Goal: Task Accomplishment & Management: Use online tool/utility

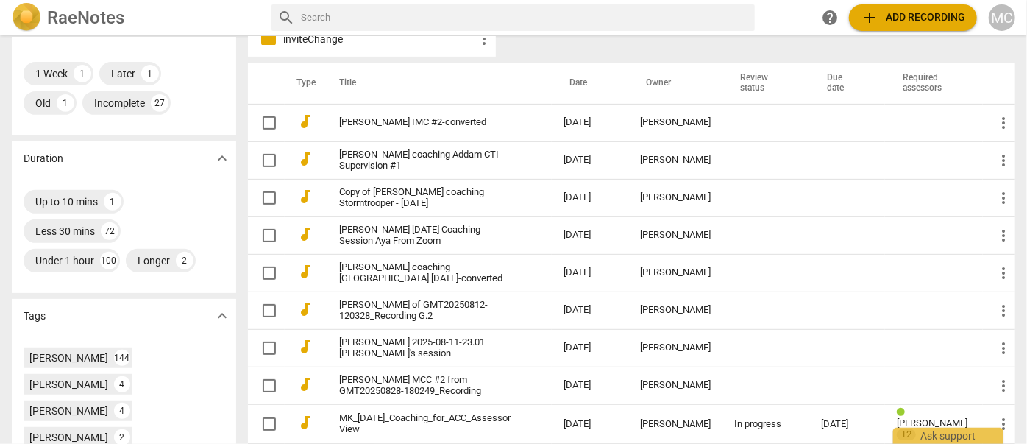
scroll to position [360, 0]
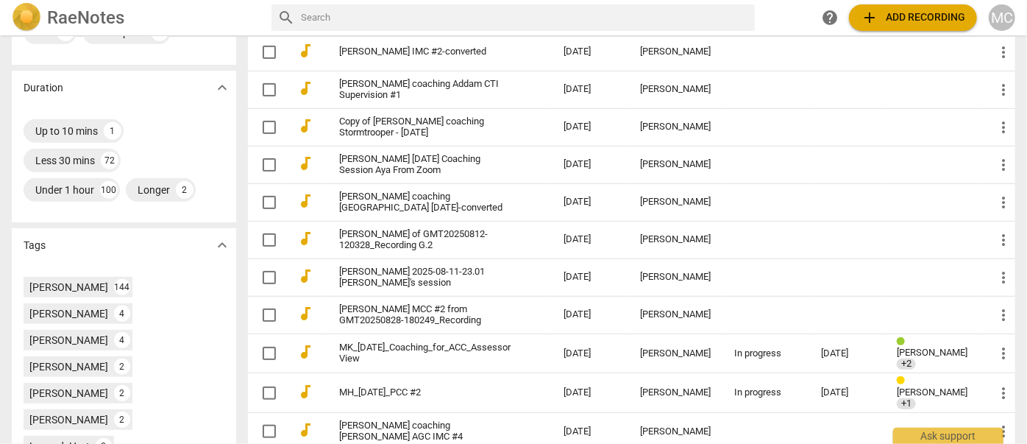
click at [383, 11] on input "text" at bounding box center [525, 18] width 448 height 24
type input "[PERSON_NAME]"
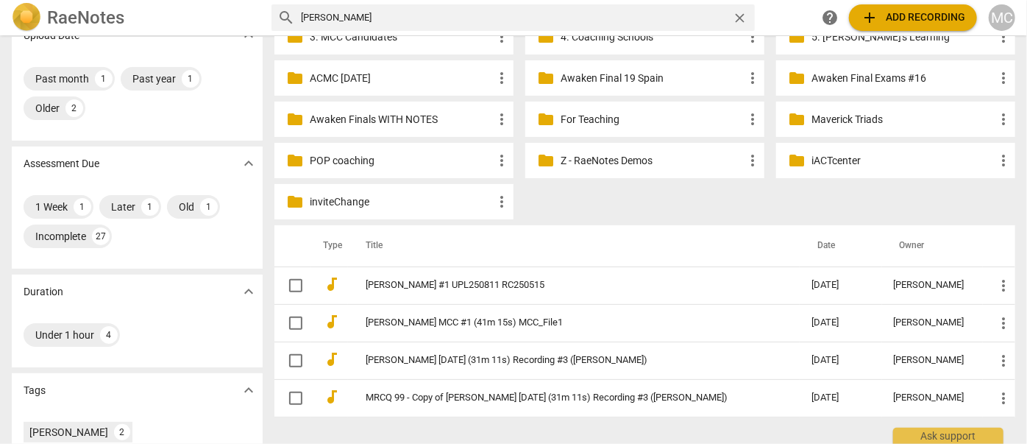
scroll to position [155, 0]
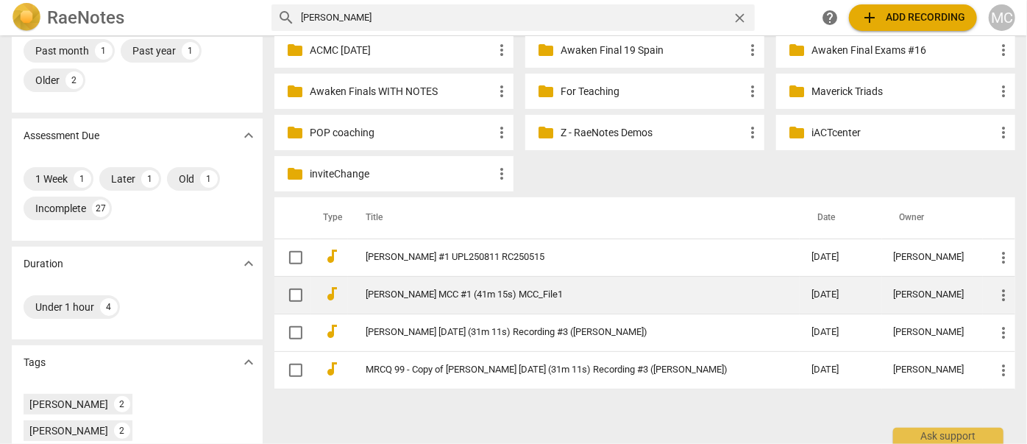
click at [398, 285] on td "[PERSON_NAME] MCC #1 (41m 15s) MCC_File1" at bounding box center [574, 295] width 452 height 38
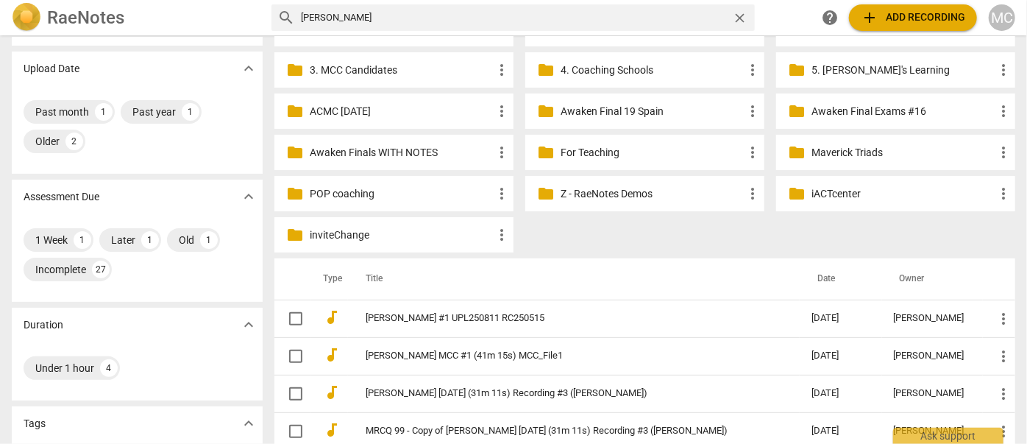
scroll to position [110, 0]
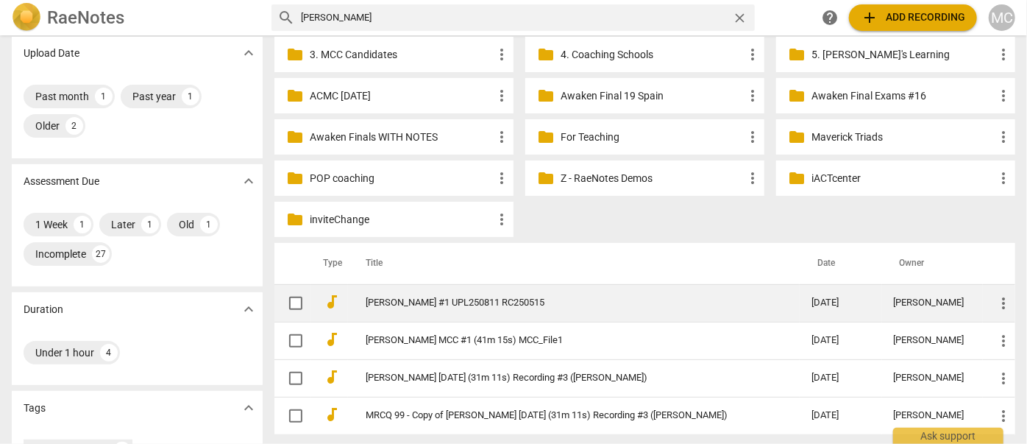
click at [452, 308] on td "[PERSON_NAME] #1 UPL250811 RC250515" at bounding box center [574, 303] width 452 height 38
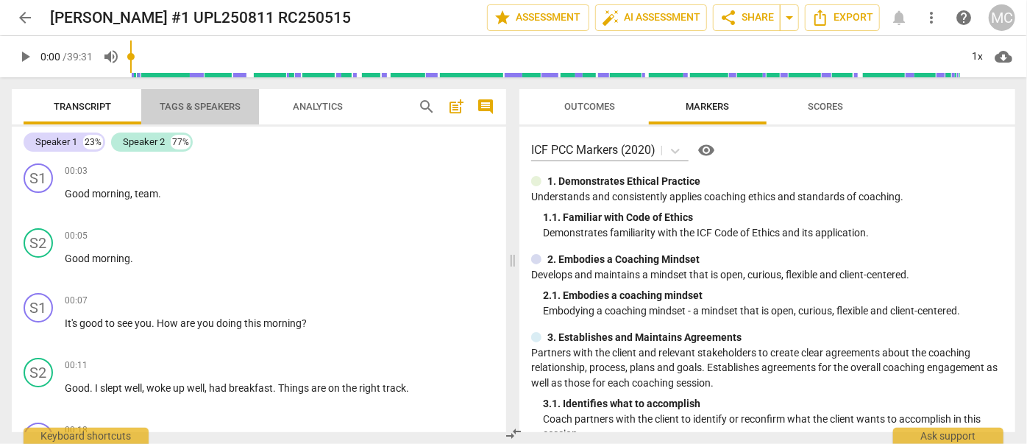
click at [170, 109] on span "Tags & Speakers" at bounding box center [200, 106] width 81 height 11
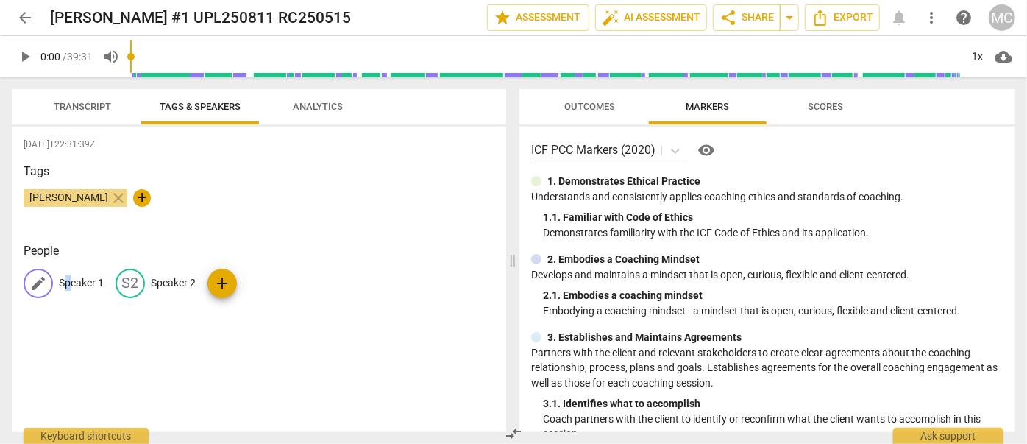
click at [67, 277] on p "Speaker 1" at bounding box center [81, 282] width 45 height 15
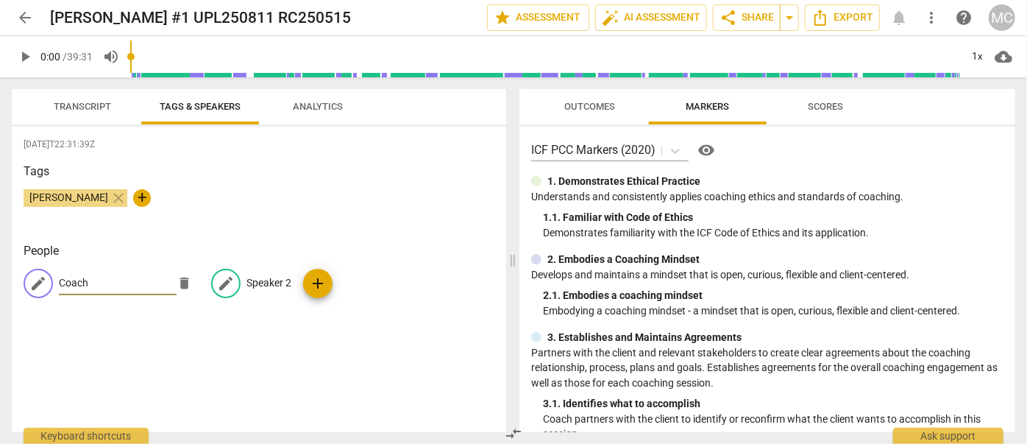
type input "Coach"
click at [264, 291] on div "edit Speaker 2" at bounding box center [251, 282] width 80 height 29
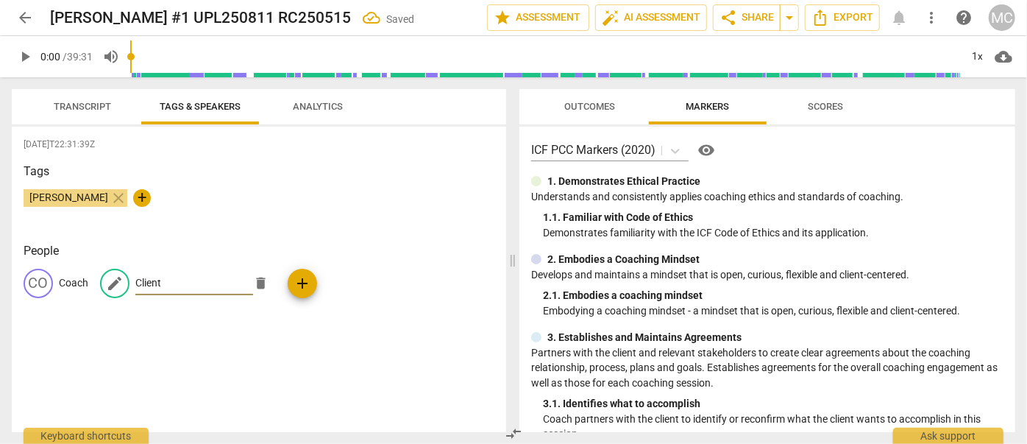
type input "Client"
click at [80, 103] on span "Transcript" at bounding box center [82, 106] width 57 height 11
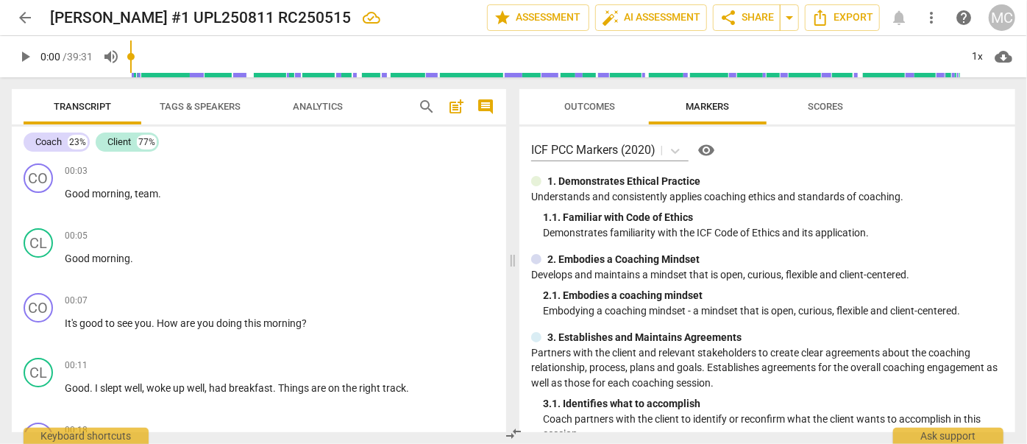
click at [431, 104] on span "search" at bounding box center [427, 107] width 18 height 18
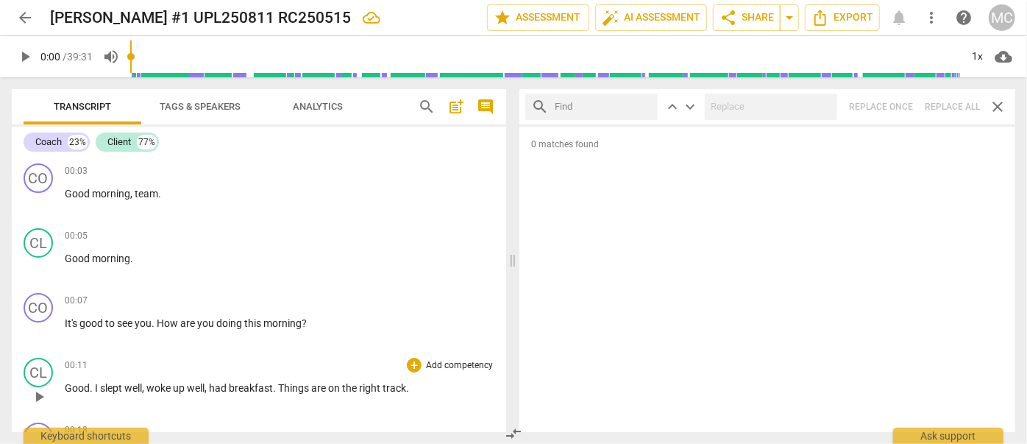
drag, startPoint x: 894, startPoint y: 4, endPoint x: 457, endPoint y: 382, distance: 578.4
click at [457, 382] on p "Good . I slept well , woke up well , had breakfast . Things are on the right tr…" at bounding box center [280, 387] width 430 height 15
click at [572, 107] on input "text" at bounding box center [603, 107] width 97 height 24
type input "m"
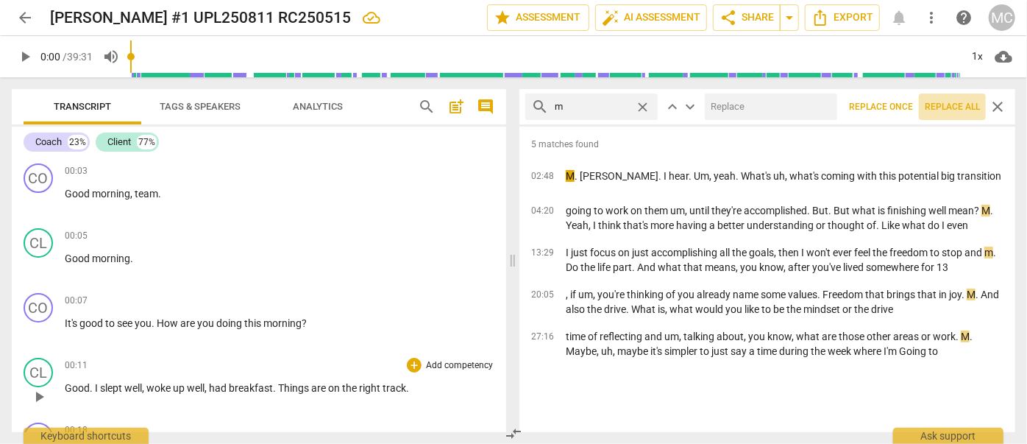
click at [951, 111] on span "Replace all" at bounding box center [952, 107] width 55 height 13
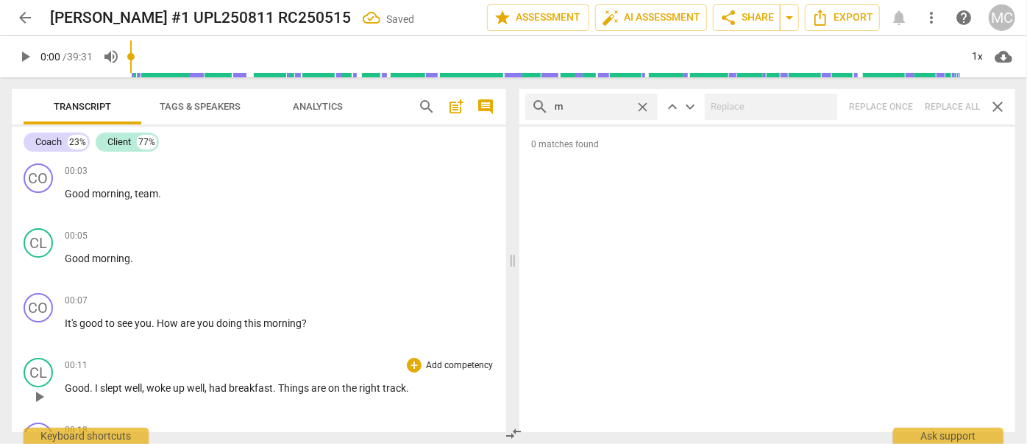
click at [641, 102] on span "close" at bounding box center [642, 106] width 15 height 15
click at [582, 102] on input "text" at bounding box center [603, 107] width 97 height 24
type input ","
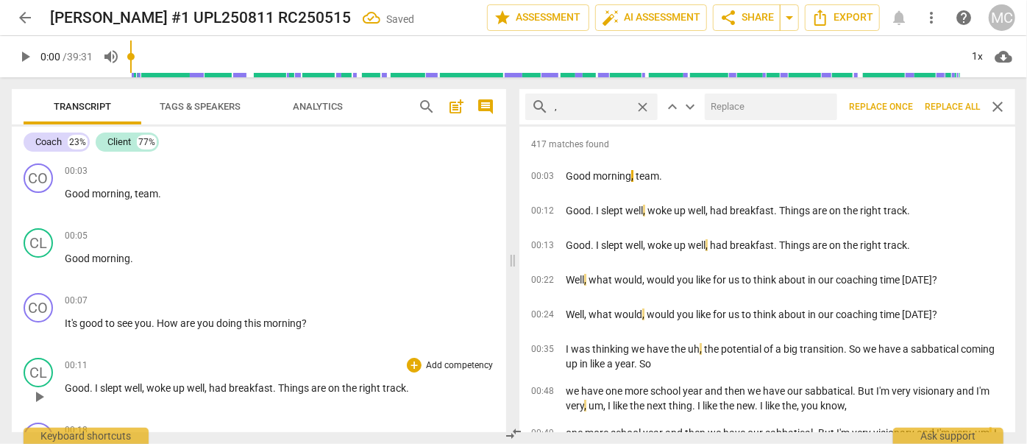
click at [943, 107] on span "Replace all" at bounding box center [952, 107] width 55 height 13
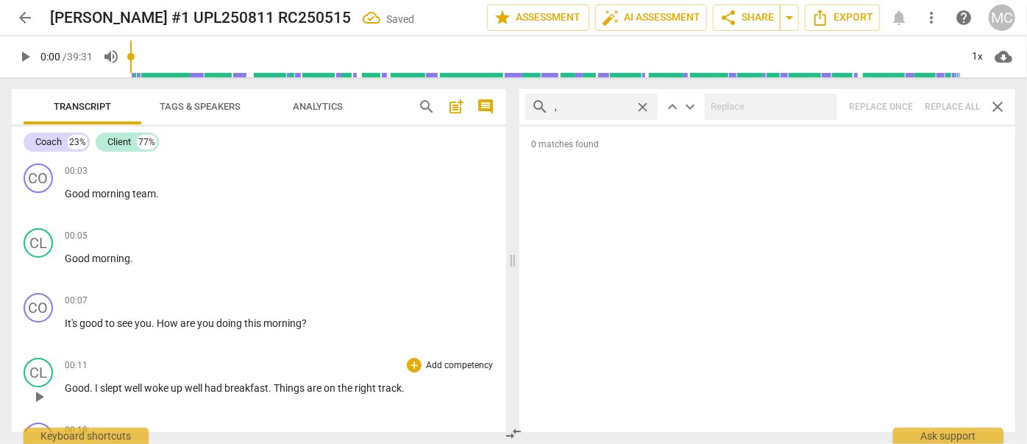
click at [643, 105] on span "close" at bounding box center [642, 106] width 15 height 15
click at [597, 105] on input "text" at bounding box center [603, 107] width 97 height 24
type input ". like"
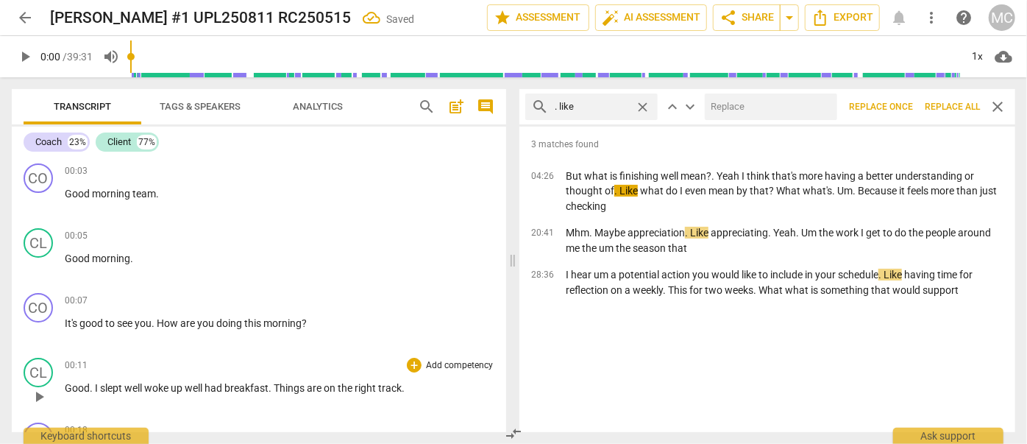
click at [739, 106] on input "text" at bounding box center [768, 107] width 127 height 24
type input "(like)"
click at [943, 105] on span "Replace all" at bounding box center [952, 107] width 55 height 13
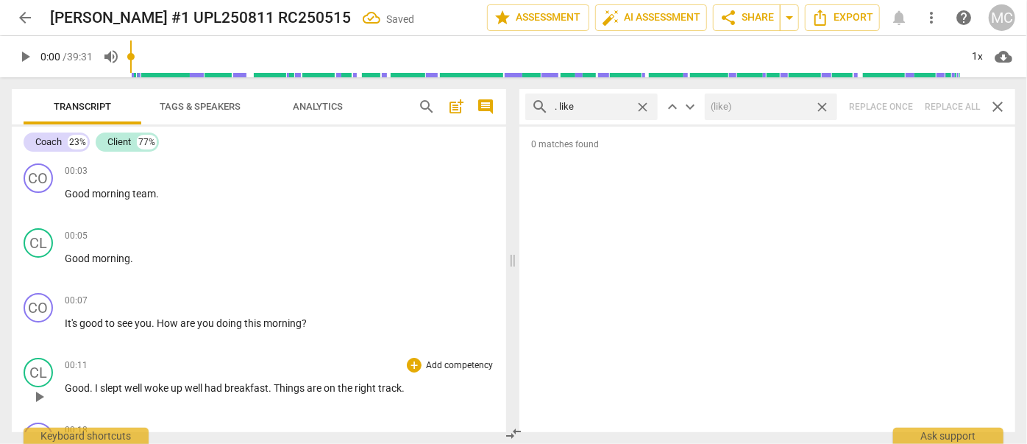
click at [824, 107] on span "close" at bounding box center [821, 106] width 15 height 15
click at [645, 107] on span "close" at bounding box center [642, 106] width 15 height 15
click at [587, 109] on input "text" at bounding box center [603, 107] width 97 height 24
type input ". um"
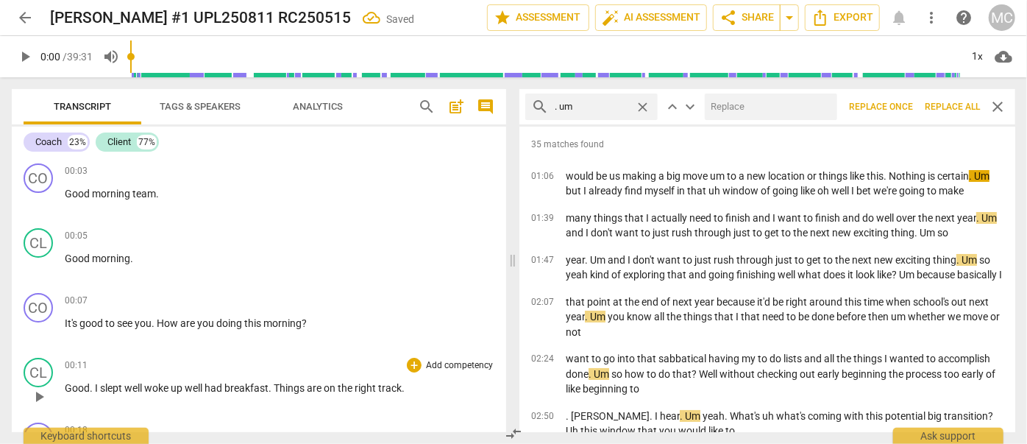
click at [722, 107] on input "text" at bounding box center [768, 107] width 127 height 24
type input "(umm)"
click at [943, 104] on span "Replace all" at bounding box center [952, 107] width 55 height 13
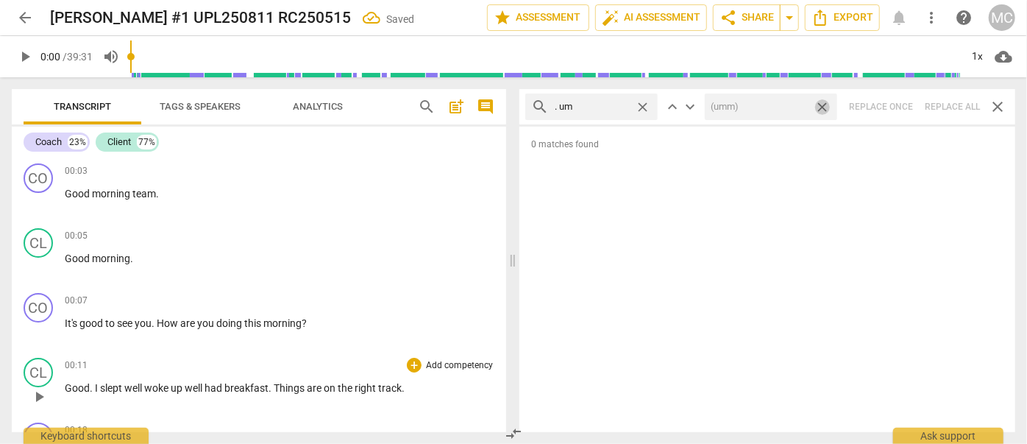
click at [823, 106] on span "close" at bounding box center [821, 106] width 15 height 15
click at [641, 102] on span "close" at bounding box center [642, 106] width 15 height 15
click at [605, 103] on input "text" at bounding box center [603, 107] width 97 height 24
type input ". uh"
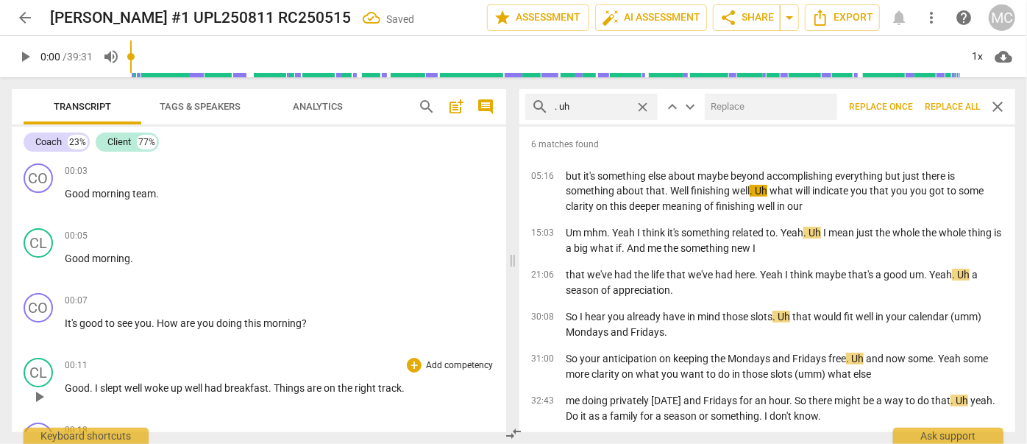
click at [729, 102] on input "text" at bounding box center [768, 107] width 127 height 24
type input "(uh)"
click at [952, 106] on span "Replace all" at bounding box center [952, 107] width 55 height 13
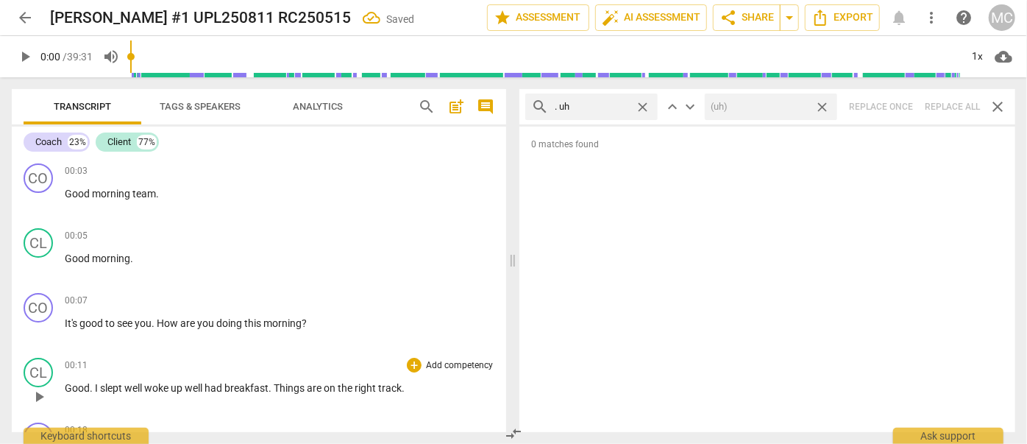
click at [825, 103] on span "close" at bounding box center [821, 106] width 15 height 15
click at [644, 104] on span "close" at bounding box center [642, 106] width 15 height 15
click at [597, 104] on input "text" at bounding box center [603, 107] width 97 height 24
type input "um"
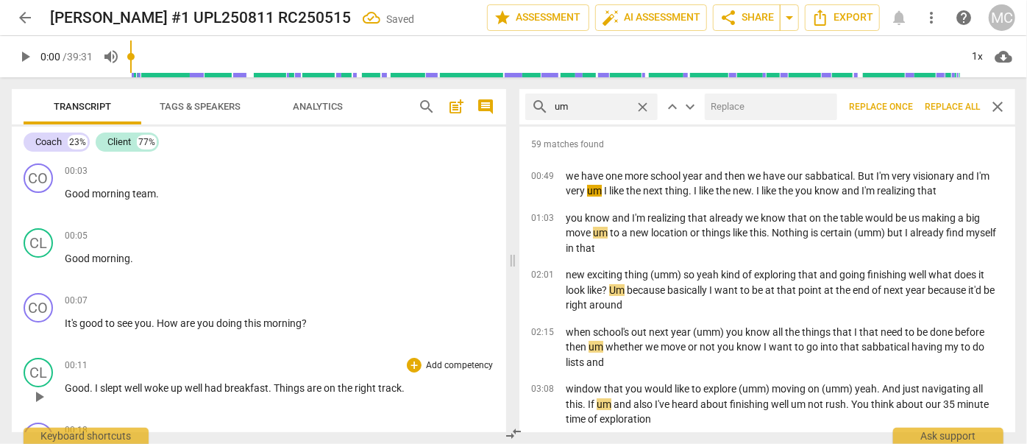
click at [724, 109] on input "text" at bounding box center [768, 107] width 127 height 24
type input "(umm)"
click at [945, 111] on span "Replace all" at bounding box center [952, 107] width 55 height 13
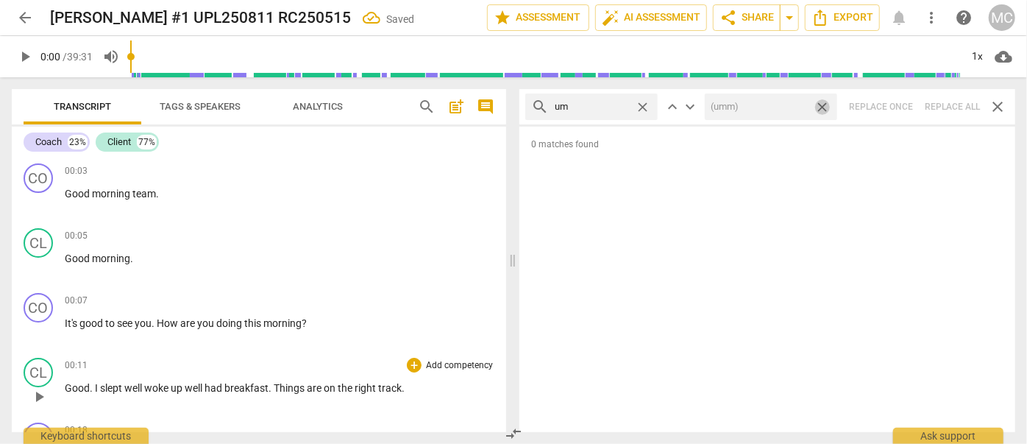
click at [822, 105] on span "close" at bounding box center [821, 106] width 15 height 15
click at [647, 105] on span "close" at bounding box center [642, 106] width 15 height 15
click at [618, 104] on input "text" at bounding box center [603, 107] width 97 height 24
type input "uh"
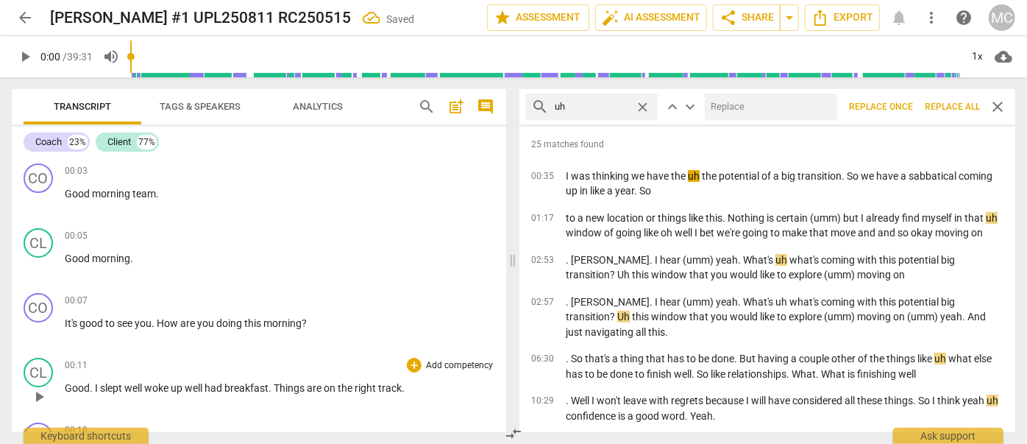
click at [746, 104] on input "text" at bounding box center [768, 107] width 127 height 24
type input "(uh)"
click at [950, 106] on span "Replace all" at bounding box center [952, 107] width 55 height 13
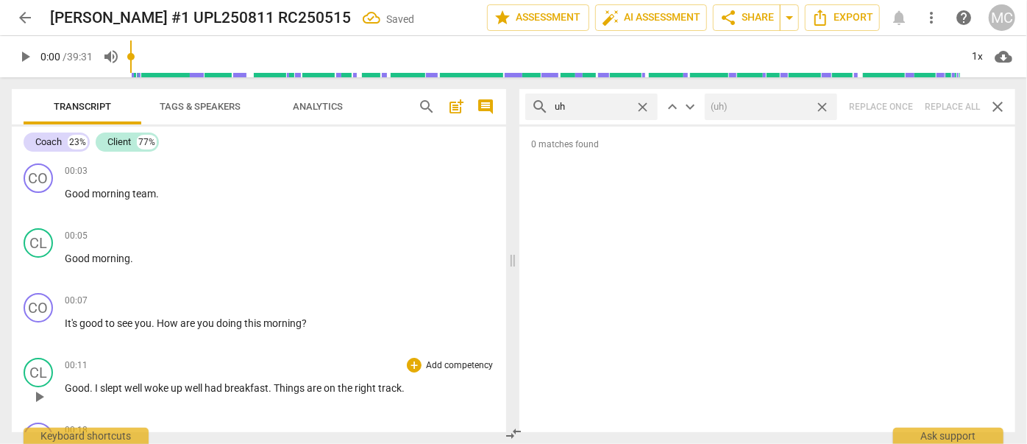
click at [825, 104] on span "close" at bounding box center [821, 106] width 15 height 15
click at [645, 105] on span "close" at bounding box center [642, 106] width 15 height 15
click at [607, 110] on input "text" at bounding box center [603, 107] width 97 height 24
type input "kind of"
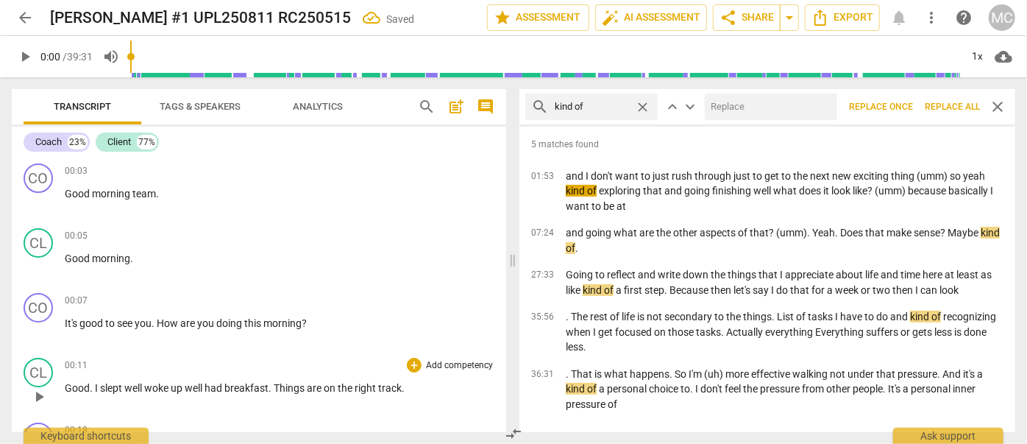
click at [728, 111] on input "text" at bounding box center [768, 107] width 127 height 24
type input "(kind of)"
click at [947, 107] on span "Replace all" at bounding box center [952, 107] width 55 height 13
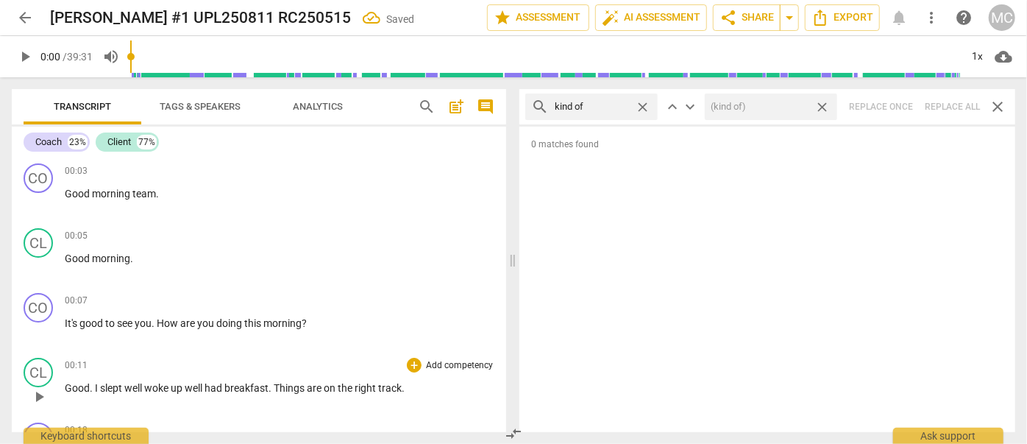
click at [821, 102] on span "close" at bounding box center [821, 106] width 15 height 15
click at [645, 104] on span "close" at bounding box center [642, 106] width 15 height 15
click at [601, 107] on input "text" at bounding box center [603, 107] width 97 height 24
type input "sort of"
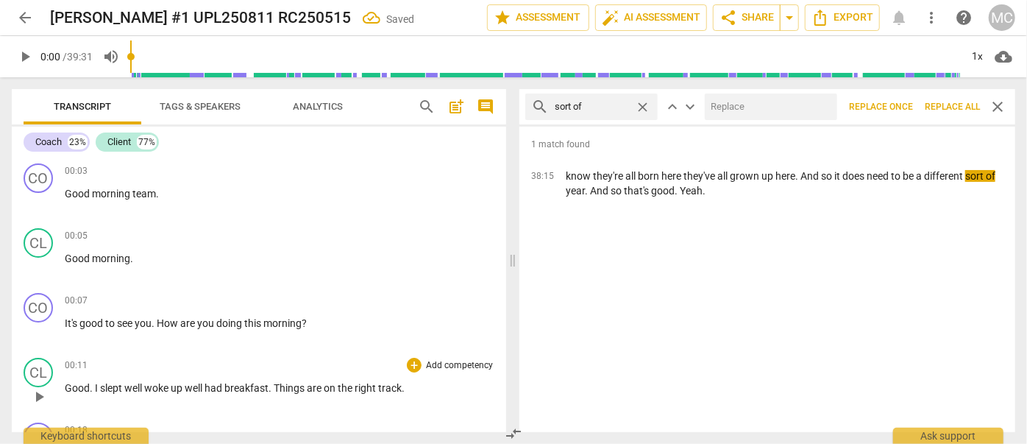
click at [747, 102] on input "text" at bounding box center [768, 107] width 127 height 24
type input "(sort of)"
click at [949, 109] on span "Replace all" at bounding box center [952, 107] width 55 height 13
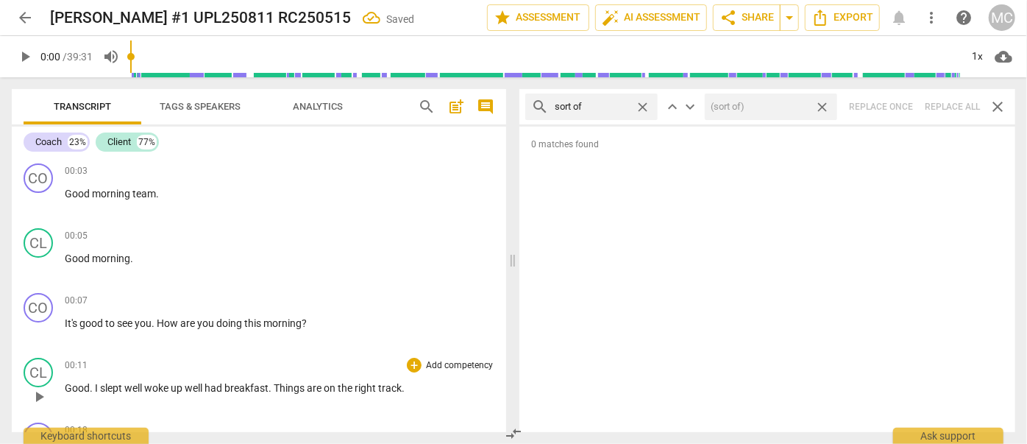
click at [823, 103] on span "close" at bounding box center [821, 106] width 15 height 15
click at [643, 104] on span "close" at bounding box center [642, 106] width 15 height 15
click at [608, 103] on input "text" at bounding box center [603, 107] width 97 height 24
type input "and then"
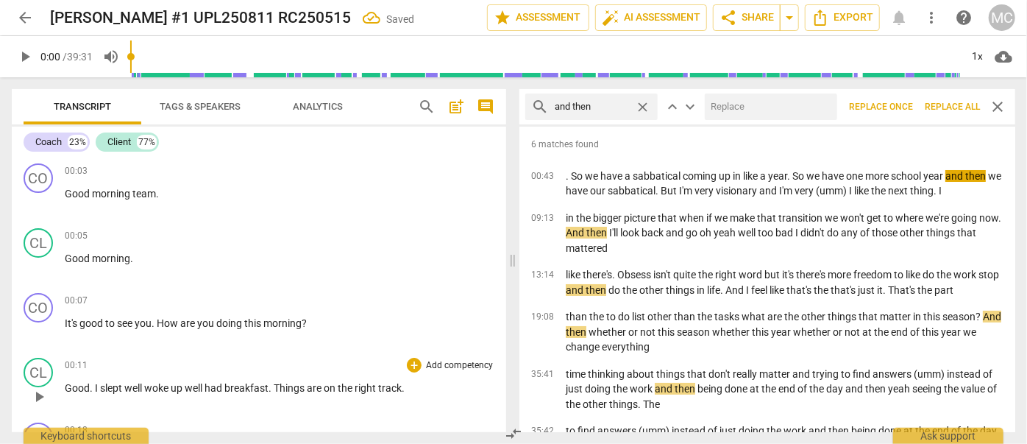
click at [722, 102] on input "text" at bounding box center [768, 107] width 127 height 24
type input "(then)"
click at [950, 104] on span "Replace all" at bounding box center [952, 107] width 55 height 13
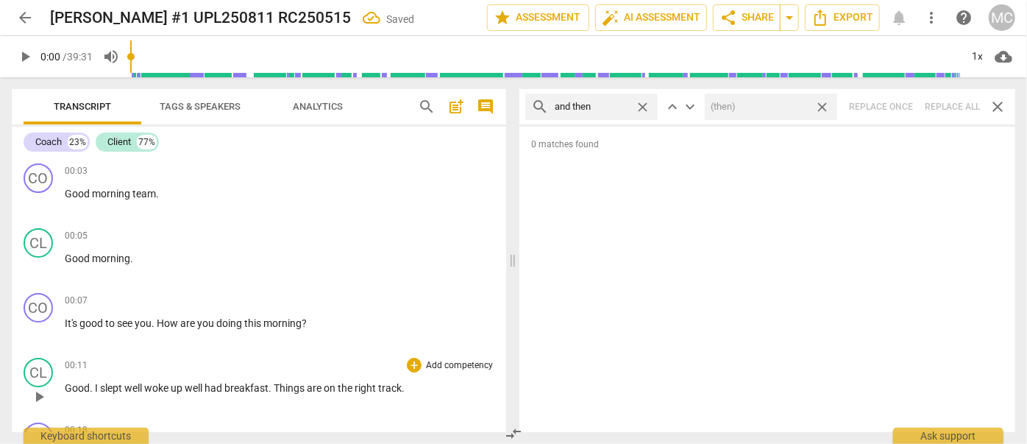
click at [822, 106] on span "close" at bounding box center [821, 106] width 15 height 15
click at [641, 104] on span "close" at bounding box center [642, 106] width 15 height 15
click at [615, 103] on input "text" at bounding box center [603, 107] width 97 height 24
type input "like"
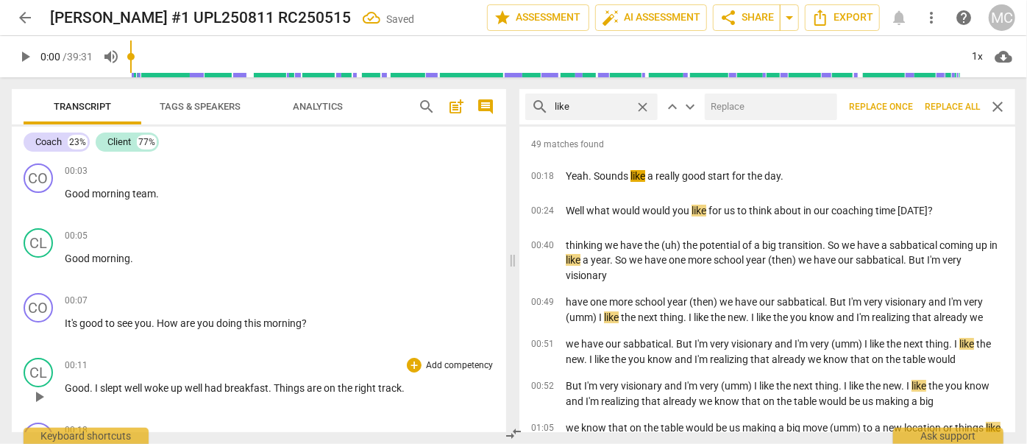
click at [762, 105] on input "text" at bounding box center [768, 107] width 127 height 24
type input "(like)"
click at [958, 107] on span "Replace all" at bounding box center [952, 107] width 55 height 13
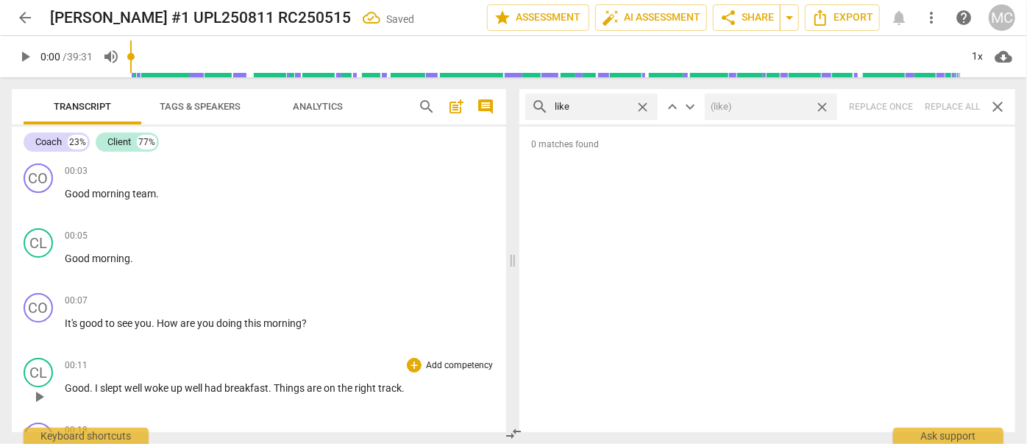
click at [824, 103] on span "close" at bounding box center [821, 106] width 15 height 15
click at [645, 107] on span "close" at bounding box center [642, 106] width 15 height 15
click at [601, 105] on input "text" at bounding box center [603, 107] width 97 height 24
type input "just"
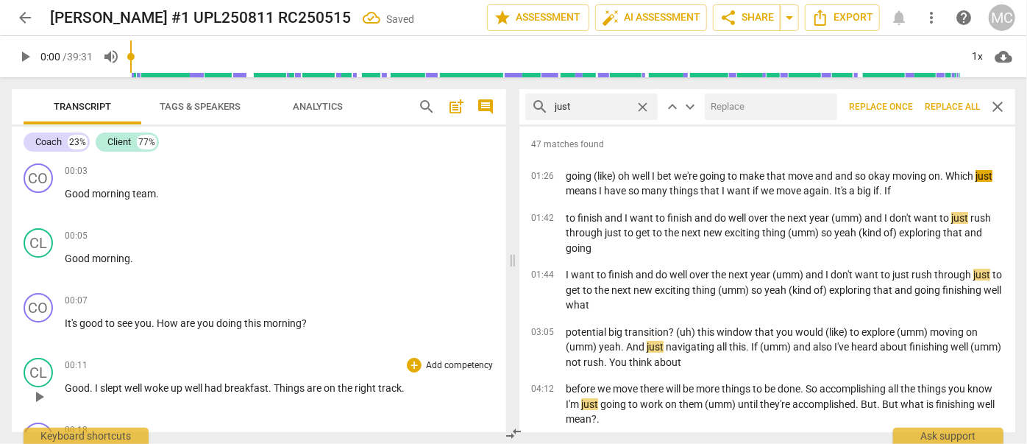
click at [731, 103] on input "text" at bounding box center [768, 107] width 127 height 24
type input "(just)"
click at [945, 104] on span "Replace all" at bounding box center [952, 107] width 55 height 13
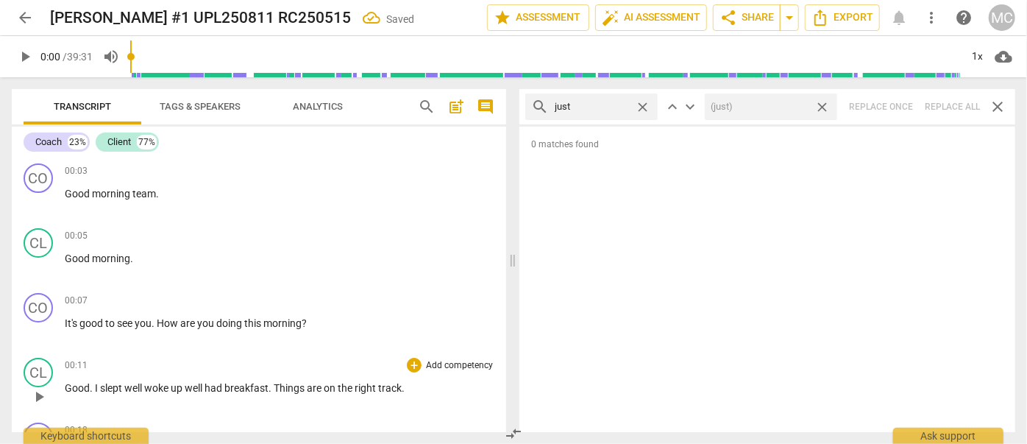
click at [821, 104] on span "close" at bounding box center [821, 106] width 15 height 15
click at [641, 103] on span "close" at bounding box center [642, 106] width 15 height 15
click at [599, 103] on input "text" at bounding box center [603, 107] width 97 height 24
type input "you know"
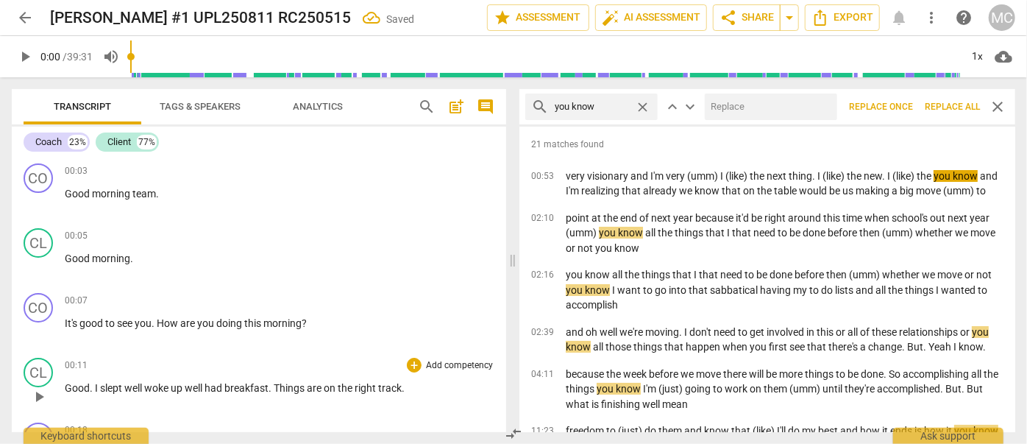
click at [749, 108] on input "text" at bounding box center [768, 107] width 127 height 24
type input "(you know)"
click at [955, 102] on span "Replace all" at bounding box center [952, 107] width 55 height 13
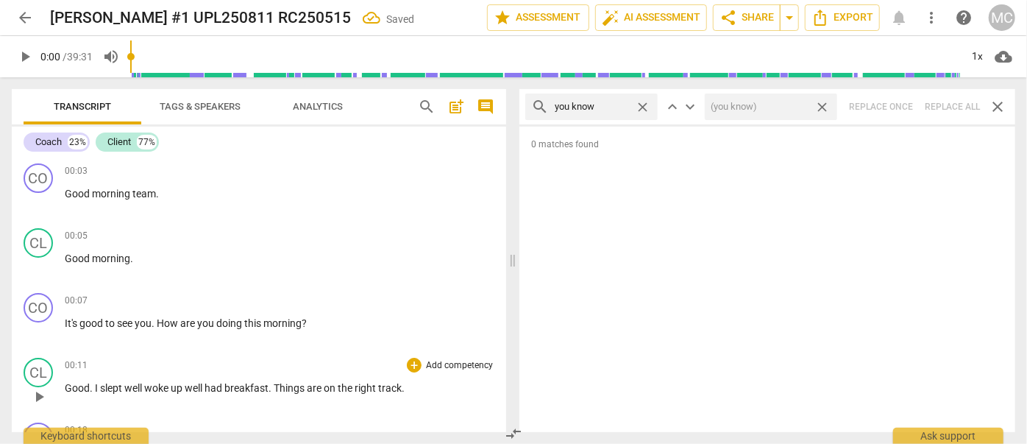
click at [824, 105] on span "close" at bounding box center [821, 106] width 15 height 15
click at [645, 107] on span "close" at bounding box center [642, 106] width 15 height 15
click at [605, 109] on input "text" at bounding box center [603, 107] width 97 height 24
type input "I guess"
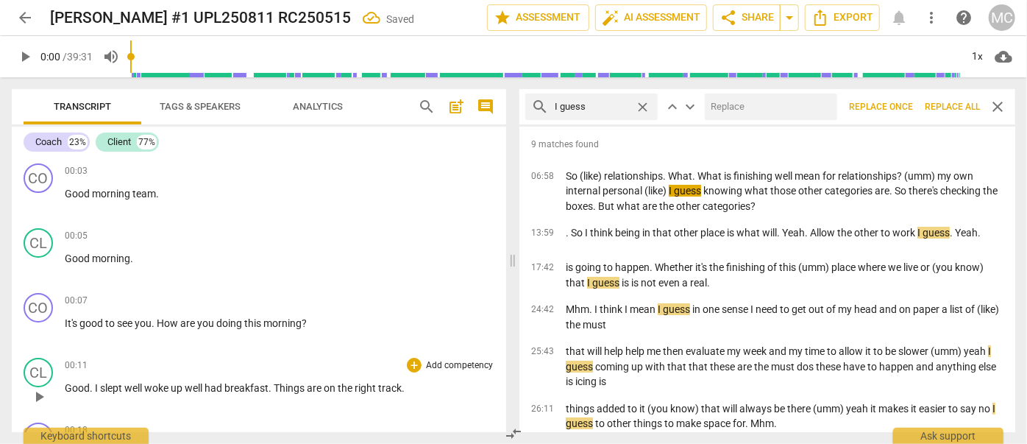
click at [768, 104] on input "text" at bounding box center [768, 107] width 127 height 24
type input "(I guess)"
click at [939, 106] on span "Replace all" at bounding box center [952, 107] width 55 height 13
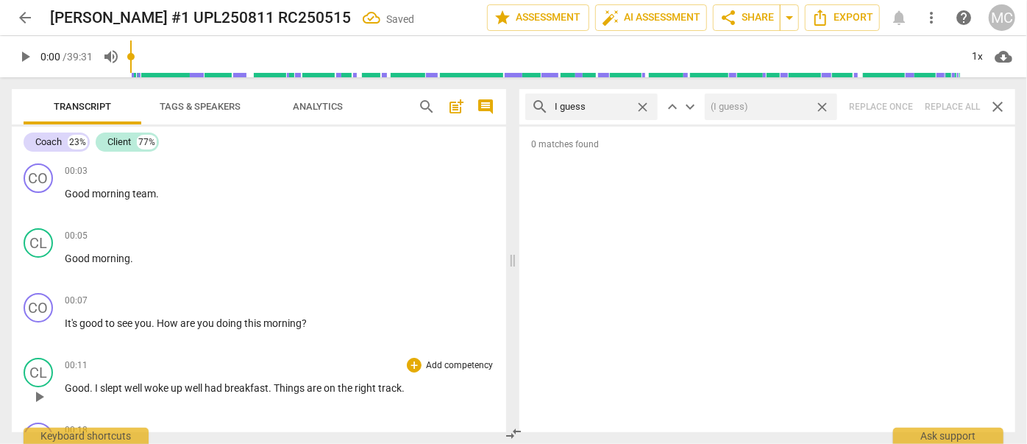
click at [821, 107] on span "close" at bounding box center [821, 106] width 15 height 15
click at [641, 103] on span "close" at bounding box center [642, 106] width 15 height 15
click at [594, 103] on input "text" at bounding box center [603, 107] width 97 height 24
type input "I mean"
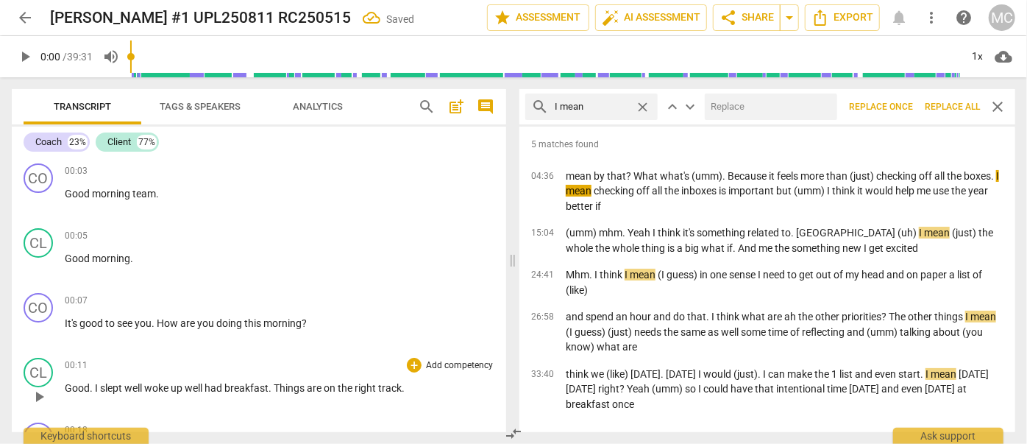
click at [753, 102] on input "text" at bounding box center [768, 107] width 127 height 24
type input "(I mean)"
click at [940, 107] on span "Replace all" at bounding box center [952, 107] width 55 height 13
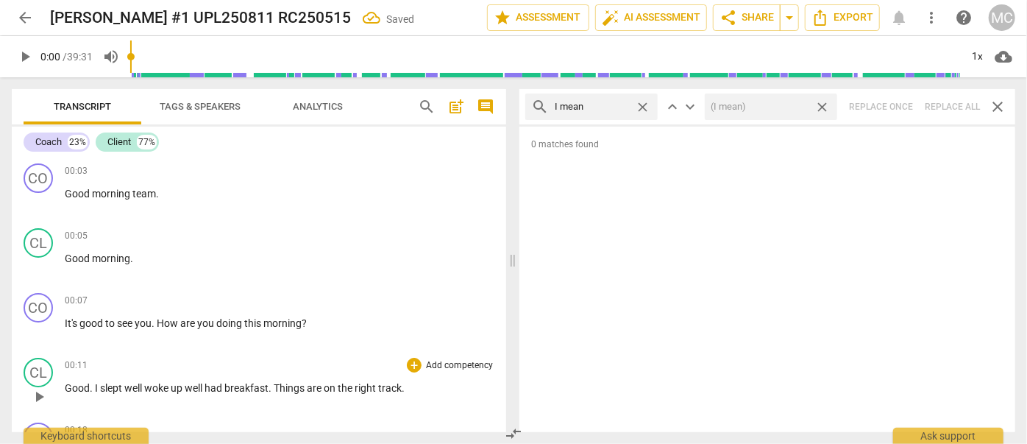
click at [822, 104] on span "close" at bounding box center [821, 106] width 15 height 15
click at [644, 105] on span "close" at bounding box center [642, 106] width 15 height 15
click at [602, 105] on input "text" at bounding box center [603, 107] width 97 height 24
type input "you know"
click at [640, 107] on span "close" at bounding box center [642, 106] width 15 height 15
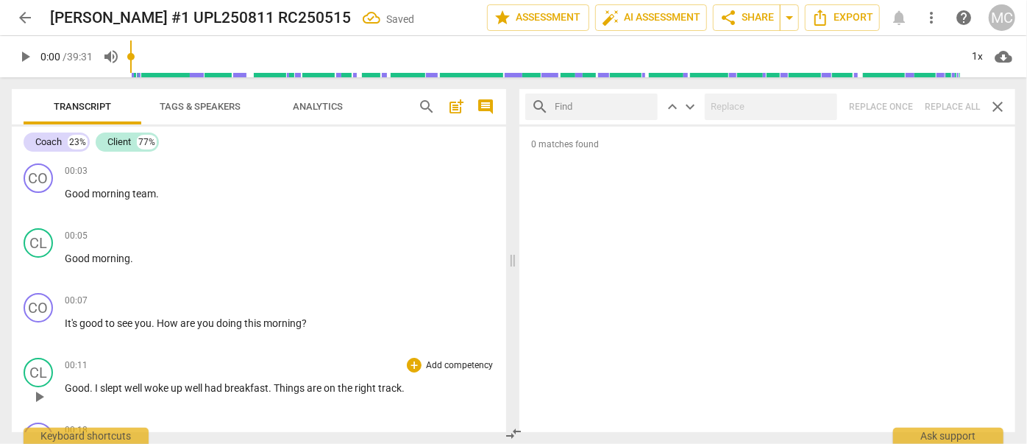
click at [595, 111] on input "text" at bounding box center [603, 107] width 97 height 24
type input "okay"
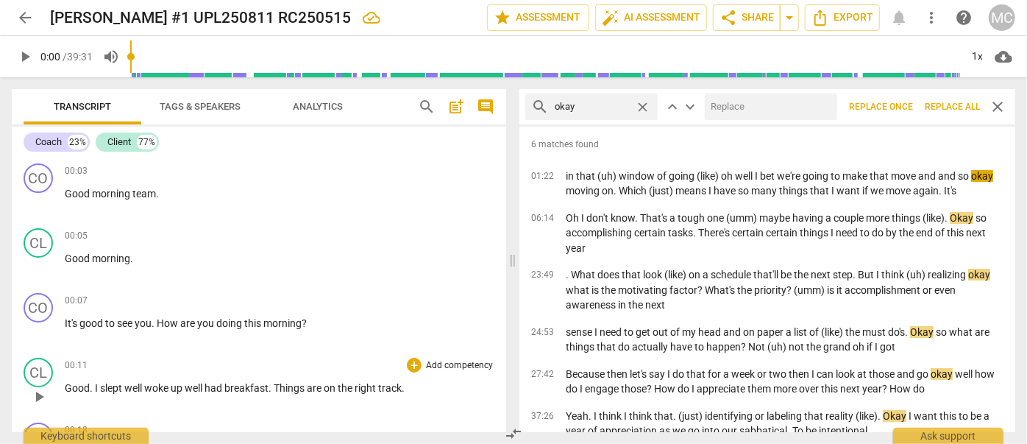
click at [733, 102] on input "text" at bounding box center [768, 107] width 127 height 24
type input "OK"
click at [953, 107] on span "Replace all" at bounding box center [952, 107] width 55 height 13
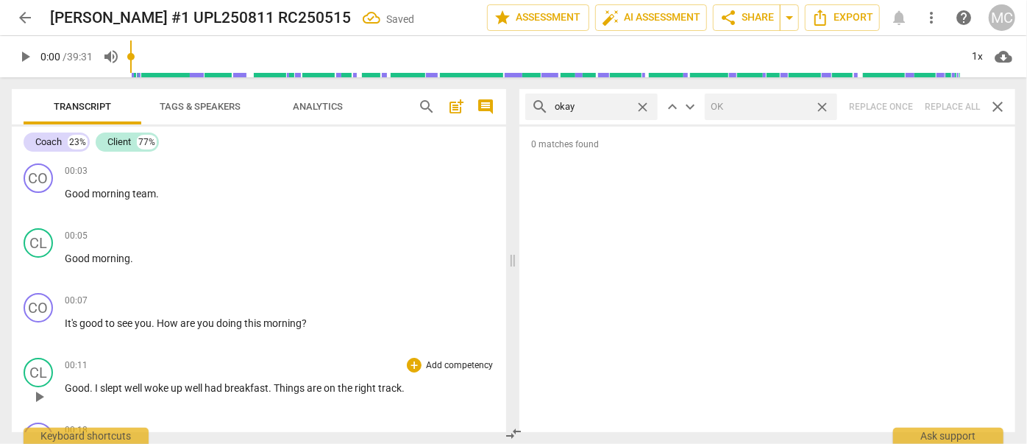
click at [822, 105] on span "close" at bounding box center [821, 106] width 15 height 15
click at [643, 104] on span "close" at bounding box center [642, 106] width 15 height 15
click at [598, 105] on input "text" at bounding box center [603, 107] width 97 height 24
type input "maybe"
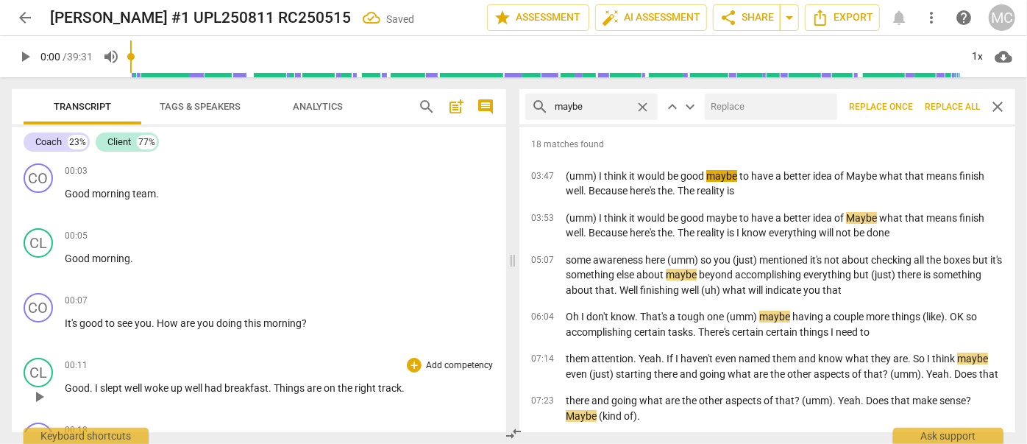
click at [725, 110] on input "text" at bounding box center [768, 107] width 127 height 24
type input "(maybe)"
click at [940, 101] on span "Replace all" at bounding box center [952, 107] width 55 height 13
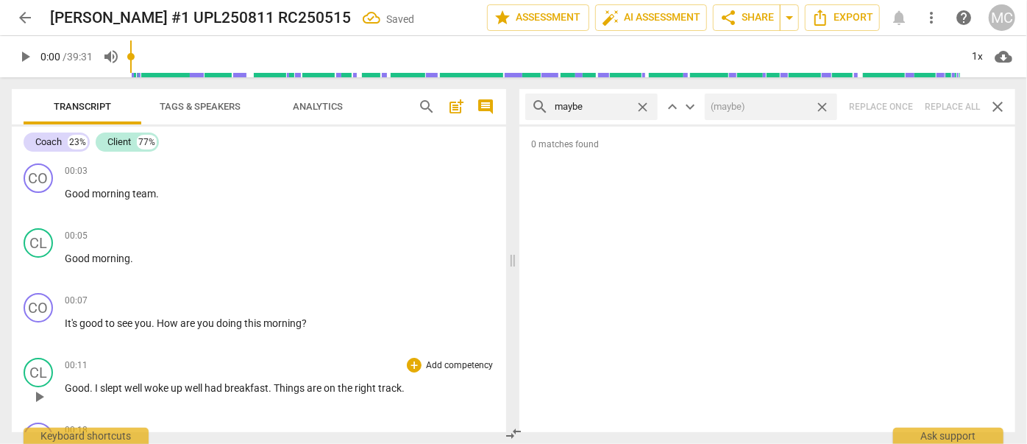
drag, startPoint x: 824, startPoint y: 105, endPoint x: 681, endPoint y: 115, distance: 143.1
click at [824, 105] on span "close" at bounding box center [821, 106] width 15 height 15
click at [648, 105] on span "close" at bounding box center [642, 106] width 15 height 15
click at [611, 106] on input "text" at bounding box center [603, 107] width 97 height 24
type input "perhaps"
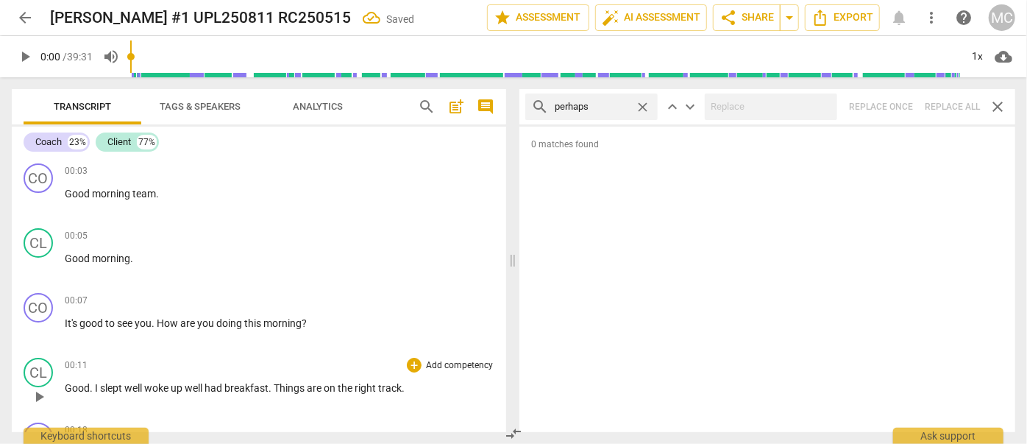
click at [953, 108] on div "search perhaps close keyboard_arrow_up keyboard_arrow_down Replace once Replace…" at bounding box center [767, 106] width 496 height 35
click at [640, 103] on span "close" at bounding box center [642, 106] width 15 height 15
click at [625, 104] on input "text" at bounding box center [603, 107] width 97 height 24
type input "a"
type input "almost"
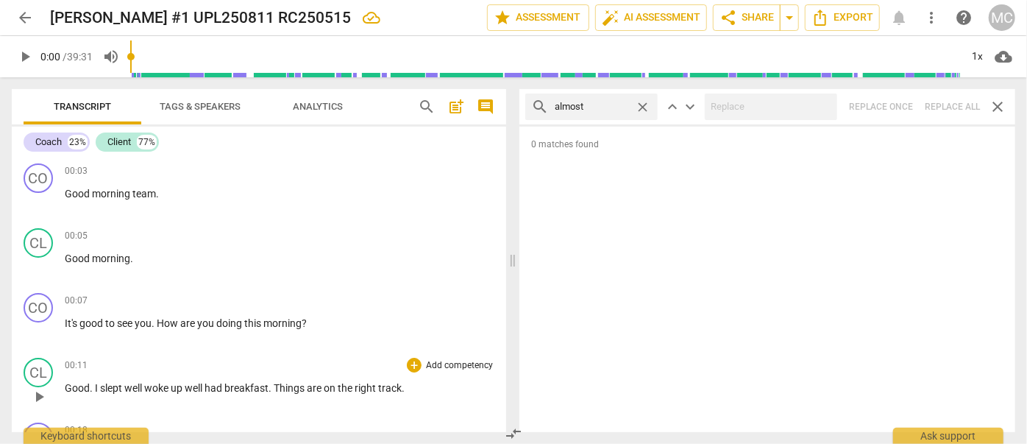
click at [972, 107] on div "search almost close keyboard_arrow_up keyboard_arrow_down Replace once Replace …" at bounding box center [767, 106] width 496 height 35
click at [948, 104] on div "search almost close keyboard_arrow_up keyboard_arrow_down Replace once Replace …" at bounding box center [767, 106] width 496 height 35
click at [641, 105] on span "close" at bounding box center [642, 106] width 15 height 15
click at [588, 108] on input "text" at bounding box center [603, 107] width 97 height 24
type input "I think"
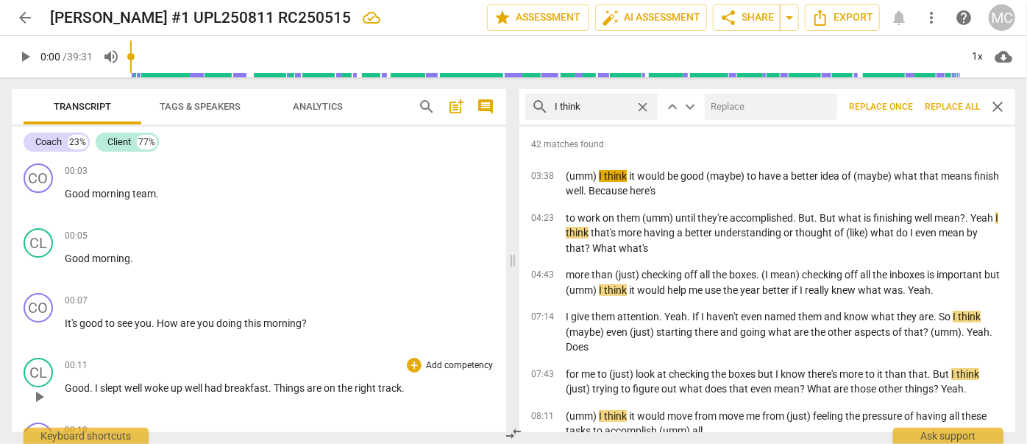
click at [751, 115] on input "text" at bounding box center [768, 107] width 127 height 24
type input "(I think)"
click at [955, 102] on span "Replace all" at bounding box center [952, 107] width 55 height 13
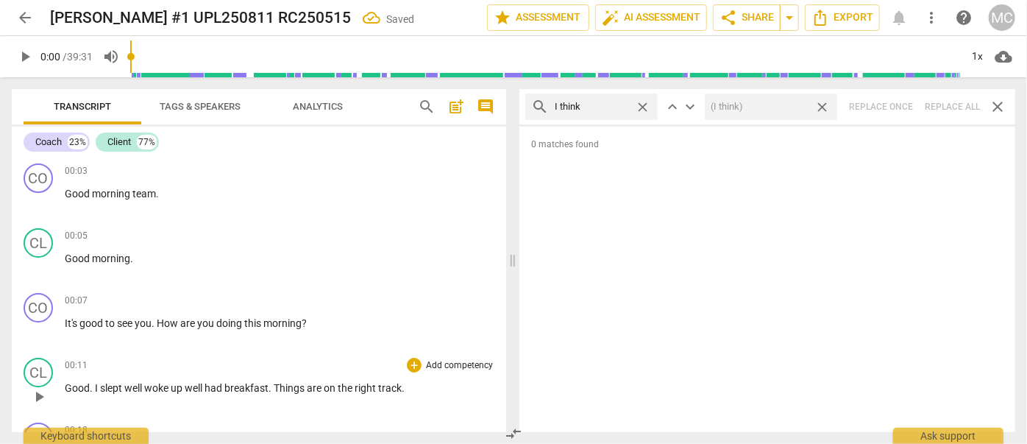
click at [824, 104] on span "close" at bounding box center [821, 106] width 15 height 15
click at [642, 103] on span "close" at bounding box center [642, 106] width 15 height 15
click at [613, 104] on input "text" at bounding box center [603, 107] width 97 height 24
type input "basically"
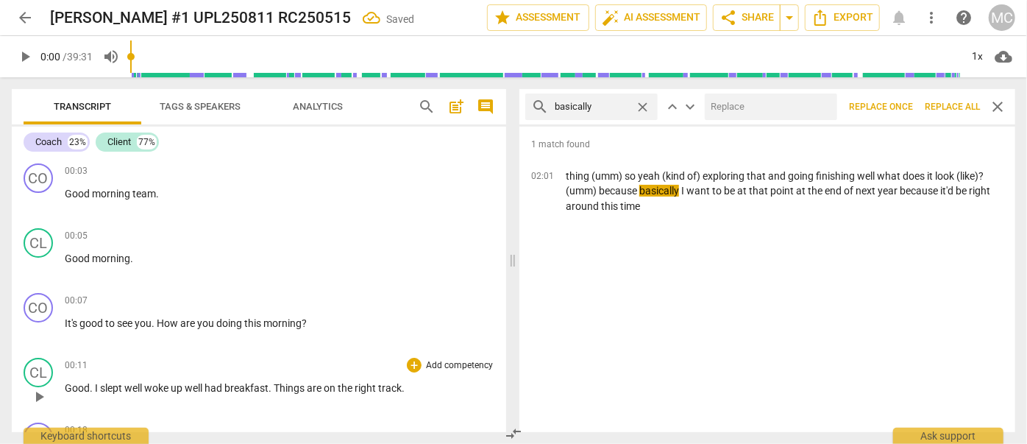
click at [761, 113] on input "text" at bounding box center [768, 107] width 127 height 24
type input "(basically)"
click at [947, 104] on span "Replace all" at bounding box center [952, 107] width 55 height 13
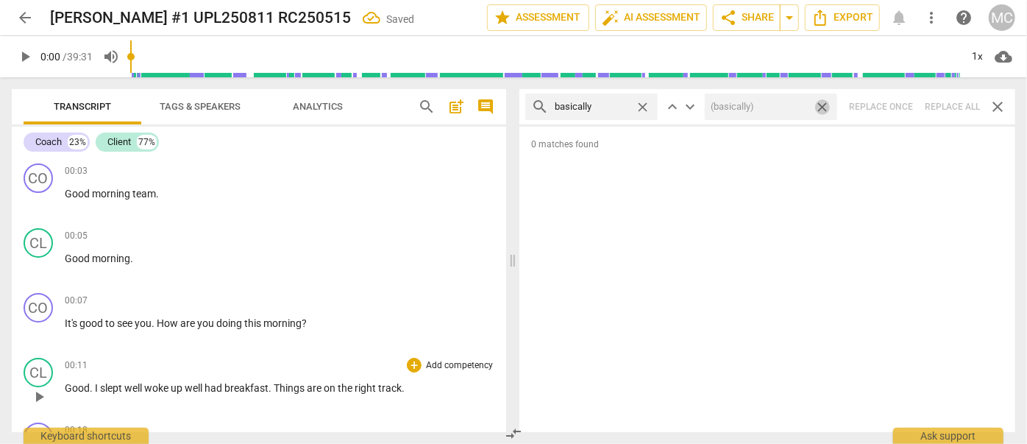
click at [824, 105] on span "close" at bounding box center [821, 106] width 15 height 15
click at [641, 105] on span "close" at bounding box center [642, 106] width 15 height 15
click at [588, 107] on input "text" at bounding box center [603, 107] width 97 height 24
type input "gonna"
click at [932, 103] on div "search gonna close keyboard_arrow_up keyboard_arrow_down Replace once Replace a…" at bounding box center [767, 106] width 496 height 35
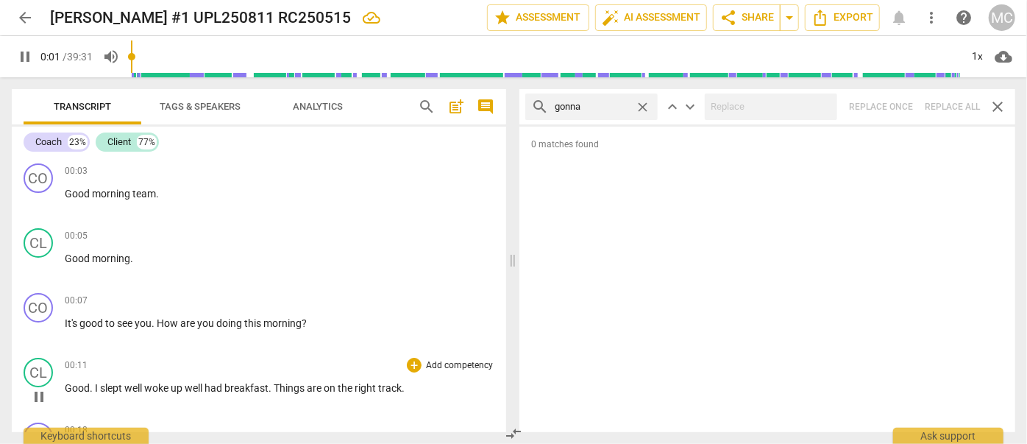
type input "2"
click at [644, 104] on span "close" at bounding box center [642, 106] width 15 height 15
click at [616, 104] on input "text" at bounding box center [603, 107] width 97 height 24
type input "3"
type input "w"
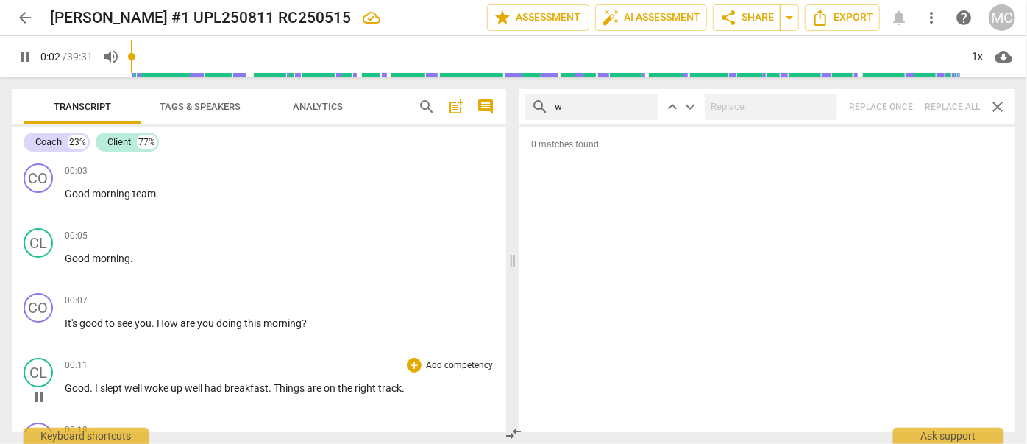
type input "3"
type input "wanna"
type input "3"
type input "wanna"
type input "4"
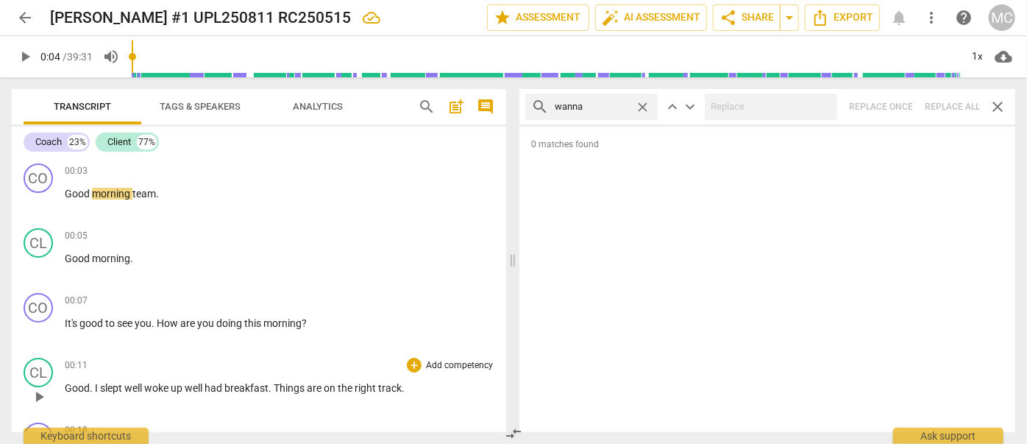
click at [944, 103] on div "search wanna close keyboard_arrow_up keyboard_arrow_down Replace once Replace a…" at bounding box center [767, 106] width 496 height 35
click at [641, 102] on span "close" at bounding box center [642, 106] width 15 height 15
click at [597, 104] on input "text" at bounding box center [603, 107] width 97 height 24
type input "gotcha"
click at [941, 105] on div "search gotcha close keyboard_arrow_up keyboard_arrow_down Replace once Replace …" at bounding box center [767, 106] width 496 height 35
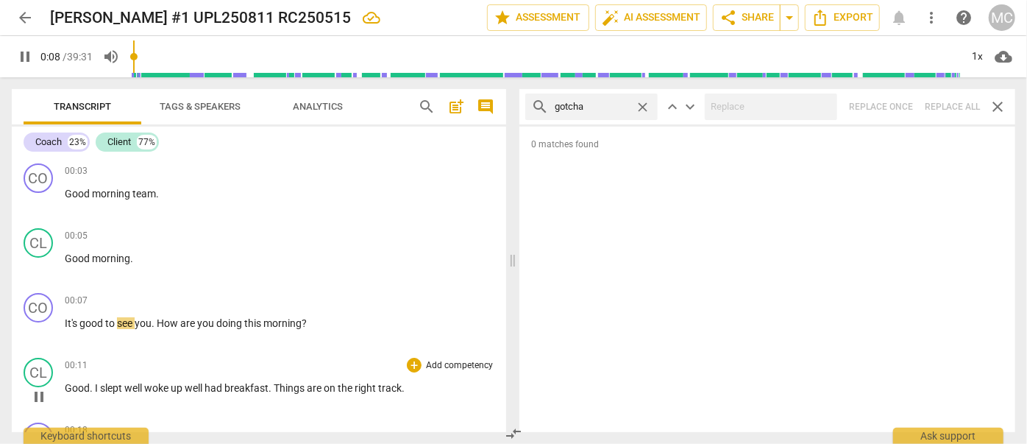
type input "8"
click at [643, 103] on span "close" at bounding box center [642, 106] width 15 height 15
click at [597, 107] on input "text" at bounding box center [603, 107] width 97 height 24
type input "10"
type input "[DEMOGRAPHIC_DATA]"
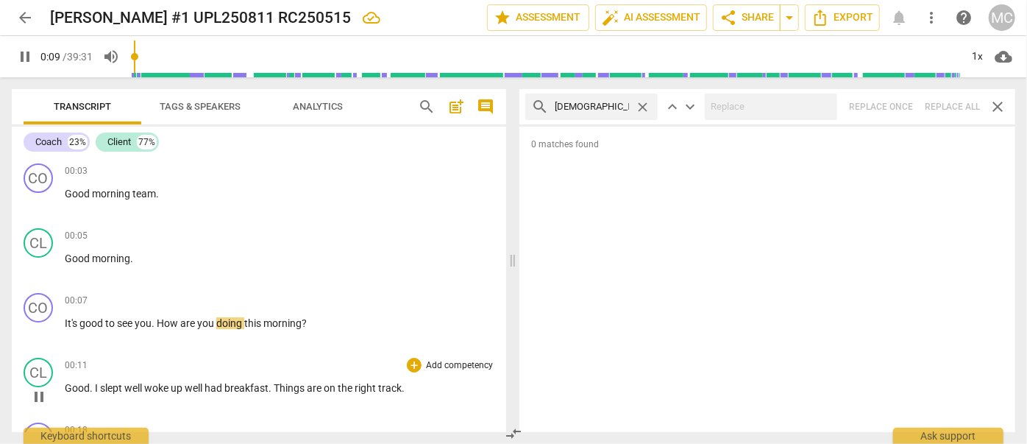
type input "10"
type input "gotta"
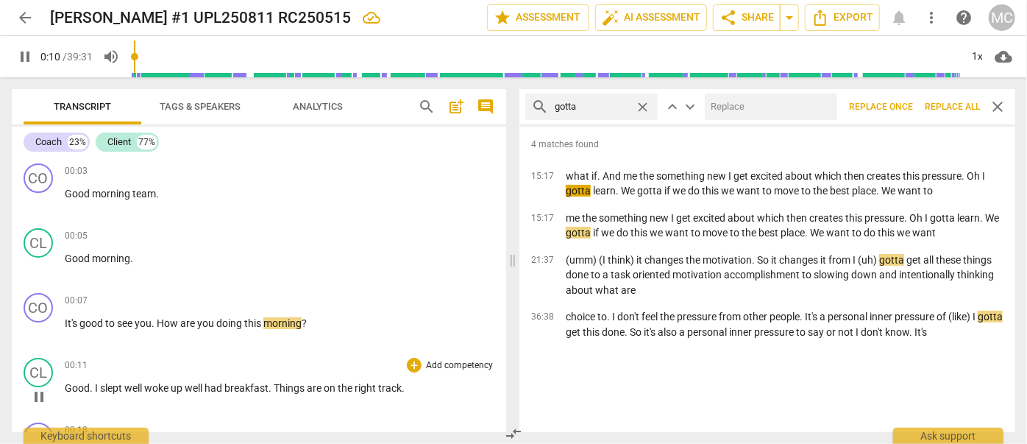
click at [772, 96] on input "text" at bounding box center [768, 107] width 127 height 24
type input "11"
type input "ha"
type input "11"
type input "haveto"
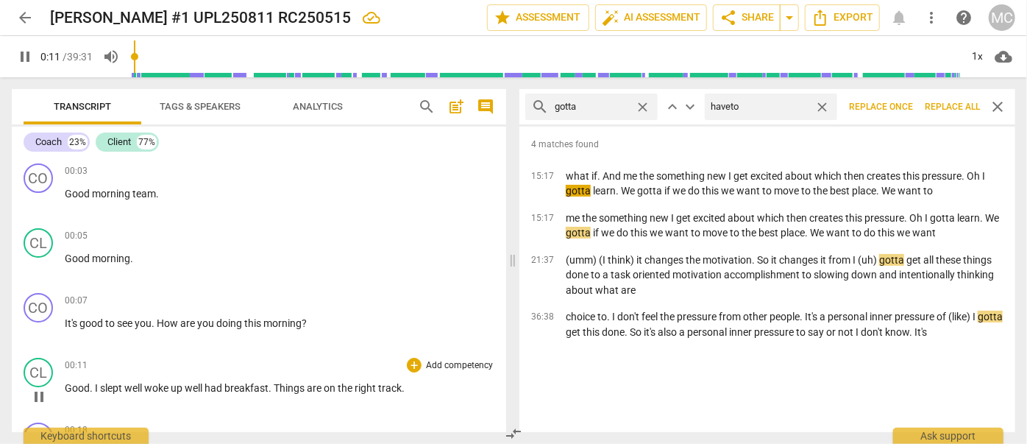
type input "11"
type input "have to"
type input "12"
type input "have to"
click at [953, 102] on span "Replace all" at bounding box center [952, 107] width 55 height 13
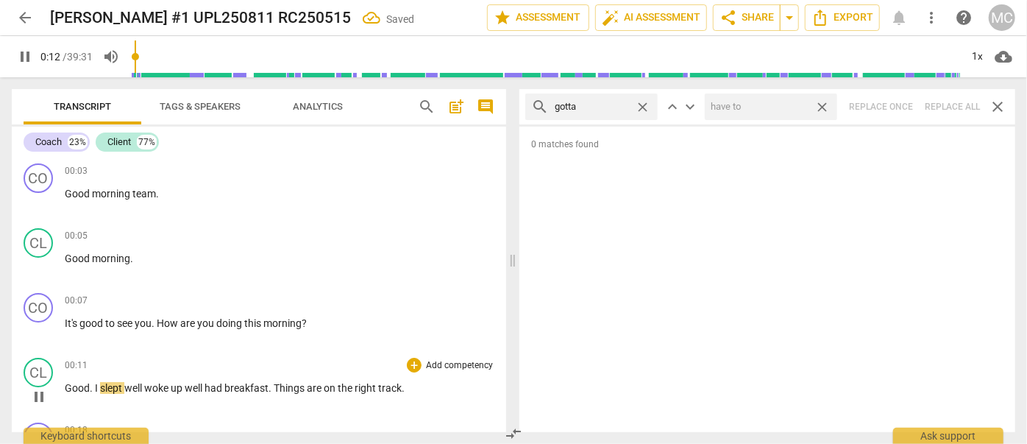
type input "13"
drag, startPoint x: 822, startPoint y: 103, endPoint x: 766, endPoint y: 107, distance: 55.3
click at [822, 103] on span "close" at bounding box center [821, 106] width 15 height 15
type input "14"
click at [643, 103] on span "close" at bounding box center [642, 106] width 15 height 15
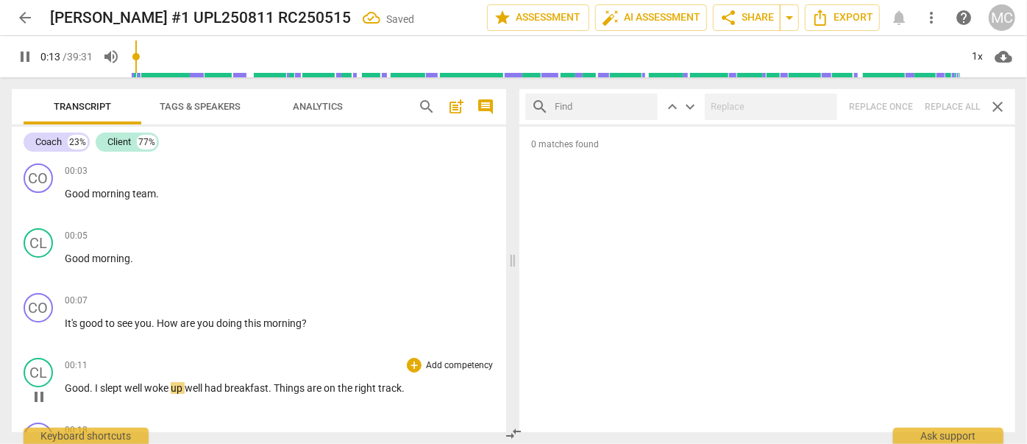
click at [616, 106] on input "text" at bounding box center [603, 107] width 97 height 24
type input "15"
type input ". a"
type input "15"
type input ". and"
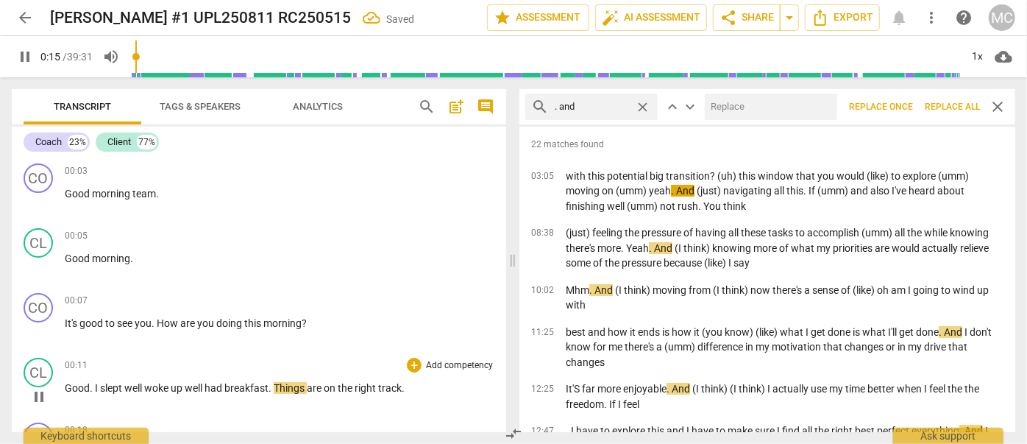
click at [792, 111] on input "text" at bounding box center [768, 107] width 127 height 24
type input "16"
type input "(an"
type input "17"
type input "(and)"
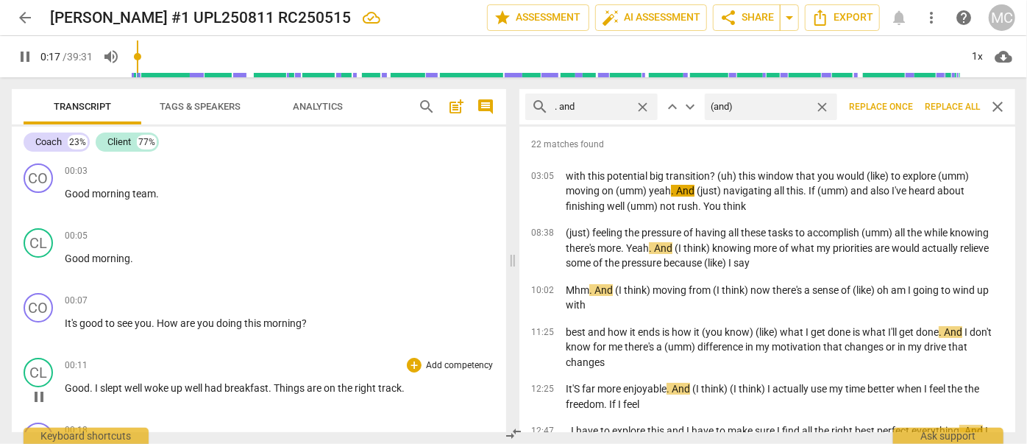
type input "18"
type input "(and)"
click at [945, 105] on span "Replace all" at bounding box center [952, 107] width 55 height 13
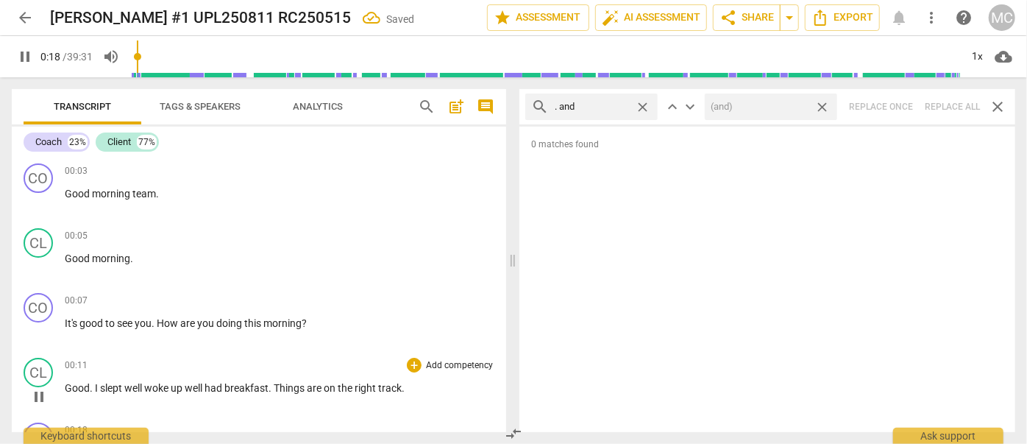
scroll to position [285, 0]
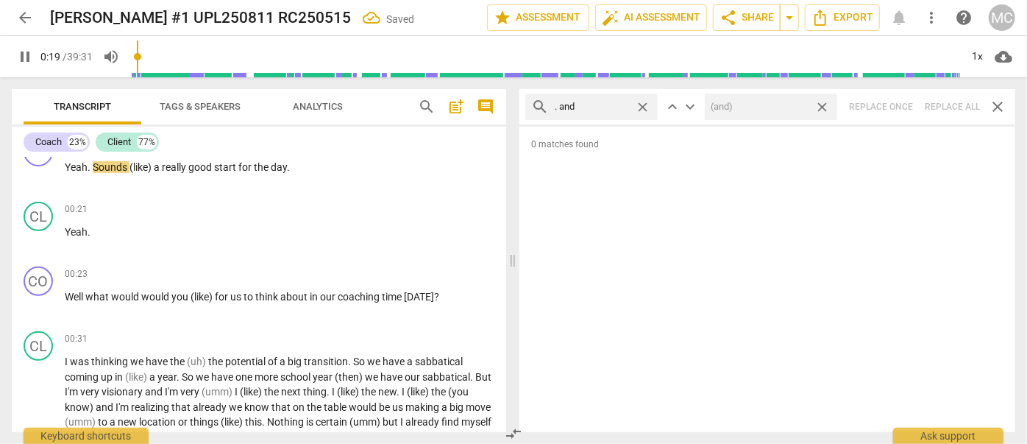
type input "19"
click at [825, 107] on span "close" at bounding box center [821, 106] width 15 height 15
type input "20"
click at [646, 104] on span "close" at bounding box center [642, 106] width 15 height 15
click at [605, 105] on input "text" at bounding box center [603, 107] width 97 height 24
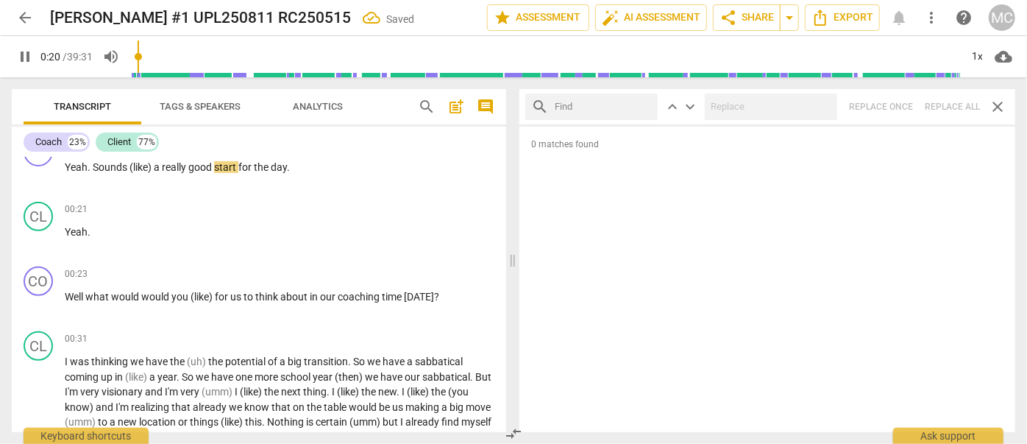
type input "21"
type input "."
type input "21"
type input ". but"
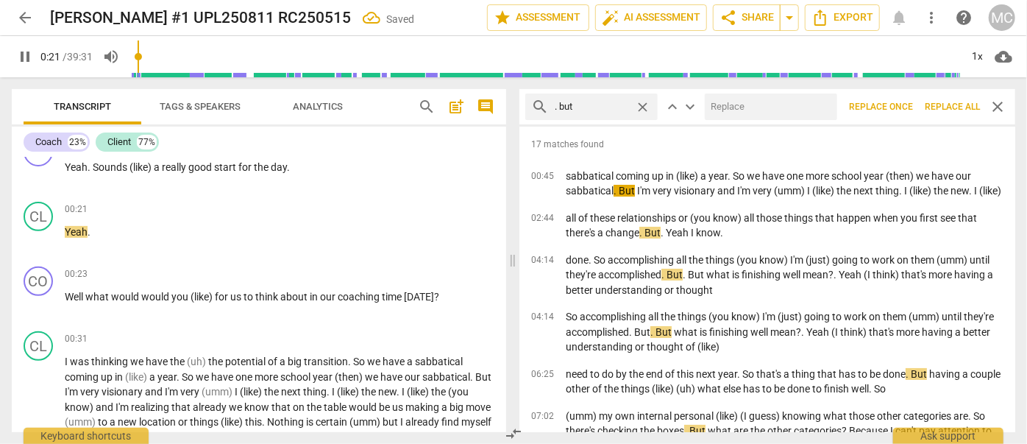
click at [741, 105] on input "text" at bounding box center [768, 107] width 127 height 24
type input "22"
type input ", but"
type input "23"
type input ", but"
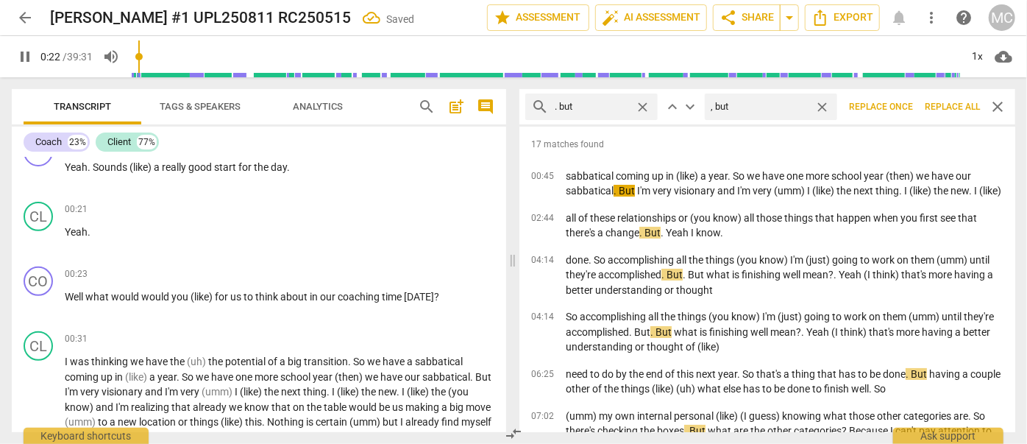
click at [950, 112] on span "Replace all" at bounding box center [952, 107] width 55 height 13
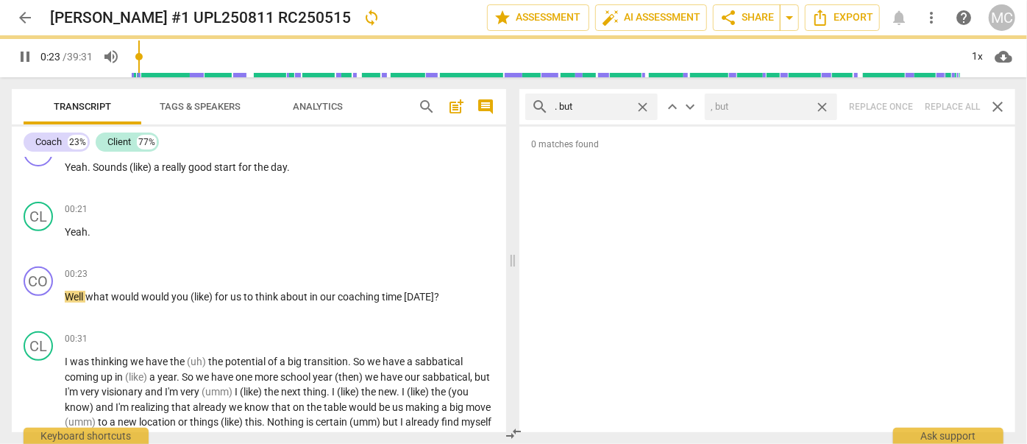
type input "24"
click at [825, 104] on span "close" at bounding box center [821, 106] width 15 height 15
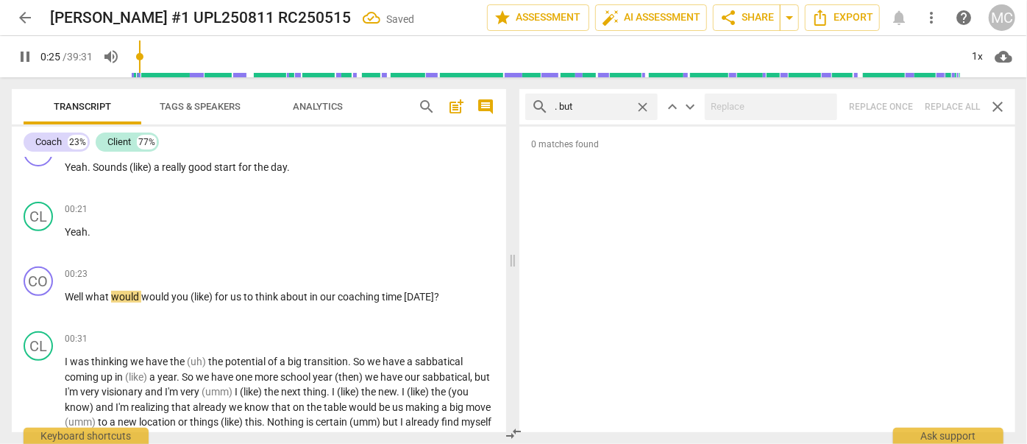
type input "25"
click at [643, 103] on span "close" at bounding box center [642, 106] width 15 height 15
click at [612, 104] on input "text" at bounding box center [603, 107] width 97 height 24
type input "26"
type input "."
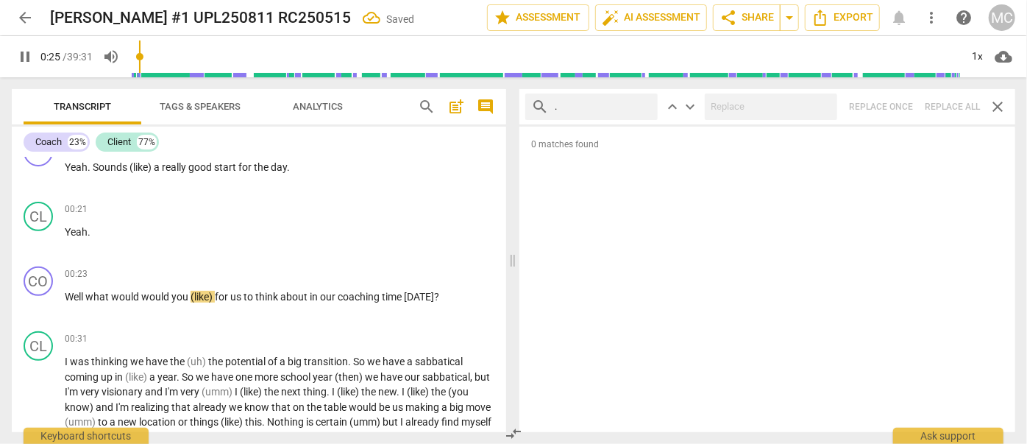
type input "26"
type input ". so"
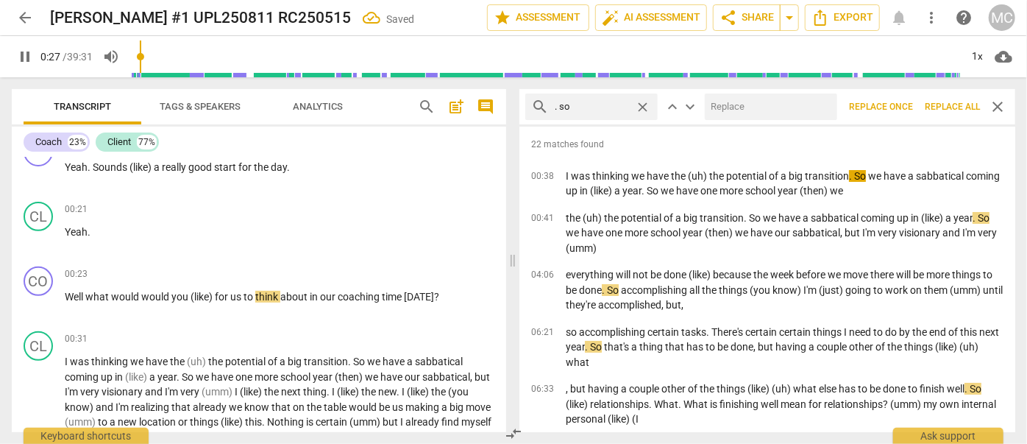
click at [761, 103] on input "text" at bounding box center [768, 107] width 127 height 24
type input "28"
type input "29"
type input "(so"
type input "29"
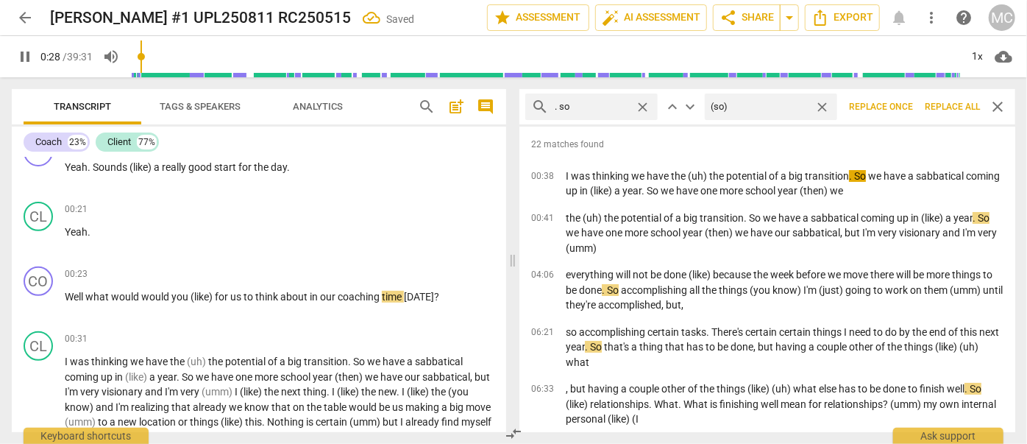
type input "(so)"
type input "30"
type input "(so)"
type input "30"
type input "(so)"
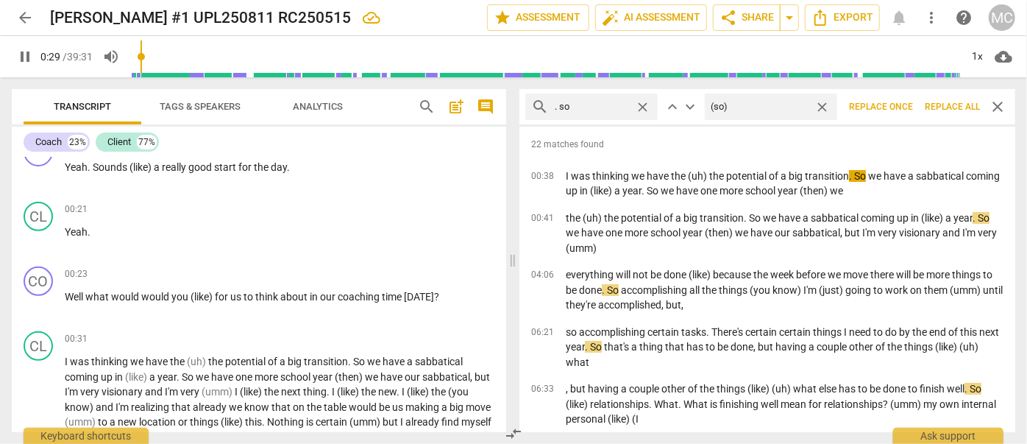
click at [955, 108] on span "Replace all" at bounding box center [952, 107] width 55 height 13
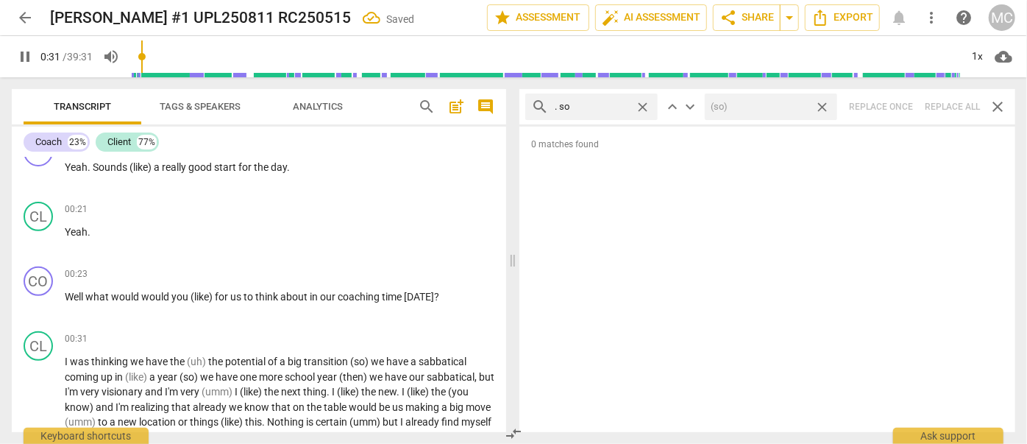
type input "31"
click at [822, 104] on span "close" at bounding box center [821, 106] width 15 height 15
type input "32"
click at [644, 105] on span "close" at bounding box center [642, 106] width 15 height 15
click at [588, 106] on input "text" at bounding box center [603, 107] width 97 height 24
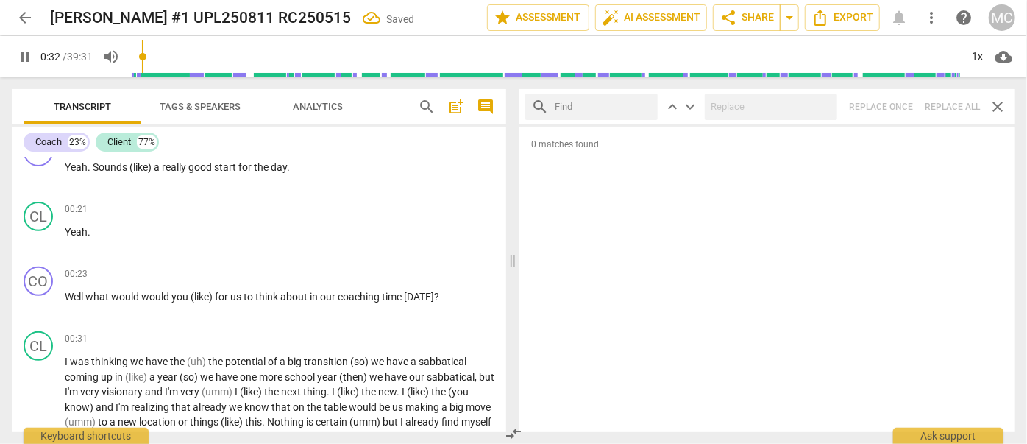
type input "33"
type input "."
type input "33"
type input ". or"
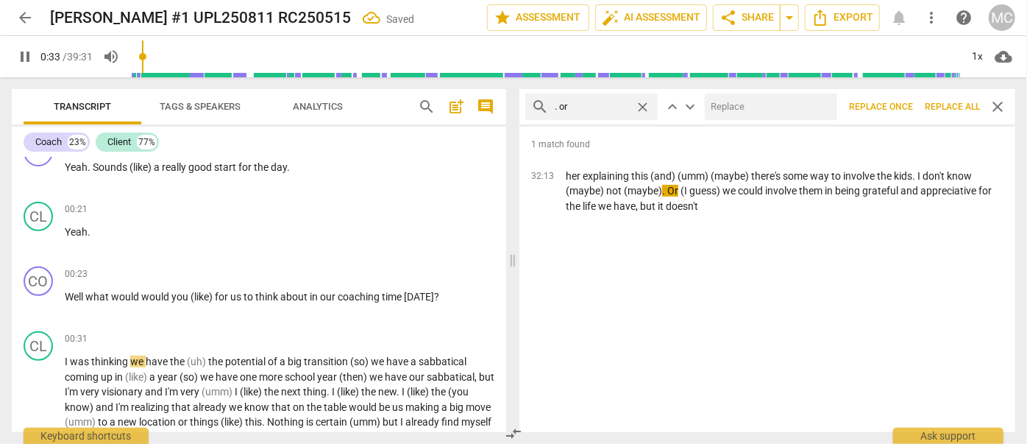
click at [737, 107] on input "text" at bounding box center [768, 107] width 127 height 24
type input "34"
type input "(o"
type input "34"
type input "(or)"
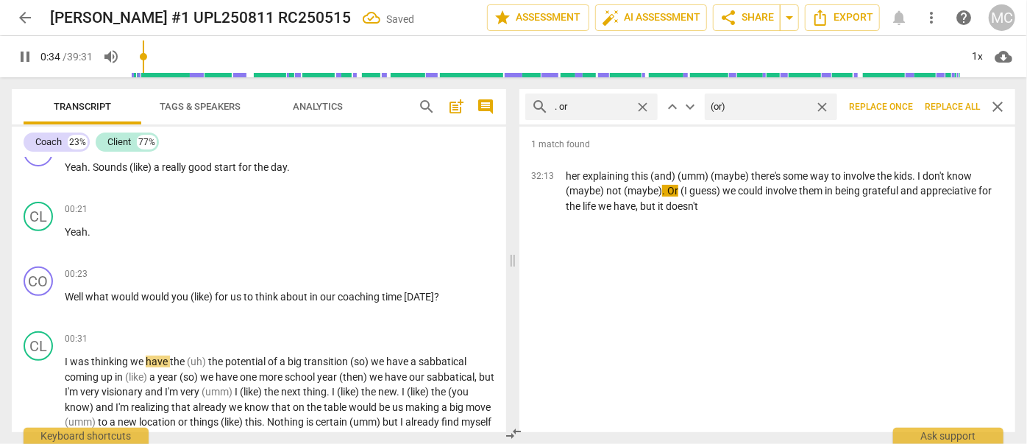
type input "35"
type input "(or)"
click at [947, 105] on span "Replace all" at bounding box center [952, 107] width 55 height 13
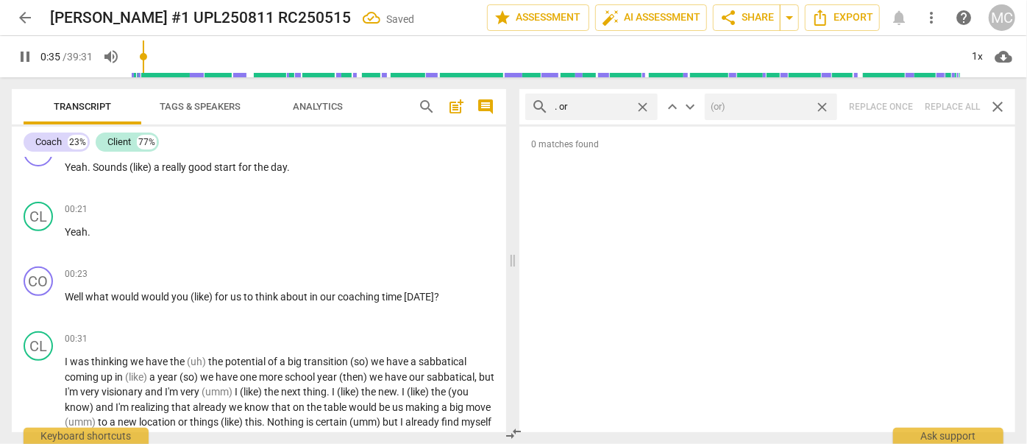
type input "36"
drag, startPoint x: 824, startPoint y: 104, endPoint x: 741, endPoint y: 101, distance: 82.4
click at [824, 104] on span "close" at bounding box center [821, 106] width 15 height 15
type input "37"
click at [647, 106] on span "close" at bounding box center [642, 106] width 15 height 15
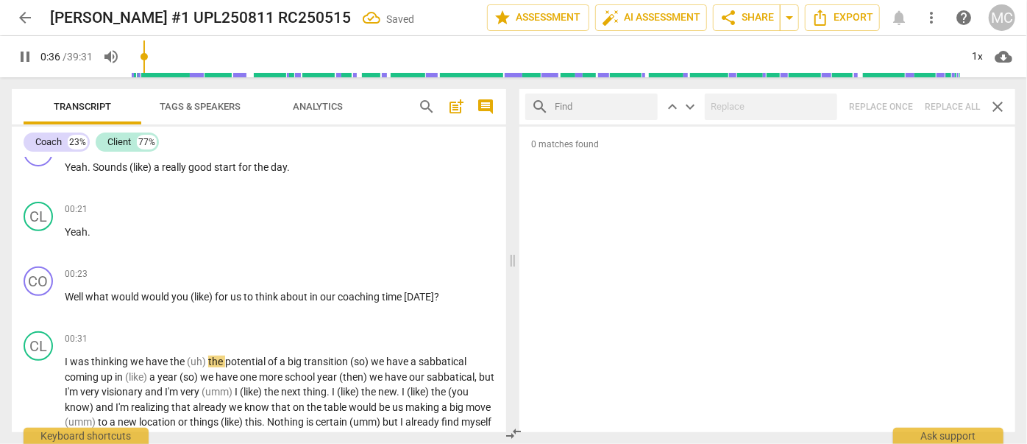
click at [616, 107] on input "text" at bounding box center [603, 107] width 97 height 24
type input "37"
type input "."
type input "37"
type input ". becaus"
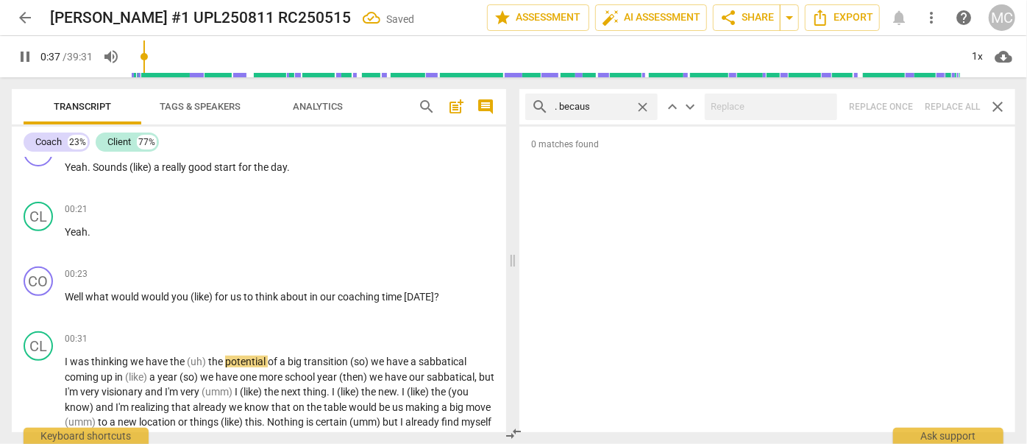
type input "38"
type input ". because"
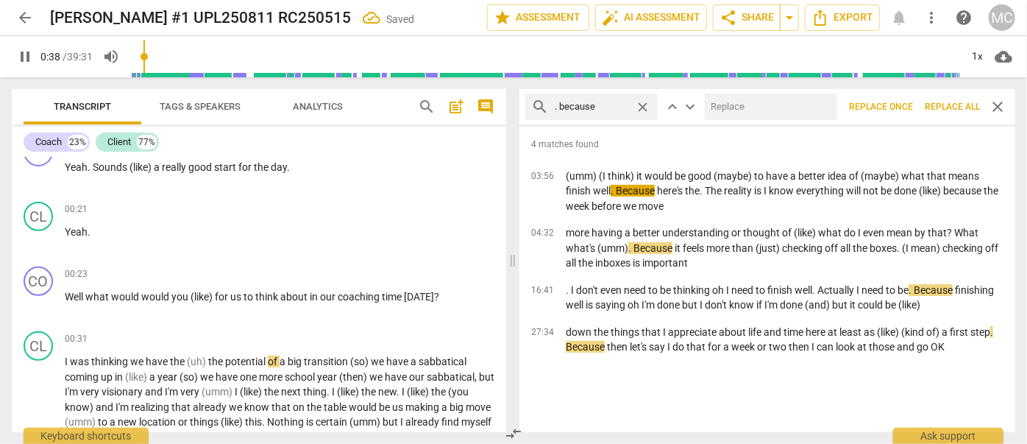
click at [737, 114] on input "text" at bounding box center [768, 107] width 127 height 24
type input "38"
type input ","
type input "39"
type input ", becau"
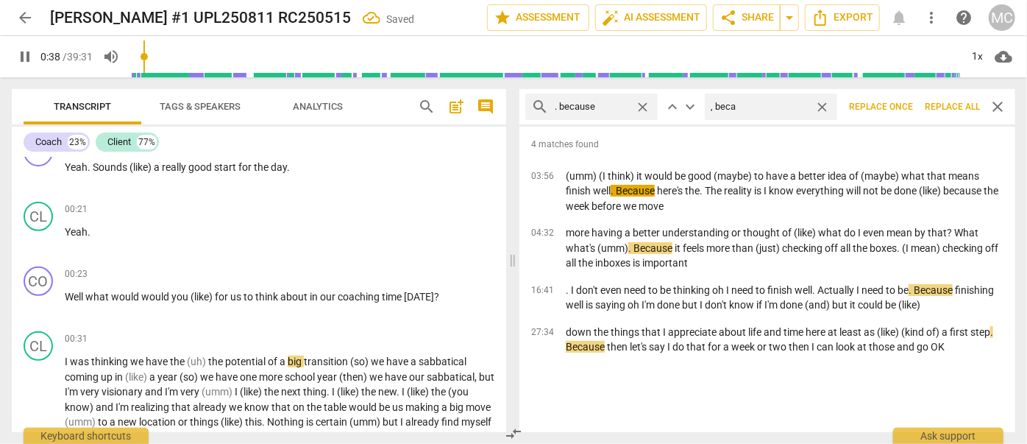
type input "39"
type input ", because"
type input "40"
type input ", because"
click at [958, 102] on span "Replace all" at bounding box center [952, 107] width 55 height 13
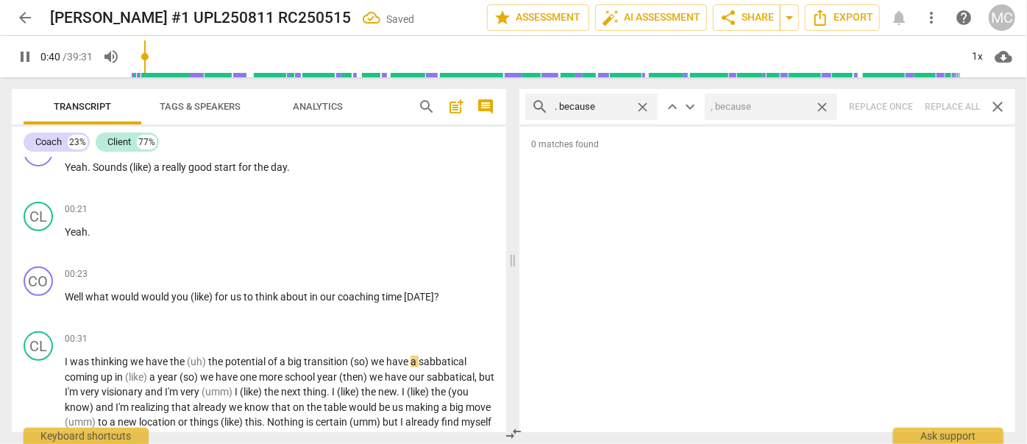
type input "40"
click at [823, 104] on span "close" at bounding box center [821, 106] width 15 height 15
type input "41"
click at [643, 103] on span "close" at bounding box center [642, 106] width 15 height 15
click at [608, 104] on input "text" at bounding box center [603, 107] width 97 height 24
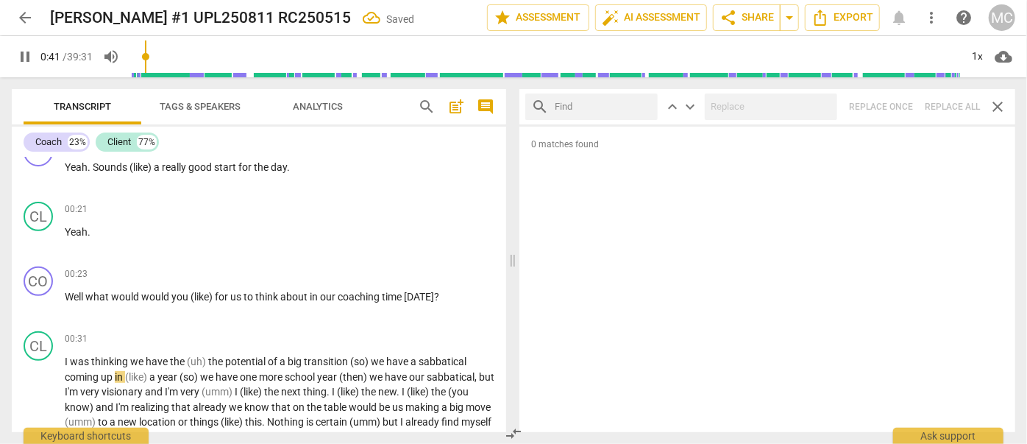
type input "42"
type input "?"
type input "42"
type input "? And"
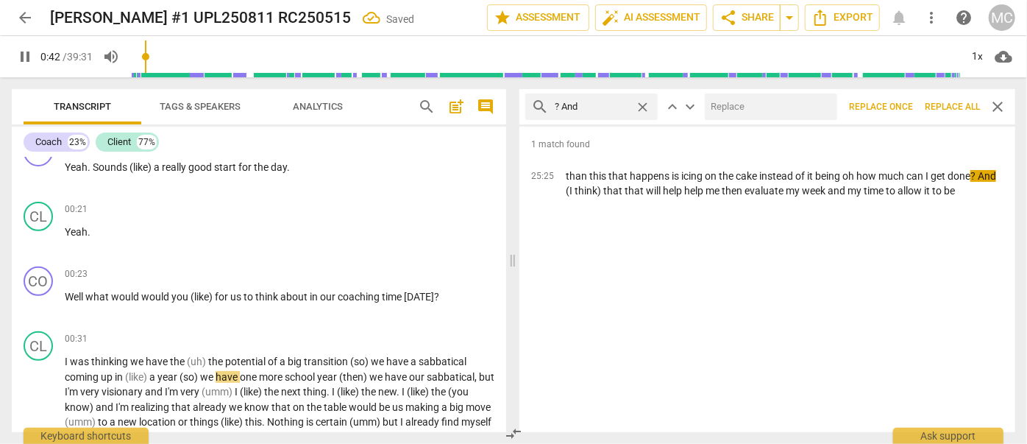
click at [725, 110] on input "text" at bounding box center [768, 107] width 127 height 24
type input "44"
type input "? ("
type input "44"
type input "? (and)"
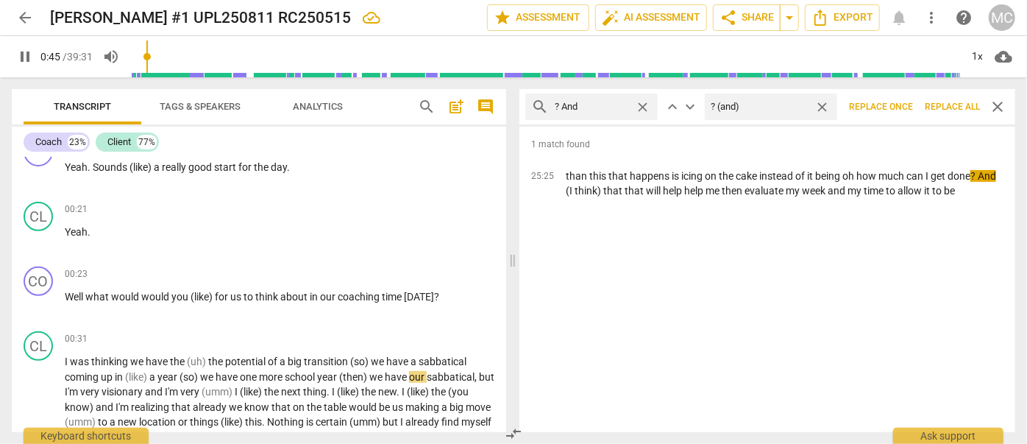
type input "46"
type input "? (an"
type input "46"
type input "?"
type input "46"
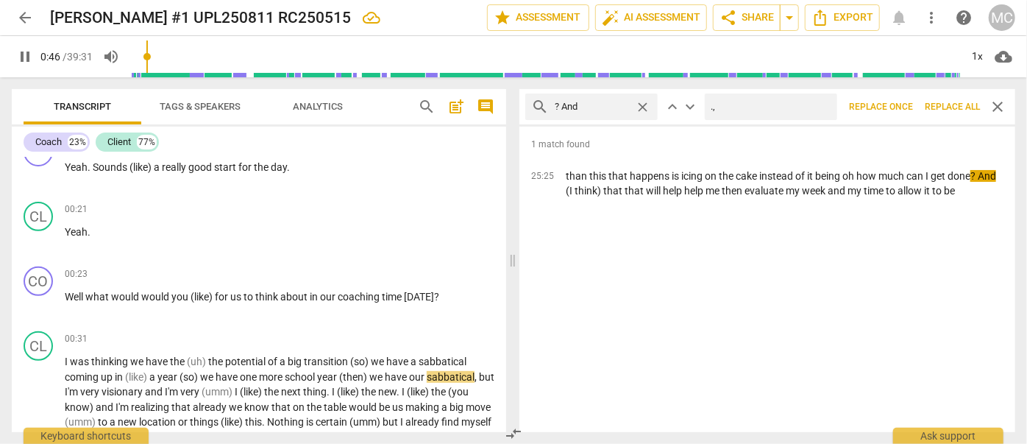
type input ".,"
type input "46"
type input "."
type input "47"
type input ", an"
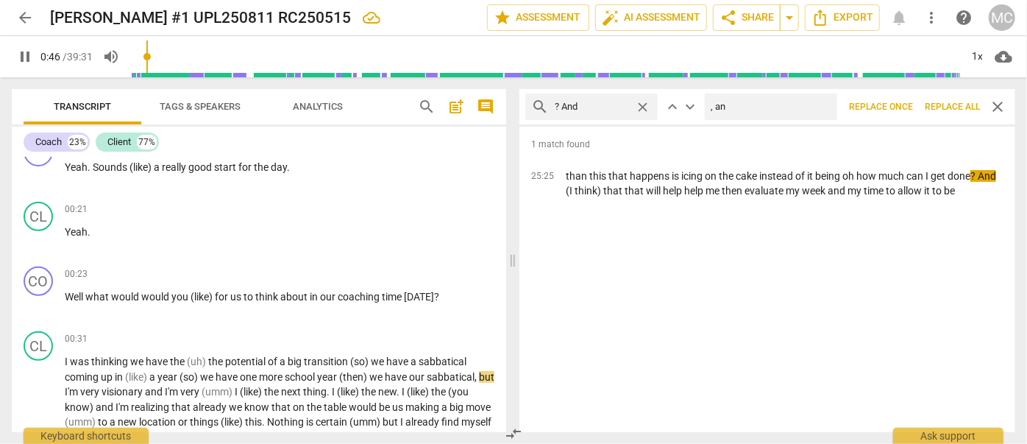
type input "47"
type input ", and"
type input "47"
type input ", and"
click at [945, 99] on button "Replace all" at bounding box center [952, 106] width 67 height 26
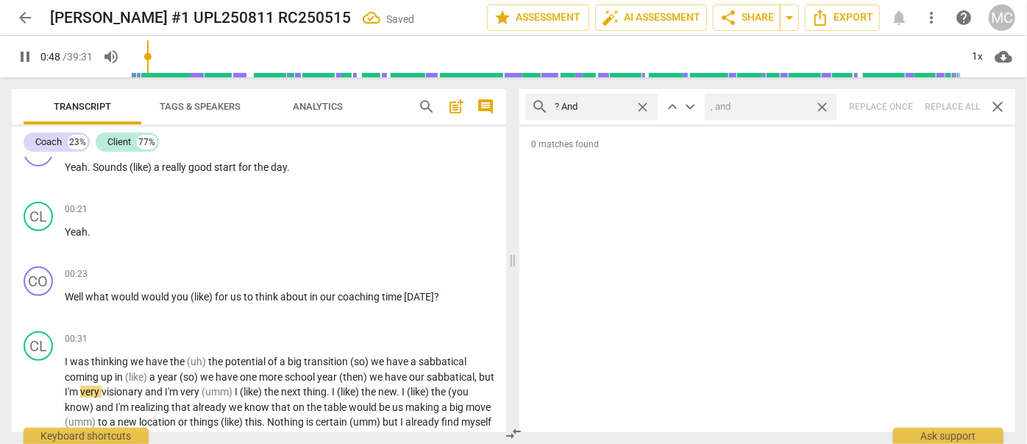
type input "48"
click at [823, 105] on span "close" at bounding box center [821, 106] width 15 height 15
type input "49"
click at [641, 102] on span "close" at bounding box center [642, 106] width 15 height 15
click at [602, 107] on input "text" at bounding box center [603, 107] width 97 height 24
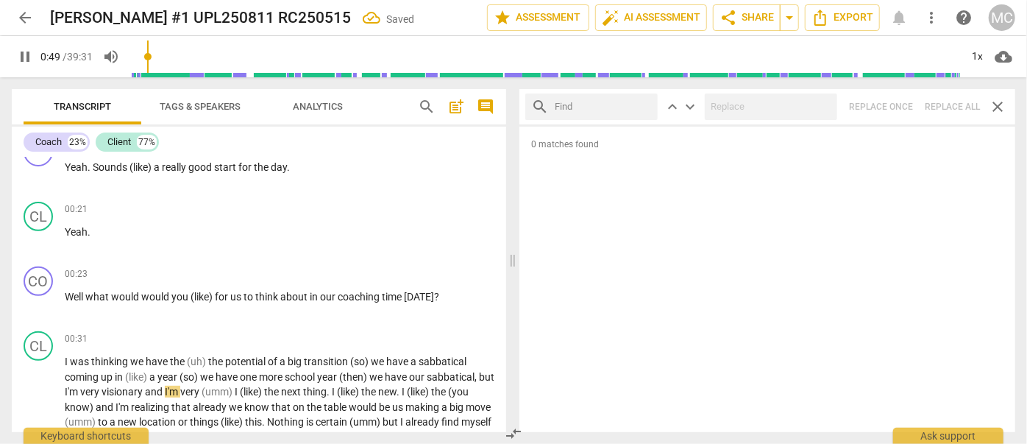
type input "50"
type input "?"
type input "50"
type input "? But"
type input "50"
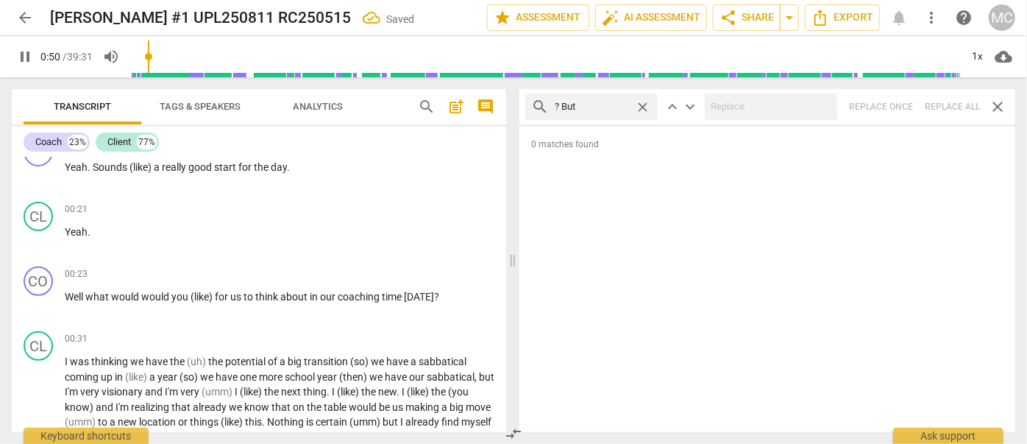
type input "? But"
type input "51"
click at [957, 102] on div "search ? But close keyboard_arrow_up keyboard_arrow_down Replace once Replace a…" at bounding box center [767, 106] width 496 height 35
click at [646, 103] on span "close" at bounding box center [642, 106] width 15 height 15
click at [594, 105] on input "text" at bounding box center [603, 107] width 97 height 24
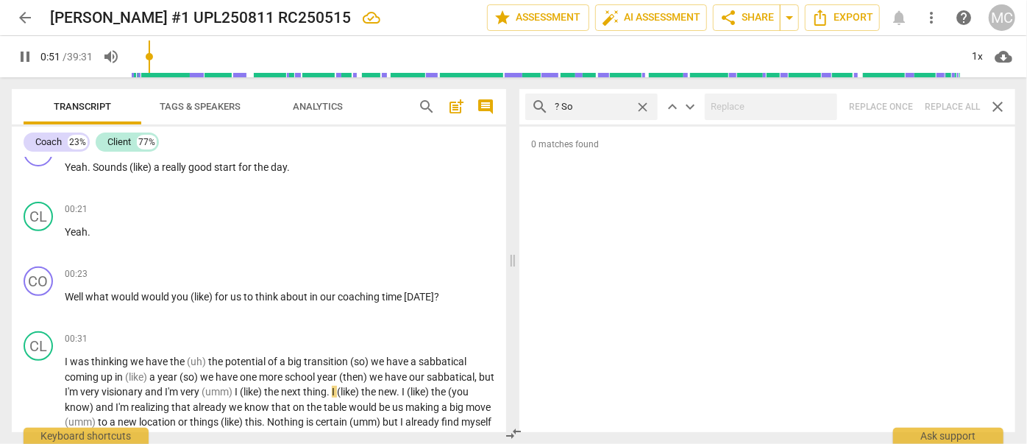
click at [953, 105] on div "search ? So close keyboard_arrow_up keyboard_arrow_down Replace once Replace al…" at bounding box center [767, 106] width 496 height 35
click at [642, 104] on span "close" at bounding box center [642, 106] width 15 height 15
click at [600, 105] on input "text" at bounding box center [603, 107] width 97 height 24
click at [939, 101] on div "search ? Or close keyboard_arrow_up keyboard_arrow_down Replace once Replace al…" at bounding box center [767, 106] width 496 height 35
click at [643, 102] on span "close" at bounding box center [642, 106] width 15 height 15
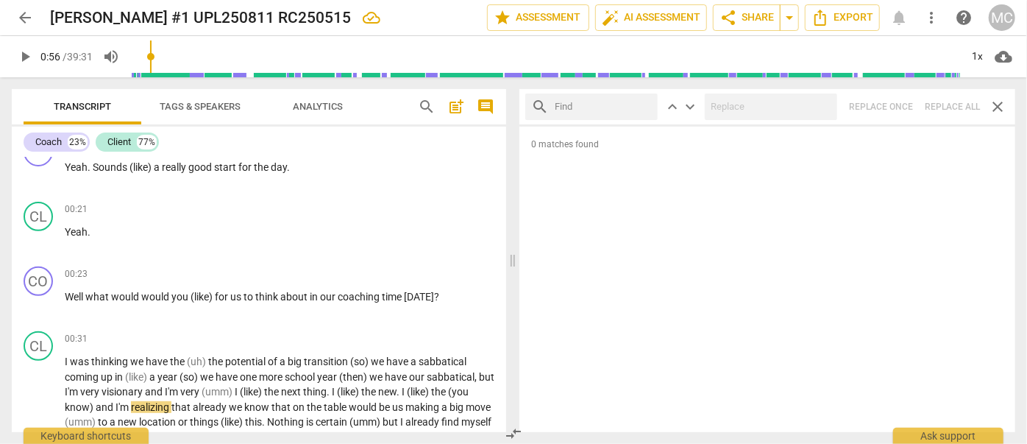
click at [584, 107] on input "text" at bounding box center [603, 107] width 97 height 24
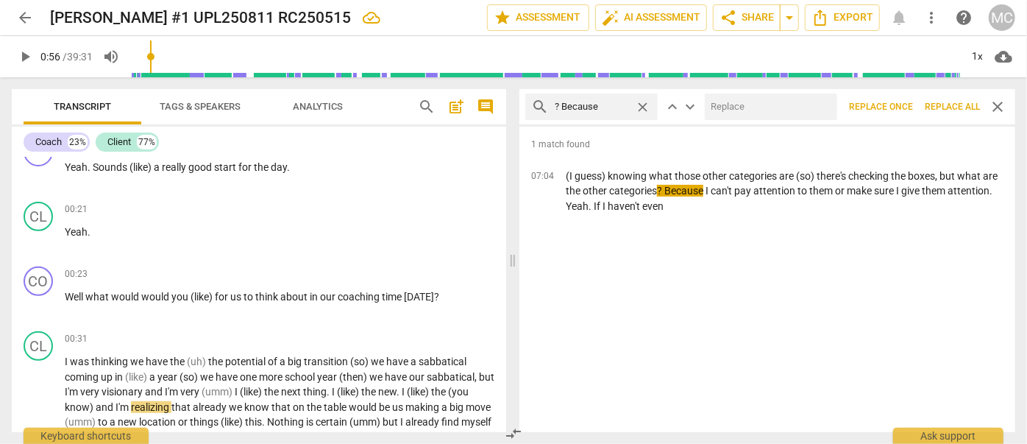
click at [730, 101] on input "text" at bounding box center [768, 107] width 127 height 24
click at [943, 102] on span "Replace all" at bounding box center [952, 107] width 55 height 13
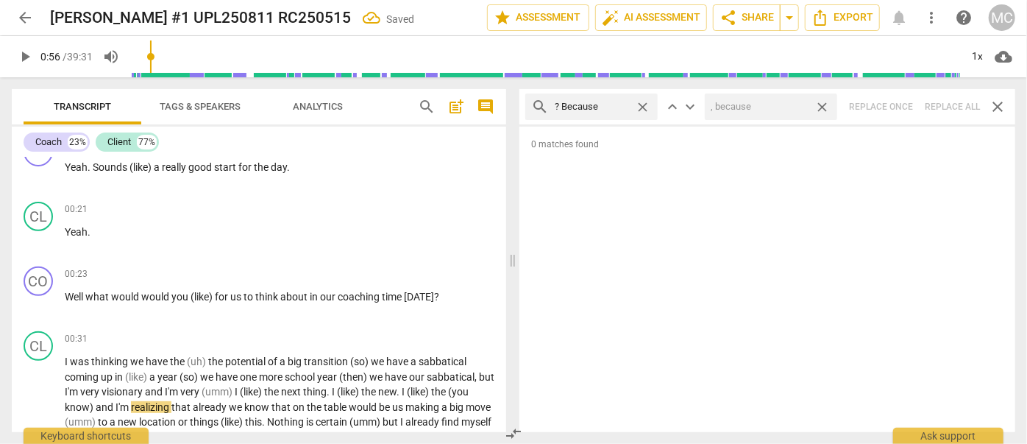
click at [821, 102] on span "close" at bounding box center [821, 106] width 15 height 15
click at [640, 103] on span "close" at bounding box center [642, 106] width 15 height 15
click at [586, 107] on input "text" at bounding box center [603, 107] width 97 height 24
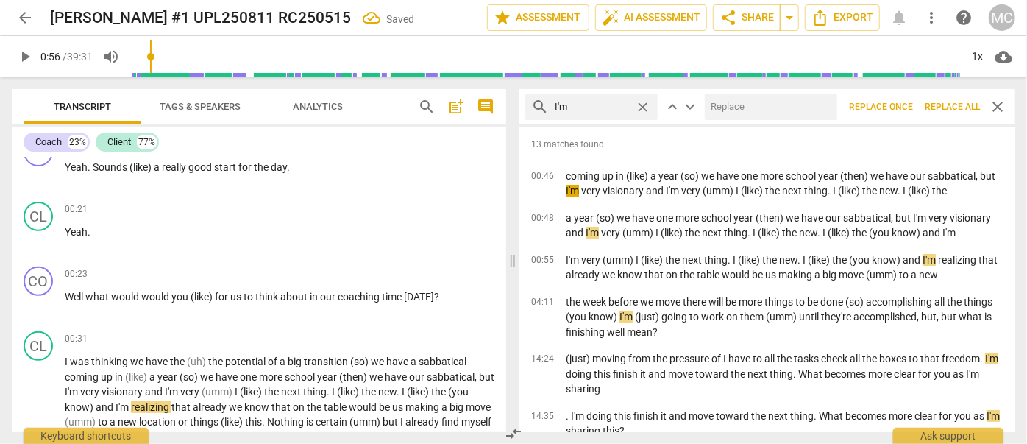
click at [750, 112] on input "text" at bounding box center [768, 107] width 127 height 24
click at [942, 101] on span "Replace all" at bounding box center [952, 107] width 55 height 13
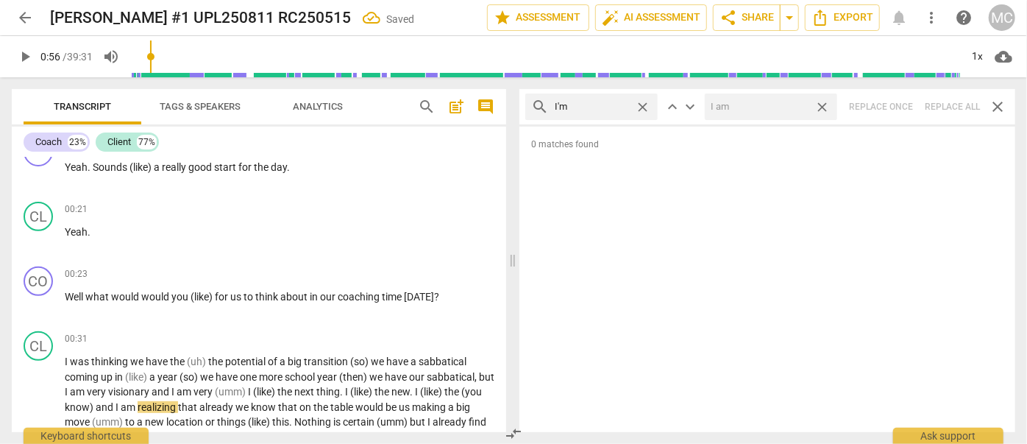
click at [825, 106] on span "close" at bounding box center [821, 106] width 15 height 15
click at [643, 103] on span "close" at bounding box center [642, 106] width 15 height 15
click at [564, 107] on input "text" at bounding box center [603, 107] width 97 height 24
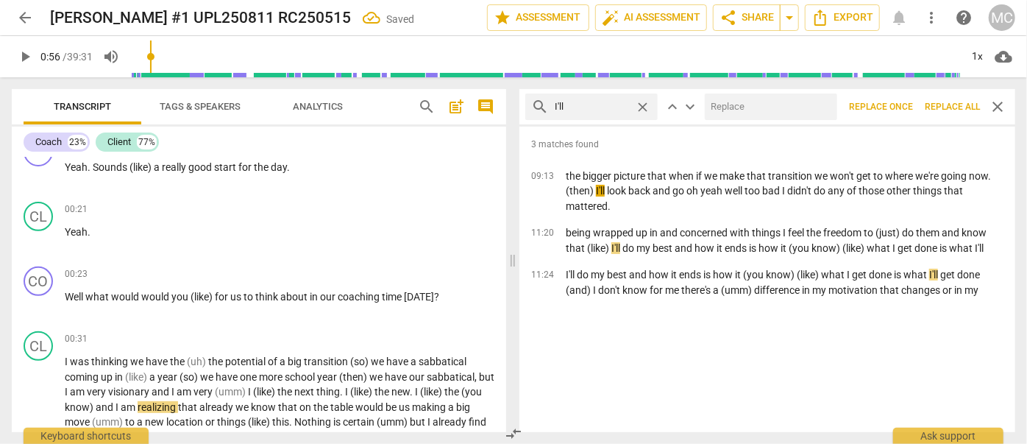
click at [737, 102] on input "text" at bounding box center [768, 107] width 127 height 24
click at [942, 105] on span "Replace all" at bounding box center [952, 107] width 55 height 13
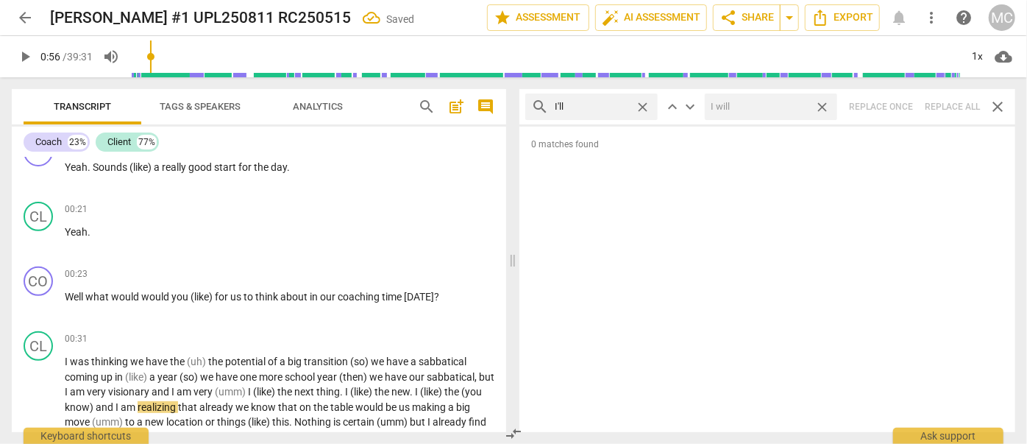
click at [823, 103] on span "close" at bounding box center [821, 106] width 15 height 15
click at [643, 104] on span "close" at bounding box center [642, 106] width 15 height 15
click at [616, 106] on input "text" at bounding box center [603, 107] width 97 height 24
click at [949, 107] on div "search you'll close keyboard_arrow_up keyboard_arrow_down Replace once Replace …" at bounding box center [767, 106] width 496 height 35
click at [641, 104] on span "close" at bounding box center [642, 106] width 15 height 15
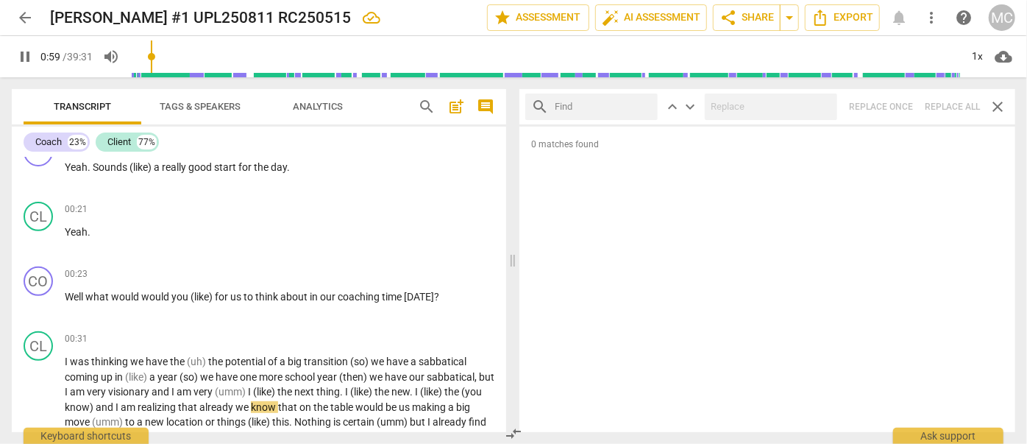
click at [604, 107] on input "text" at bounding box center [603, 107] width 97 height 24
click at [938, 102] on div "search he'll close keyboard_arrow_up keyboard_arrow_down Replace once Replace a…" at bounding box center [767, 106] width 496 height 35
click at [643, 105] on span "close" at bounding box center [642, 106] width 15 height 15
click at [628, 105] on input "text" at bounding box center [603, 107] width 97 height 24
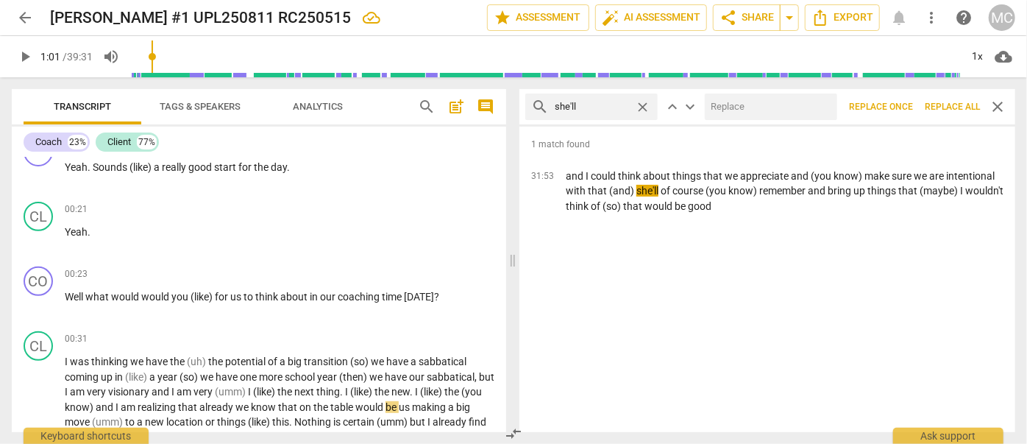
click at [736, 103] on input "text" at bounding box center [768, 107] width 127 height 24
click at [956, 103] on span "Replace all" at bounding box center [952, 107] width 55 height 13
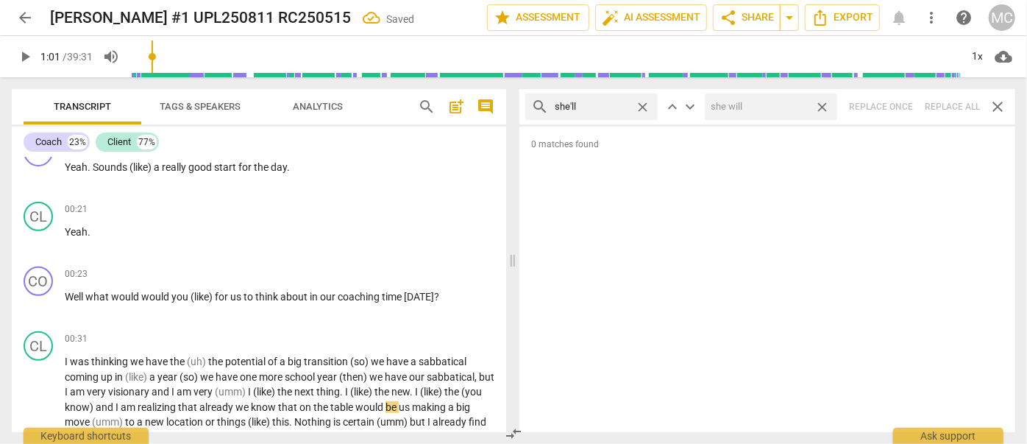
click at [822, 107] on span "close" at bounding box center [821, 106] width 15 height 15
click at [644, 104] on span "close" at bounding box center [642, 106] width 15 height 15
click at [622, 104] on input "text" at bounding box center [603, 107] width 97 height 24
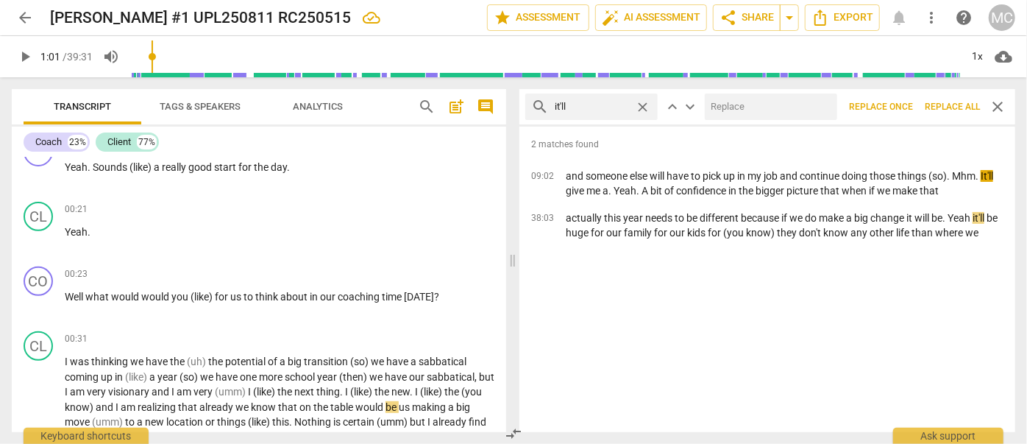
click at [730, 99] on input "text" at bounding box center [768, 107] width 127 height 24
click at [942, 105] on span "Replace all" at bounding box center [952, 107] width 55 height 13
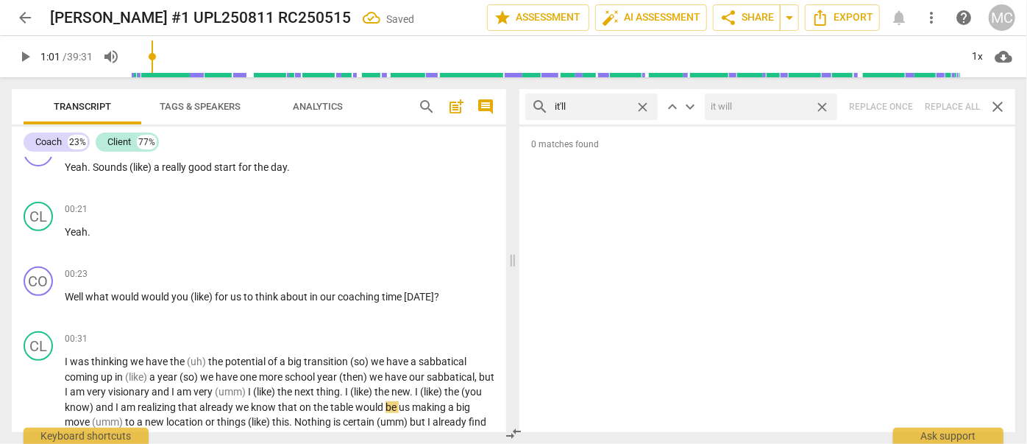
click at [825, 105] on span "close" at bounding box center [821, 106] width 15 height 15
click at [644, 105] on span "close" at bounding box center [642, 106] width 15 height 15
click at [606, 107] on input "text" at bounding box center [603, 107] width 97 height 24
click at [957, 102] on div "search we'll close keyboard_arrow_up keyboard_arrow_down Replace once Replace a…" at bounding box center [767, 106] width 496 height 35
click at [641, 105] on span "close" at bounding box center [642, 106] width 15 height 15
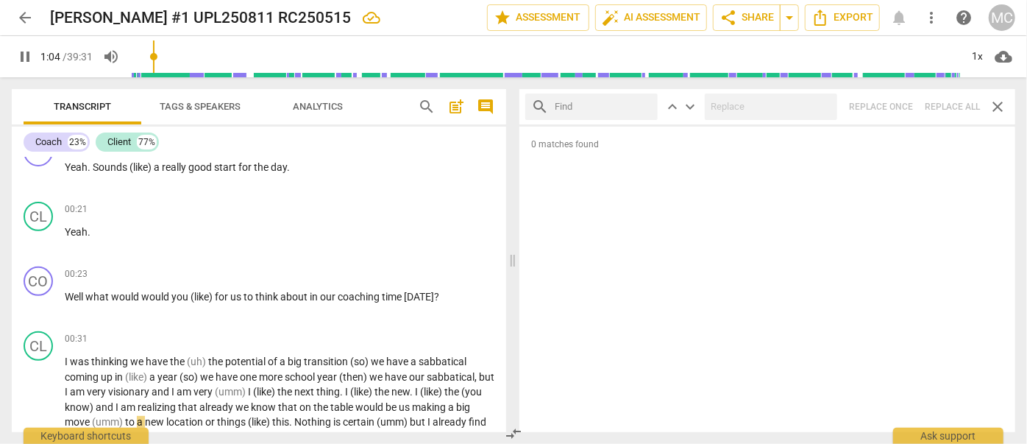
click at [617, 104] on input "text" at bounding box center [603, 107] width 97 height 24
click at [931, 106] on div "search they'll close keyboard_arrow_up keyboard_arrow_down Replace once Replace…" at bounding box center [767, 106] width 496 height 35
click at [644, 105] on span "close" at bounding box center [642, 106] width 15 height 15
click at [582, 107] on input "text" at bounding box center [603, 107] width 97 height 24
click at [941, 97] on div "search there'll close keyboard_arrow_up keyboard_arrow_down Replace once Replac…" at bounding box center [767, 106] width 496 height 35
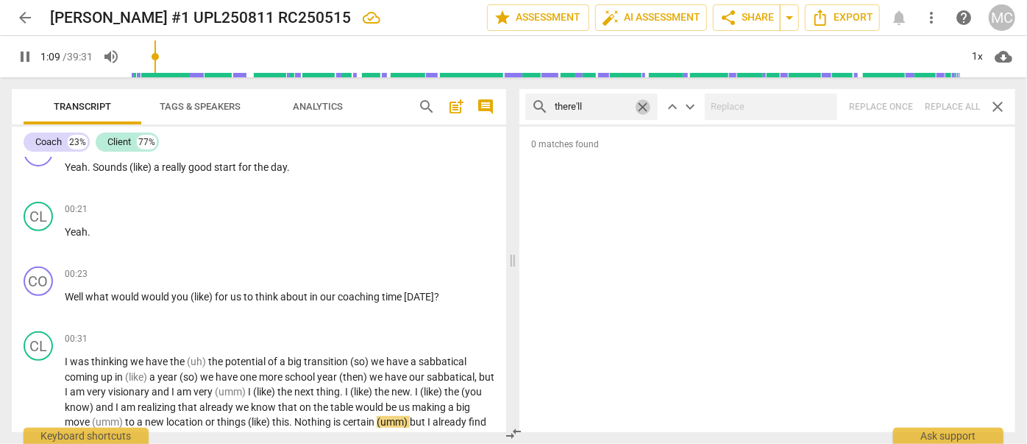
click at [645, 102] on span "close" at bounding box center [642, 106] width 15 height 15
click at [610, 103] on input "text" at bounding box center [603, 107] width 97 height 24
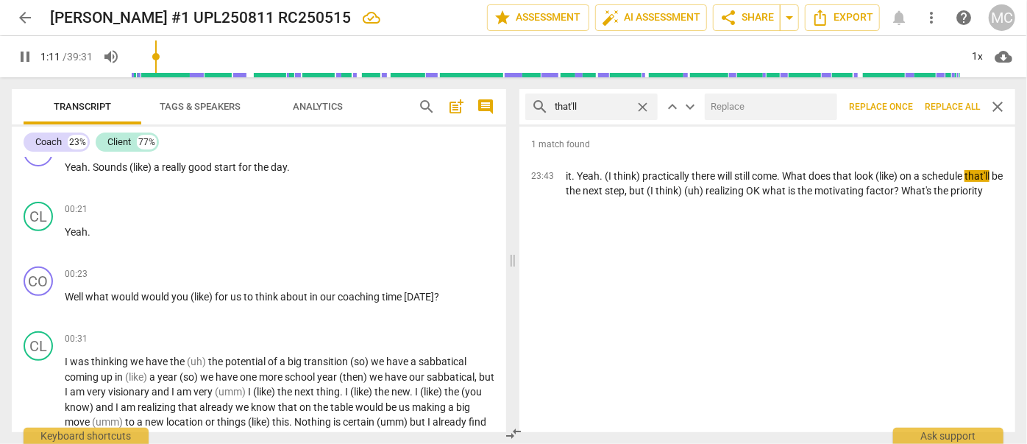
click at [757, 105] on input "text" at bounding box center [768, 107] width 127 height 24
click at [949, 99] on button "Replace all" at bounding box center [952, 106] width 67 height 26
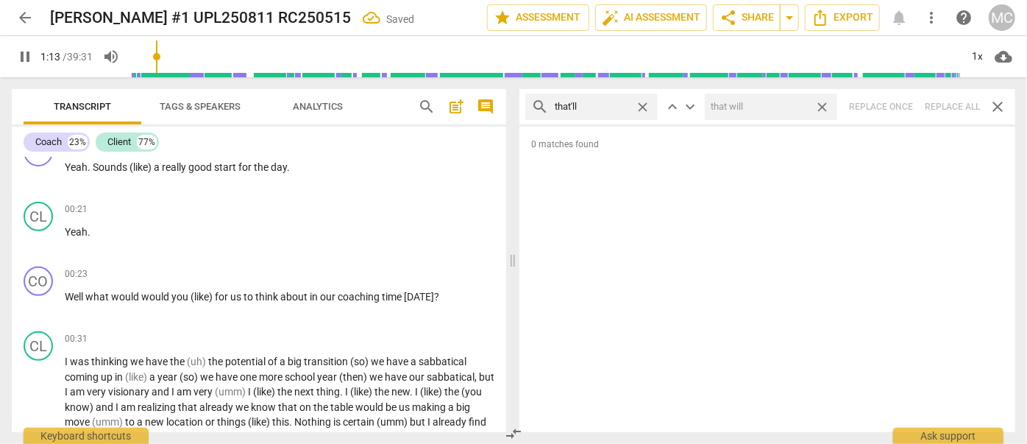
click at [824, 102] on span "close" at bounding box center [821, 106] width 15 height 15
drag, startPoint x: 646, startPoint y: 104, endPoint x: 620, endPoint y: 105, distance: 25.8
click at [646, 104] on span "close" at bounding box center [642, 106] width 15 height 15
click at [597, 107] on input "text" at bounding box center [603, 107] width 97 height 24
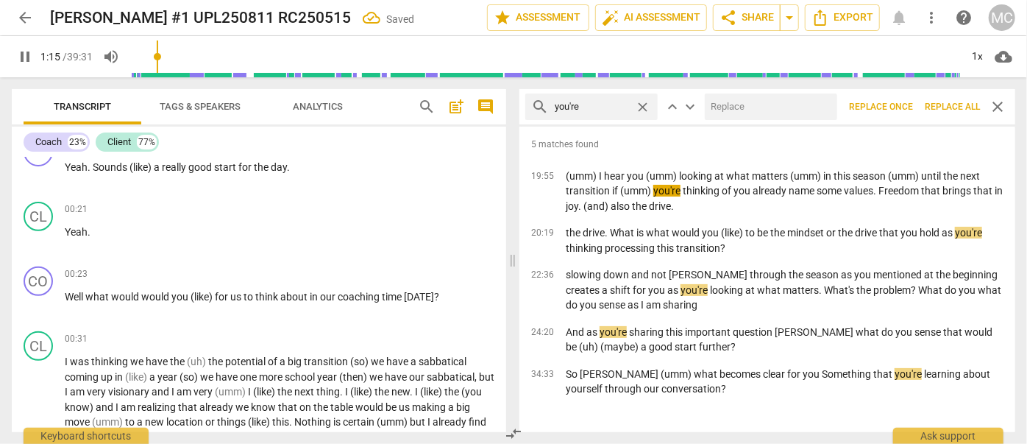
click at [786, 107] on input "text" at bounding box center [768, 107] width 127 height 24
click at [946, 102] on span "Replace all" at bounding box center [952, 107] width 55 height 13
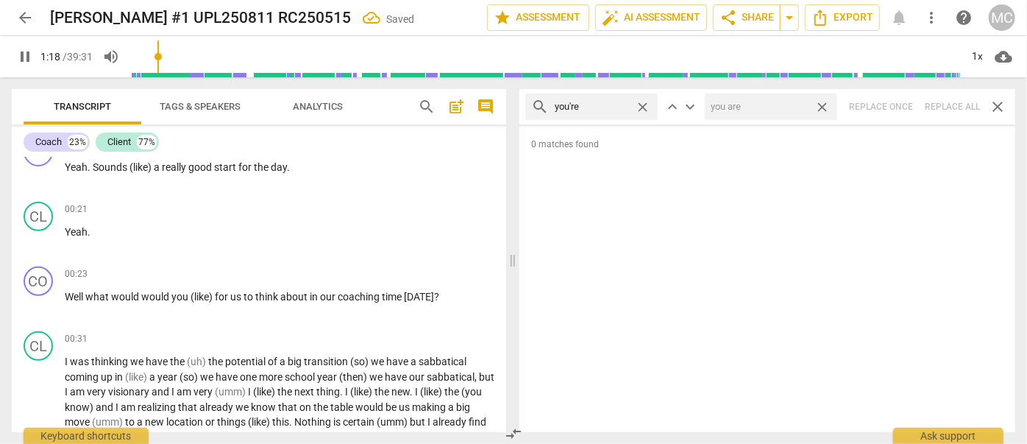
click at [822, 104] on span "close" at bounding box center [821, 106] width 15 height 15
click at [643, 105] on span "close" at bounding box center [642, 106] width 15 height 15
drag, startPoint x: 592, startPoint y: 106, endPoint x: 583, endPoint y: 121, distance: 17.5
click at [592, 107] on input "text" at bounding box center [603, 107] width 97 height 24
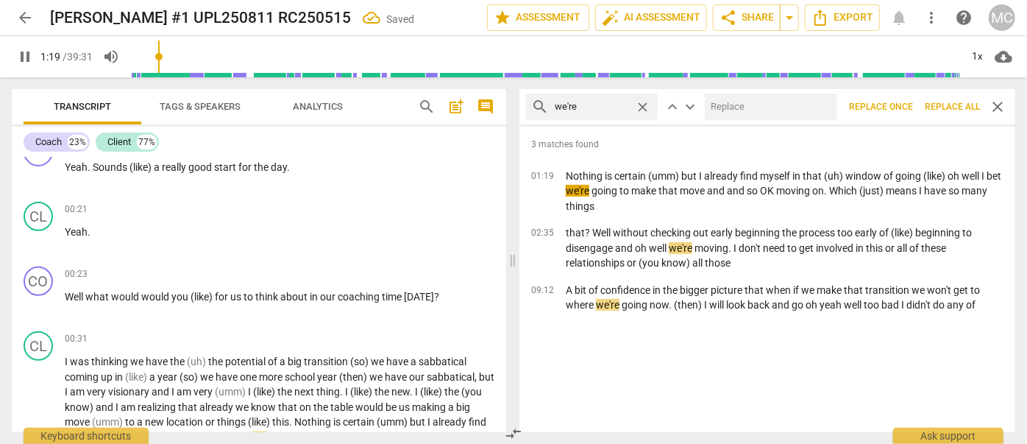
click at [795, 108] on input "text" at bounding box center [768, 107] width 127 height 24
click at [949, 102] on span "Replace all" at bounding box center [952, 107] width 55 height 13
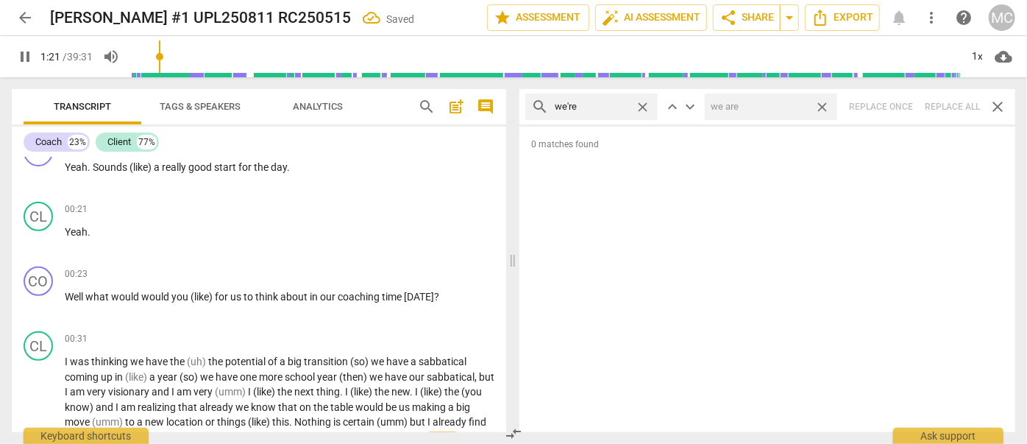
click at [824, 102] on span "close" at bounding box center [821, 106] width 15 height 15
click at [641, 104] on span "close" at bounding box center [642, 106] width 15 height 15
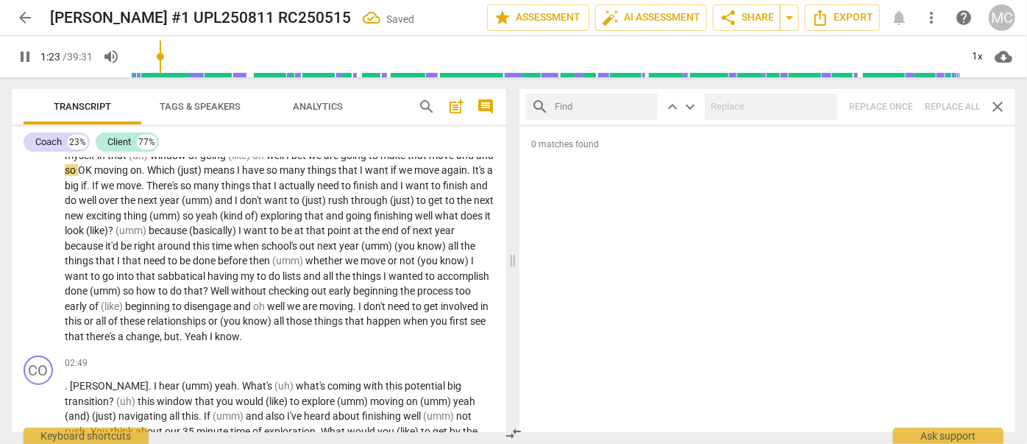
click at [605, 111] on input "text" at bounding box center [603, 107] width 97 height 24
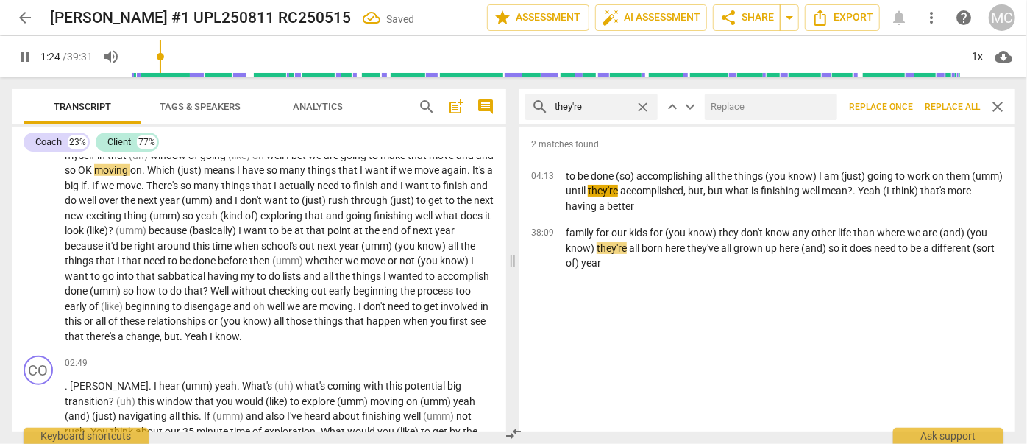
click at [747, 109] on input "text" at bounding box center [768, 107] width 127 height 24
click at [943, 102] on span "Replace all" at bounding box center [952, 107] width 55 height 13
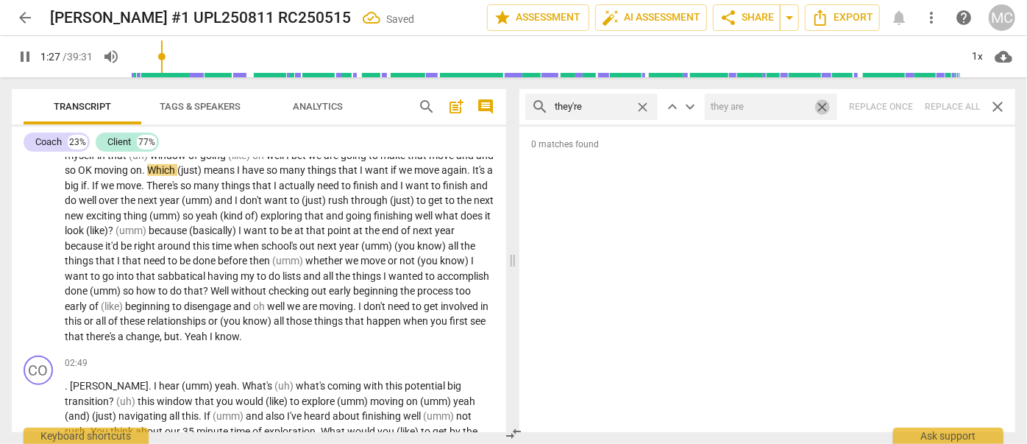
click at [822, 105] on span "close" at bounding box center [821, 106] width 15 height 15
click at [641, 105] on span "close" at bounding box center [642, 106] width 15 height 15
click at [613, 109] on input "text" at bounding box center [603, 107] width 97 height 24
click at [945, 103] on div "search aren't close keyboard_arrow_up keyboard_arrow_down Replace once Replace …" at bounding box center [767, 106] width 496 height 35
click at [645, 103] on span "close" at bounding box center [642, 106] width 15 height 15
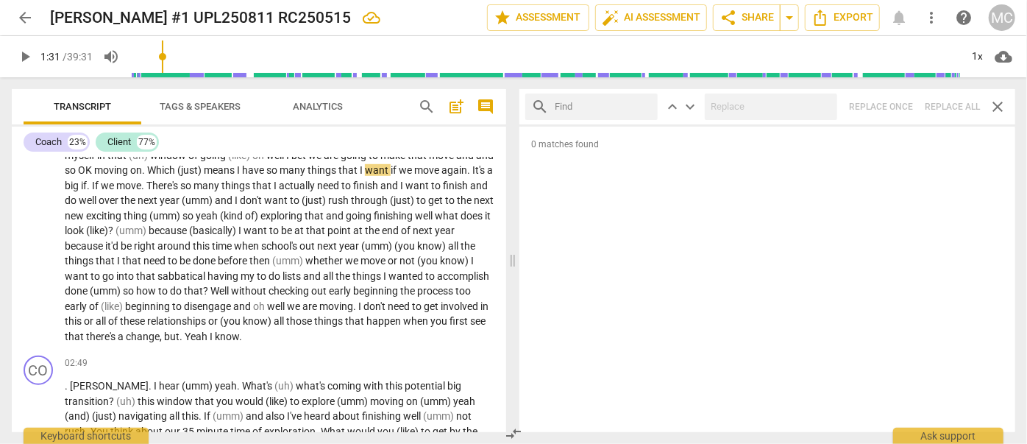
click at [623, 102] on input "text" at bounding box center [603, 107] width 97 height 24
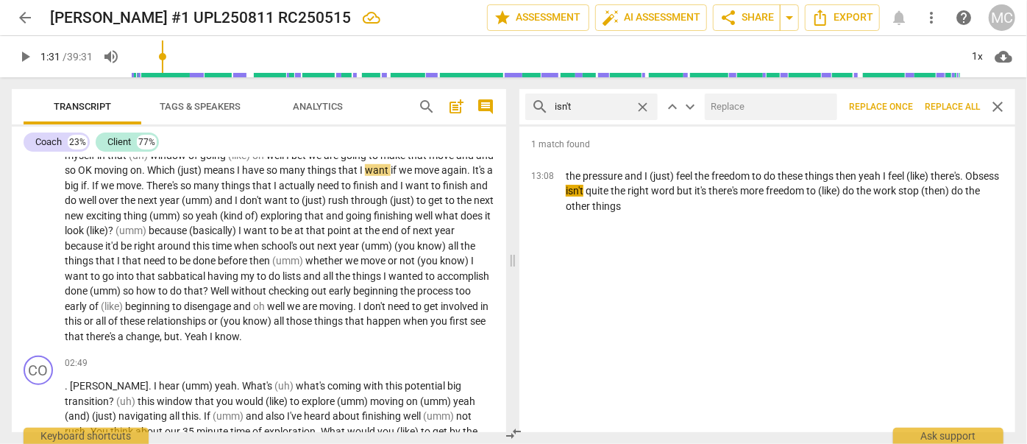
click at [746, 103] on input "text" at bounding box center [768, 107] width 127 height 24
click at [949, 102] on span "Replace all" at bounding box center [952, 107] width 55 height 13
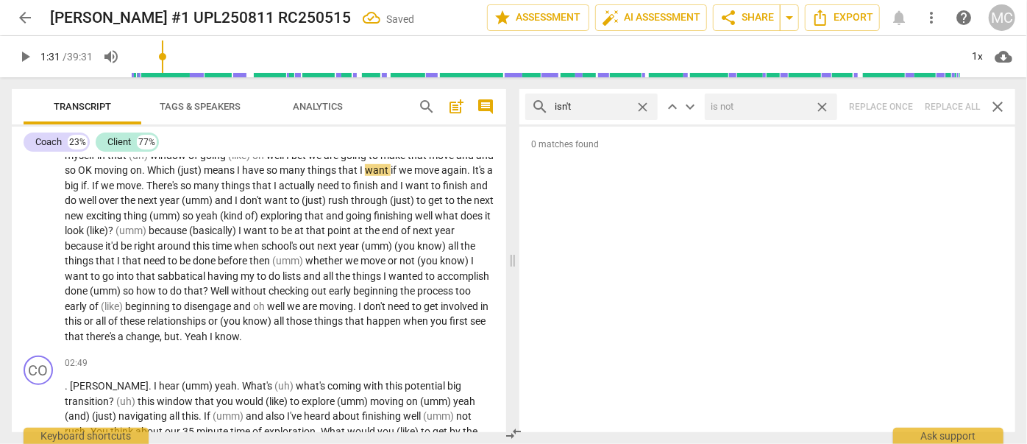
click at [823, 104] on span "close" at bounding box center [821, 106] width 15 height 15
click at [643, 102] on span "close" at bounding box center [642, 106] width 15 height 15
click at [588, 113] on input "text" at bounding box center [603, 107] width 97 height 24
click at [947, 102] on div "search wasn't close keyboard_arrow_up keyboard_arrow_down Replace once Replace …" at bounding box center [767, 106] width 496 height 35
click at [647, 103] on span "close" at bounding box center [642, 106] width 15 height 15
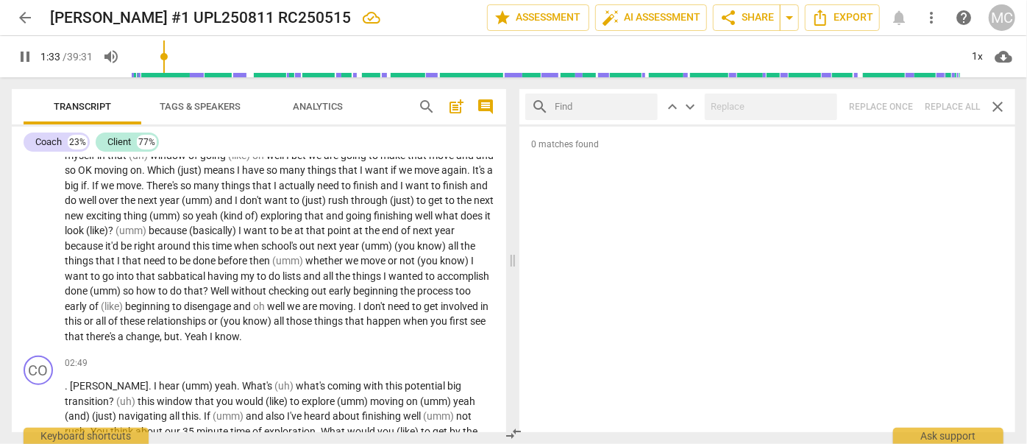
click at [633, 105] on input "text" at bounding box center [603, 107] width 97 height 24
click at [951, 103] on div "search weren't close keyboard_arrow_up keyboard_arrow_down Replace once Replace…" at bounding box center [767, 106] width 496 height 35
click at [643, 107] on span "close" at bounding box center [642, 106] width 15 height 15
click at [603, 102] on input "text" at bounding box center [603, 107] width 97 height 24
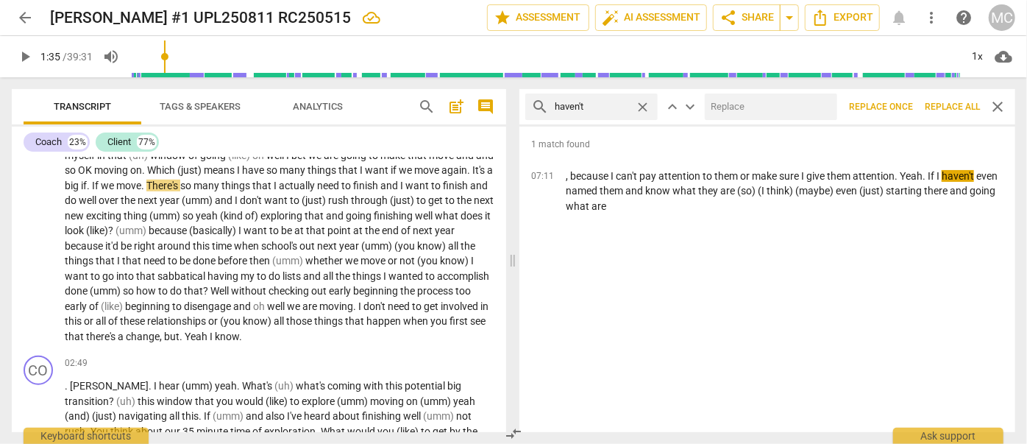
click at [760, 96] on input "text" at bounding box center [768, 107] width 127 height 24
click at [947, 105] on span "Replace all" at bounding box center [952, 107] width 55 height 13
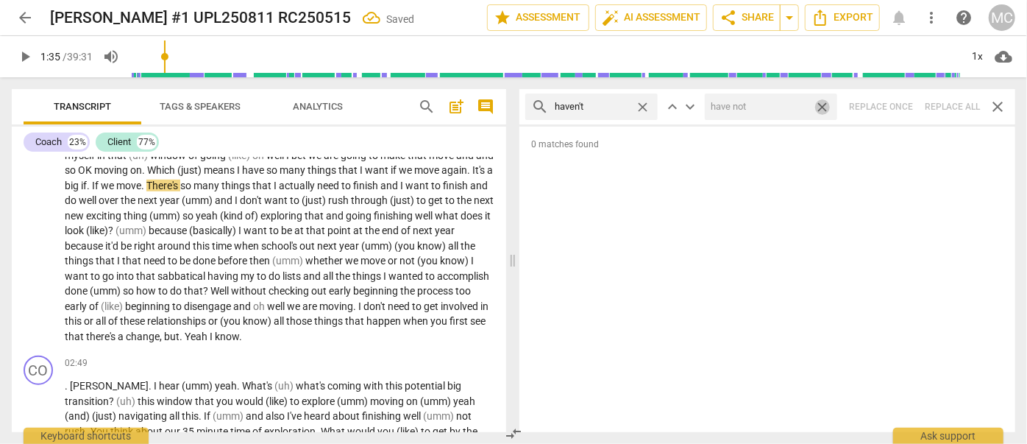
click at [822, 105] on span "close" at bounding box center [821, 106] width 15 height 15
click at [644, 104] on span "close" at bounding box center [642, 106] width 15 height 15
click at [623, 104] on input "text" at bounding box center [603, 107] width 97 height 24
click at [942, 103] on div "search hasn't close keyboard_arrow_up keyboard_arrow_down Replace once Replace …" at bounding box center [767, 106] width 496 height 35
click at [643, 103] on span "close" at bounding box center [642, 106] width 15 height 15
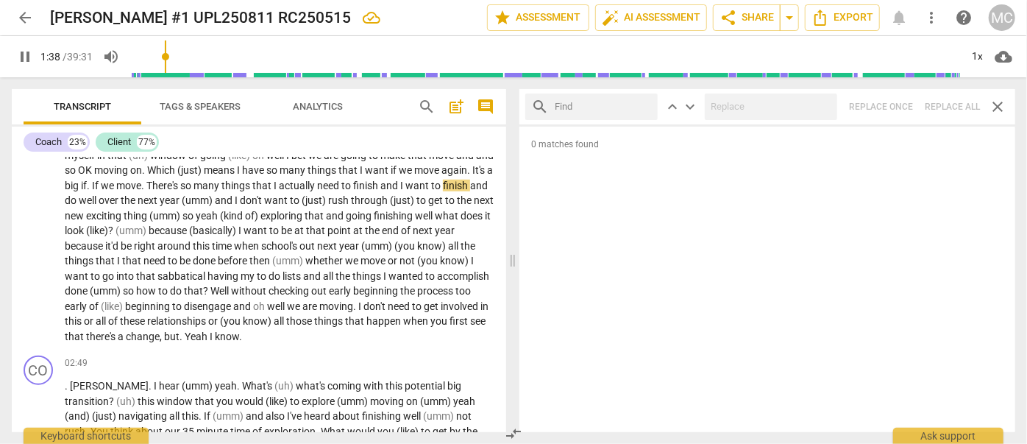
click at [600, 102] on input "text" at bounding box center [603, 107] width 97 height 24
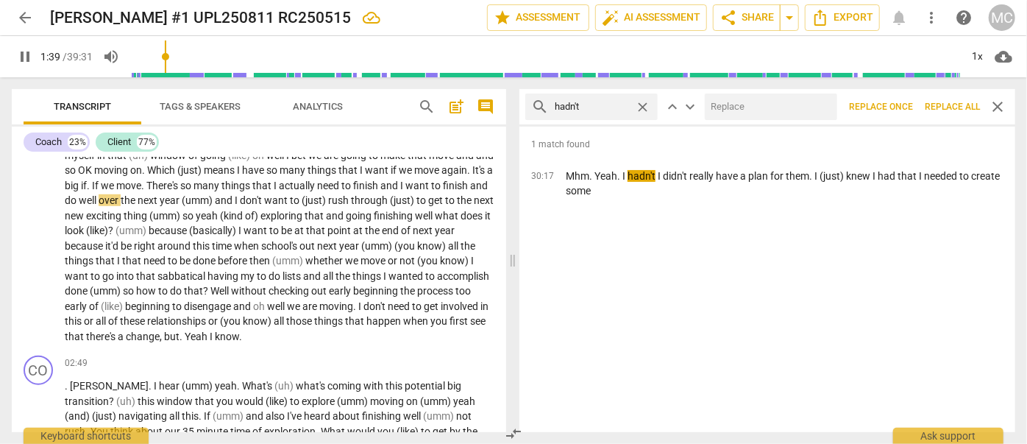
click at [763, 102] on input "text" at bounding box center [768, 107] width 127 height 24
click at [945, 107] on span "Replace all" at bounding box center [952, 107] width 55 height 13
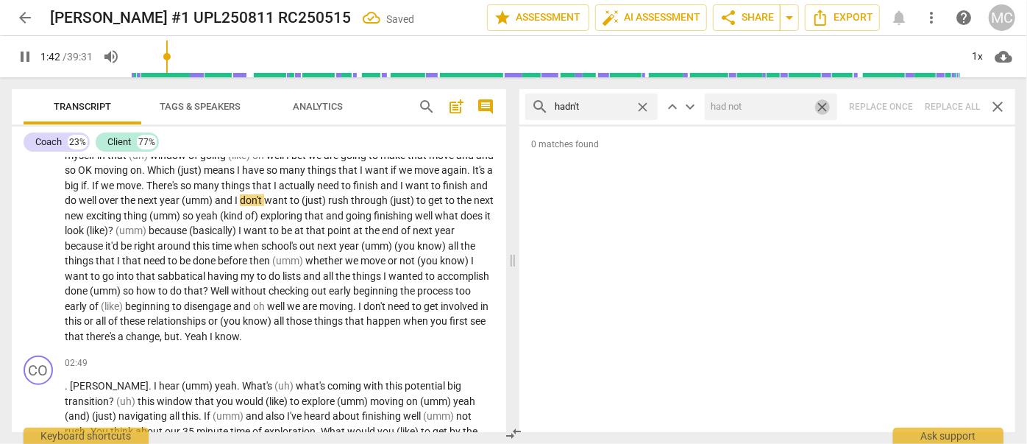
click at [821, 104] on span "close" at bounding box center [821, 106] width 15 height 15
click at [643, 103] on span "close" at bounding box center [642, 106] width 15 height 15
click at [602, 107] on input "text" at bounding box center [603, 107] width 97 height 24
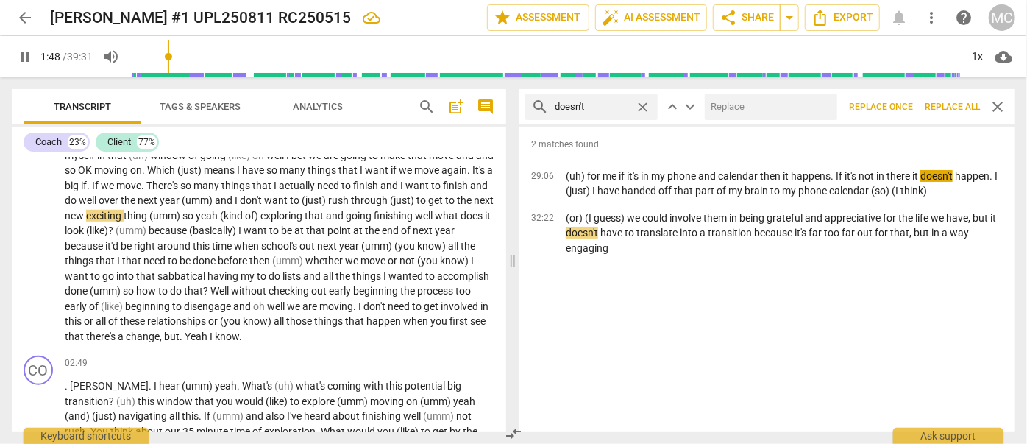
click at [773, 91] on div "search doesn't close keyboard_arrow_up keyboard_arrow_down Replace once Replace…" at bounding box center [767, 106] width 496 height 35
click at [767, 104] on input "text" at bounding box center [768, 107] width 127 height 24
click at [942, 103] on span "Replace all" at bounding box center [952, 107] width 55 height 13
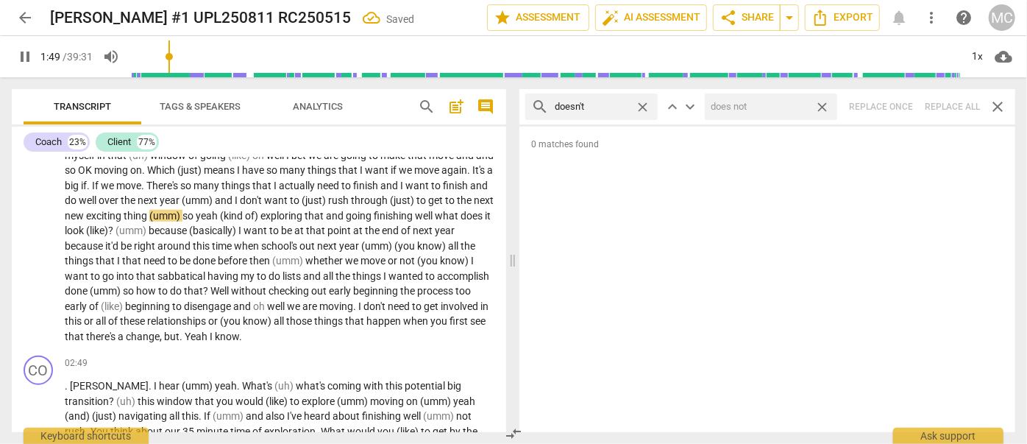
click at [825, 103] on span "close" at bounding box center [821, 106] width 15 height 15
click at [642, 105] on span "close" at bounding box center [642, 106] width 15 height 15
click at [598, 107] on input "text" at bounding box center [603, 107] width 97 height 24
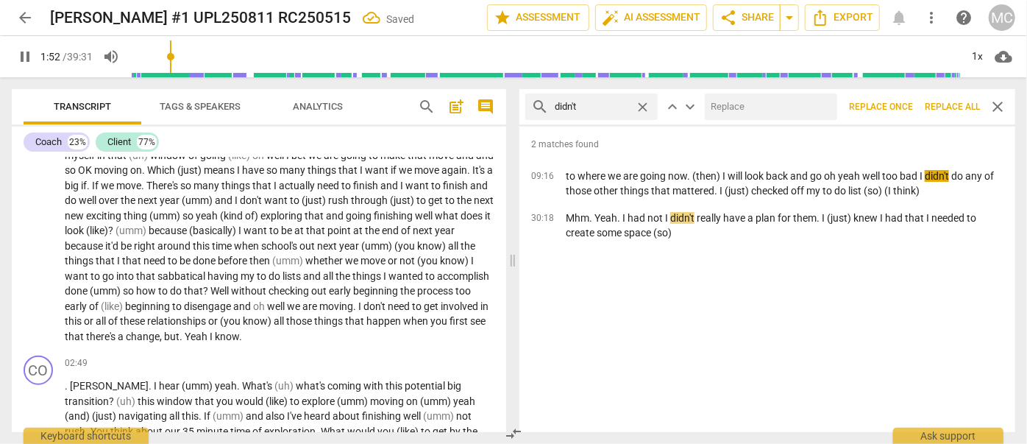
click at [778, 93] on div at bounding box center [771, 106] width 132 height 26
click at [769, 105] on input "text" at bounding box center [768, 107] width 127 height 24
click at [956, 99] on button "Replace all" at bounding box center [952, 106] width 67 height 26
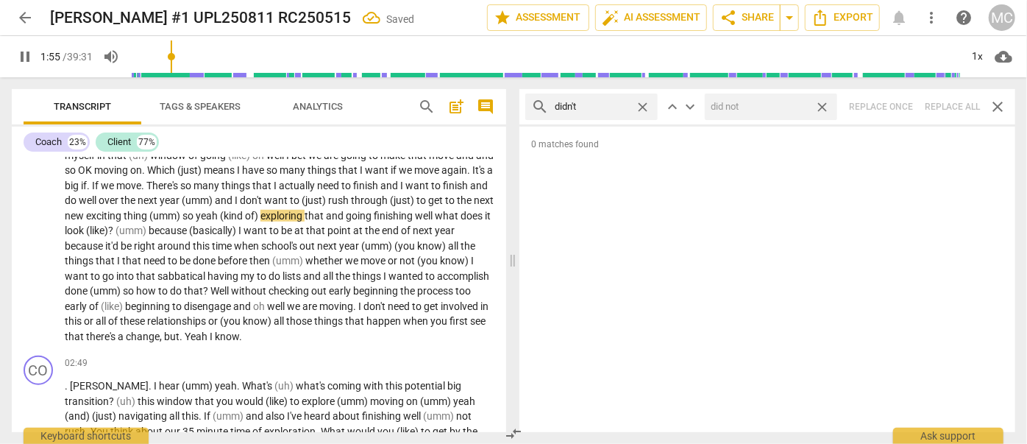
click at [828, 106] on span "close" at bounding box center [821, 106] width 15 height 15
click at [647, 102] on span "close" at bounding box center [642, 106] width 15 height 15
click at [604, 105] on input "text" at bounding box center [603, 107] width 97 height 24
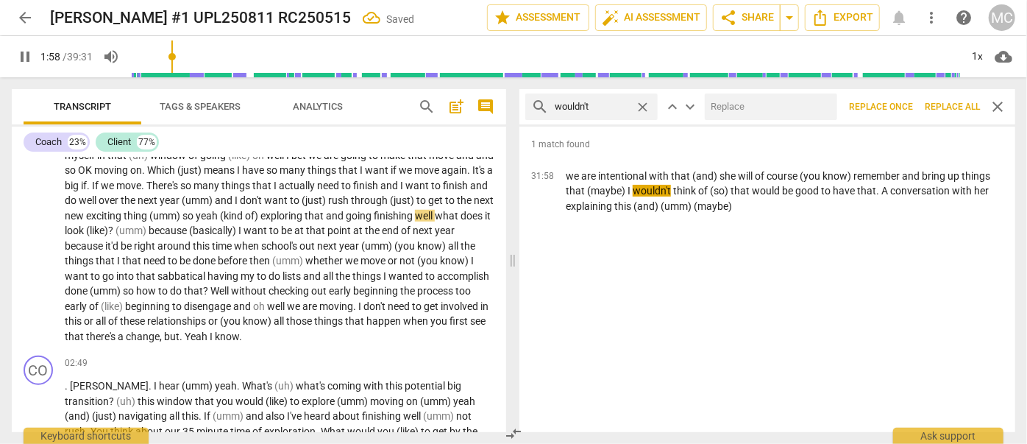
click at [761, 105] on input "text" at bounding box center [768, 107] width 127 height 24
click at [943, 102] on span "Replace all" at bounding box center [952, 107] width 55 height 13
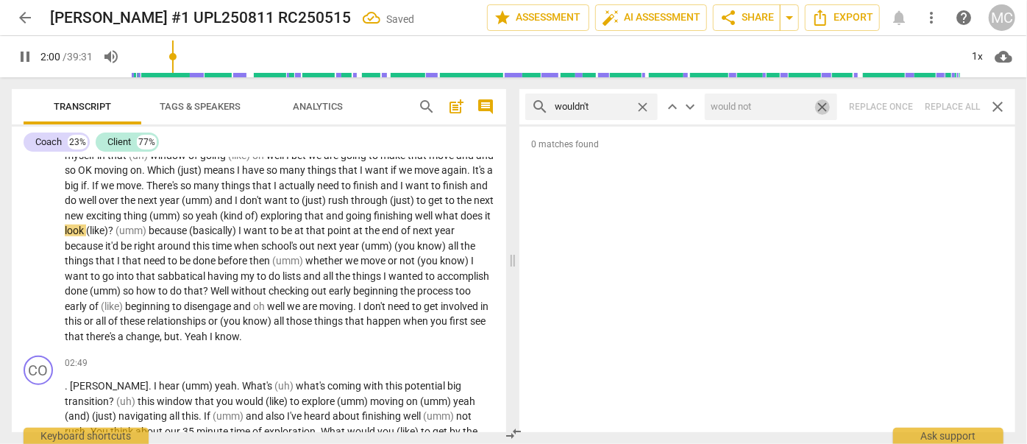
click at [822, 104] on span "close" at bounding box center [821, 106] width 15 height 15
click at [647, 104] on span "close" at bounding box center [642, 106] width 15 height 15
click at [618, 107] on input "text" at bounding box center [603, 107] width 97 height 24
click at [947, 102] on div "search shouldn't close keyboard_arrow_up keyboard_arrow_down Replace once Repla…" at bounding box center [767, 106] width 496 height 35
click at [641, 104] on span "close" at bounding box center [642, 106] width 15 height 15
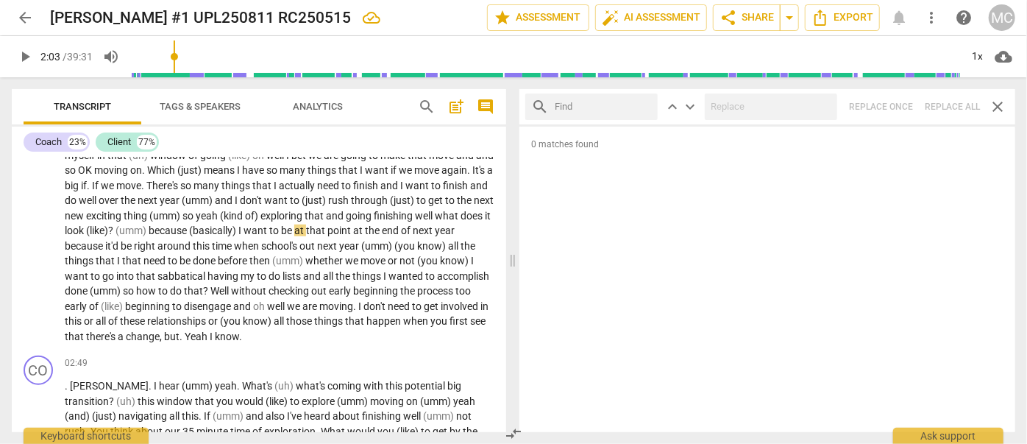
click at [613, 105] on input "text" at bounding box center [603, 107] width 97 height 24
click at [942, 102] on div "search couldn't close keyboard_arrow_up keyboard_arrow_down Replace once Replac…" at bounding box center [767, 106] width 496 height 35
click at [643, 105] on span "close" at bounding box center [642, 106] width 15 height 15
click at [598, 104] on input "text" at bounding box center [603, 107] width 97 height 24
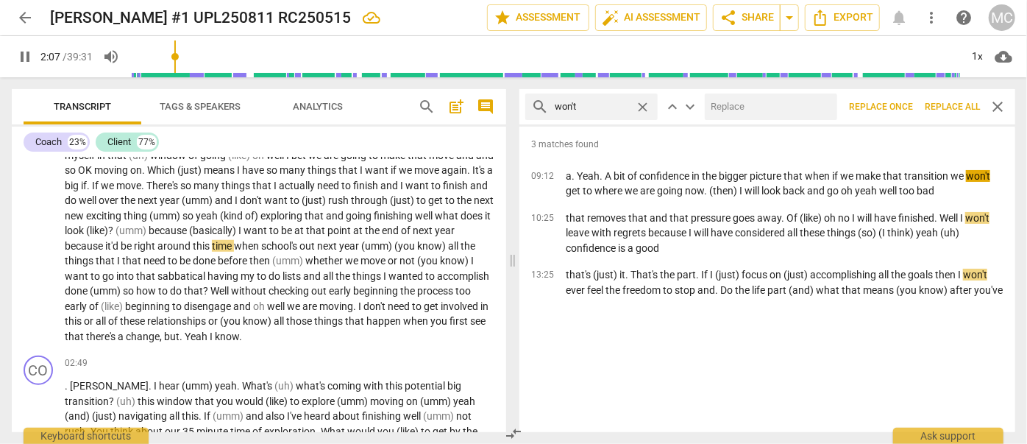
click at [759, 113] on input "text" at bounding box center [768, 107] width 127 height 24
click at [951, 97] on button "Replace all" at bounding box center [952, 106] width 67 height 26
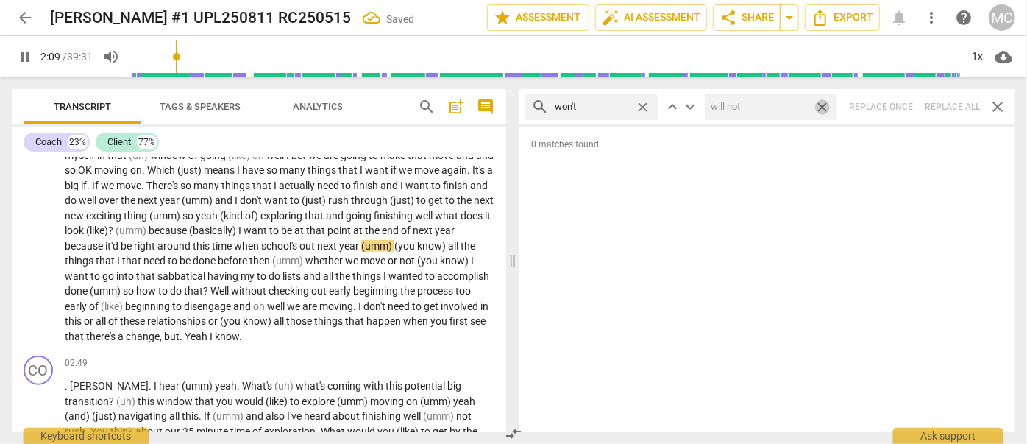
click at [824, 105] on span "close" at bounding box center [821, 106] width 15 height 15
click at [646, 107] on span "close" at bounding box center [642, 106] width 15 height 15
click at [589, 107] on input "text" at bounding box center [592, 107] width 74 height 24
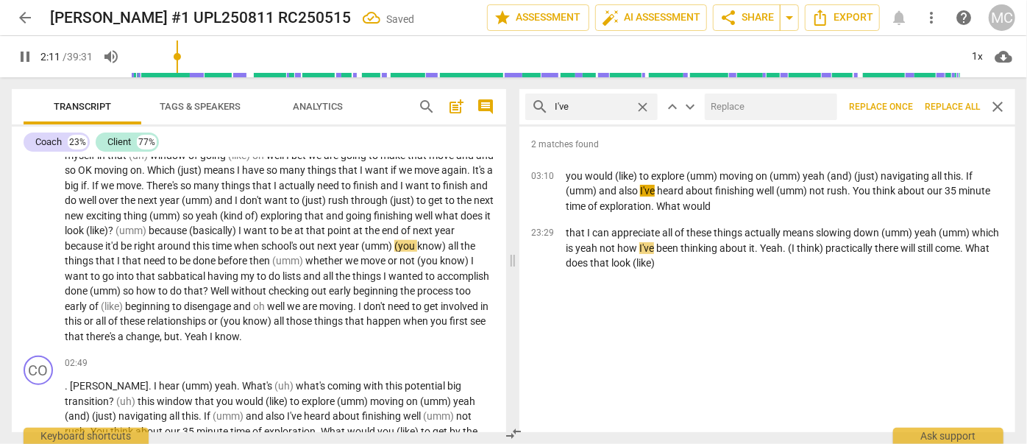
click at [766, 116] on input "text" at bounding box center [768, 107] width 127 height 24
click at [941, 101] on span "Replace all" at bounding box center [952, 107] width 55 height 13
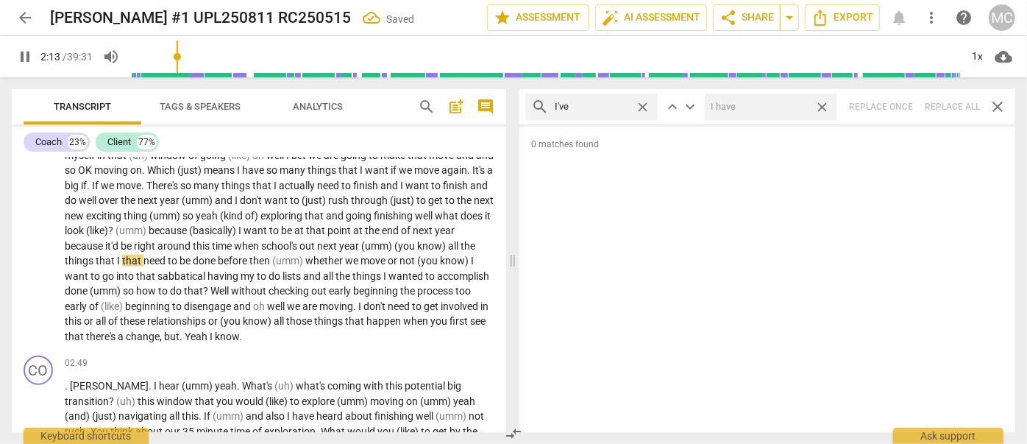
click at [824, 104] on span "close" at bounding box center [821, 106] width 15 height 15
click at [643, 105] on span "close" at bounding box center [642, 106] width 15 height 15
click at [614, 105] on input "text" at bounding box center [592, 107] width 74 height 24
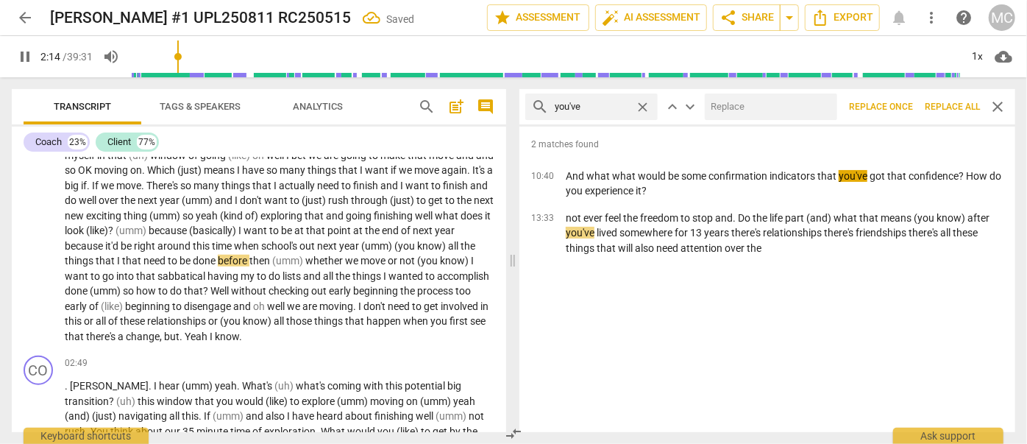
click at [778, 116] on input "text" at bounding box center [768, 107] width 127 height 24
click at [947, 101] on span "Replace all" at bounding box center [952, 107] width 55 height 13
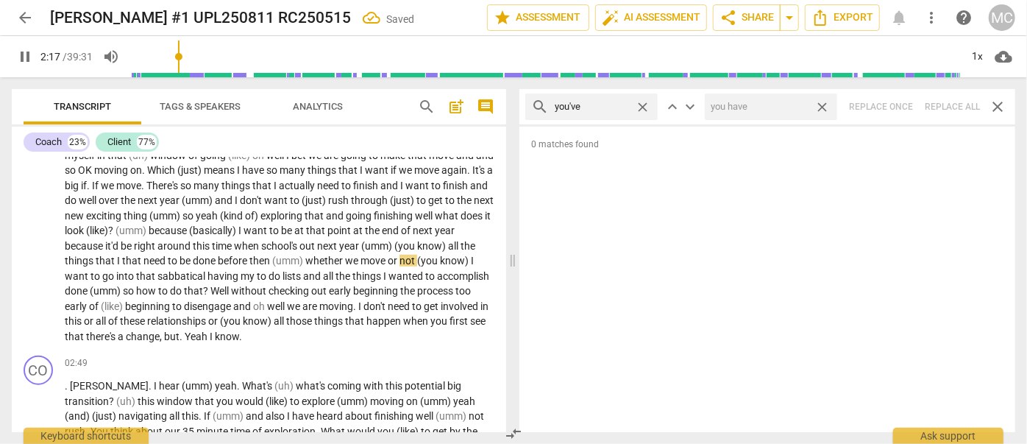
click at [825, 102] on span "close" at bounding box center [821, 106] width 15 height 15
click at [643, 104] on span "close" at bounding box center [642, 106] width 15 height 15
click at [598, 113] on input "text" at bounding box center [603, 107] width 97 height 24
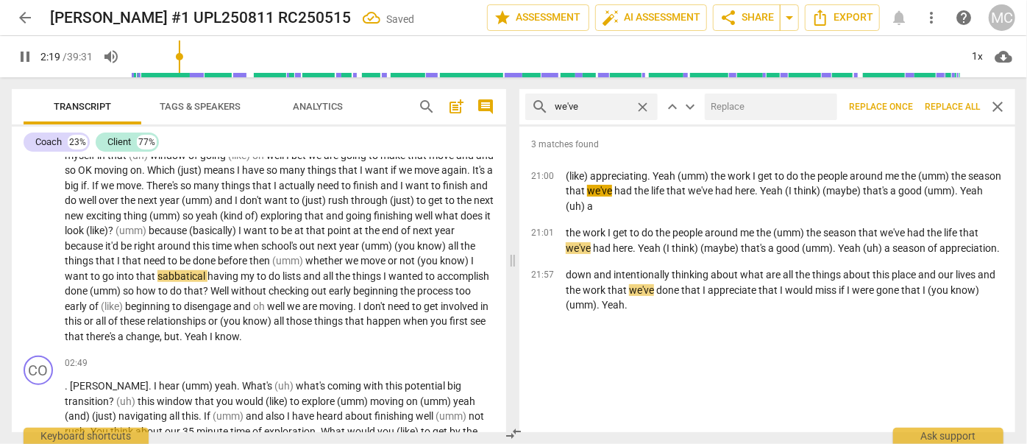
click at [734, 103] on input "text" at bounding box center [768, 107] width 127 height 24
click at [943, 107] on span "Replace all" at bounding box center [952, 107] width 55 height 13
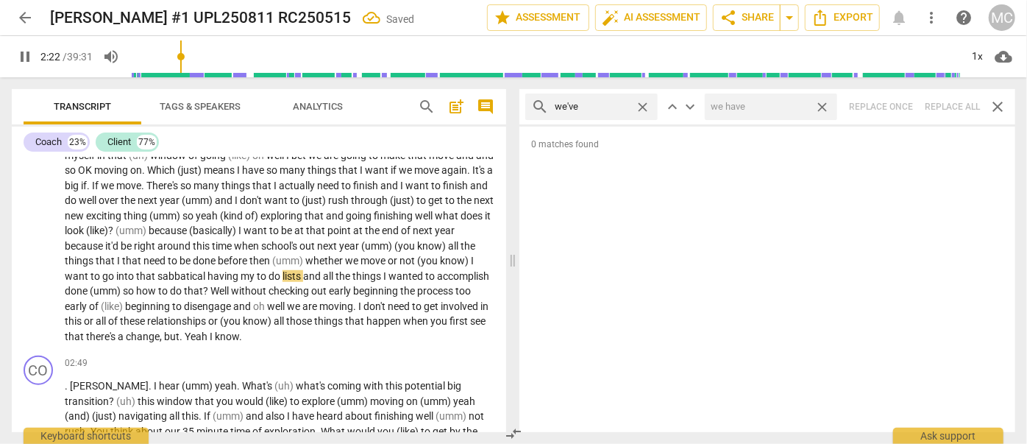
click at [819, 106] on span "close" at bounding box center [821, 106] width 15 height 15
click at [643, 104] on span "close" at bounding box center [642, 106] width 15 height 15
click at [575, 107] on input "text" at bounding box center [603, 107] width 97 height 24
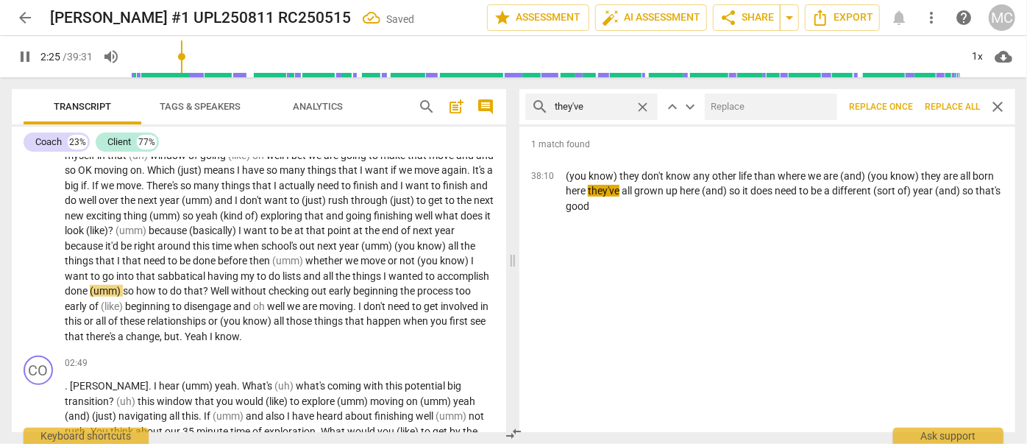
click at [790, 103] on input "text" at bounding box center [768, 107] width 127 height 24
click at [944, 105] on span "Replace all" at bounding box center [952, 107] width 55 height 13
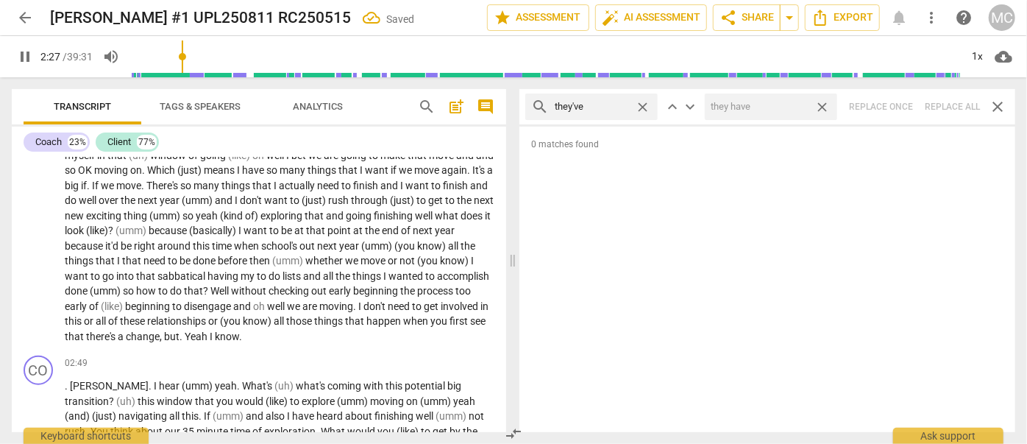
click at [822, 108] on span "close" at bounding box center [821, 106] width 15 height 15
drag, startPoint x: 639, startPoint y: 105, endPoint x: 630, endPoint y: 107, distance: 8.9
click at [639, 105] on span "close" at bounding box center [642, 106] width 15 height 15
click at [594, 109] on input "text" at bounding box center [603, 107] width 97 height 24
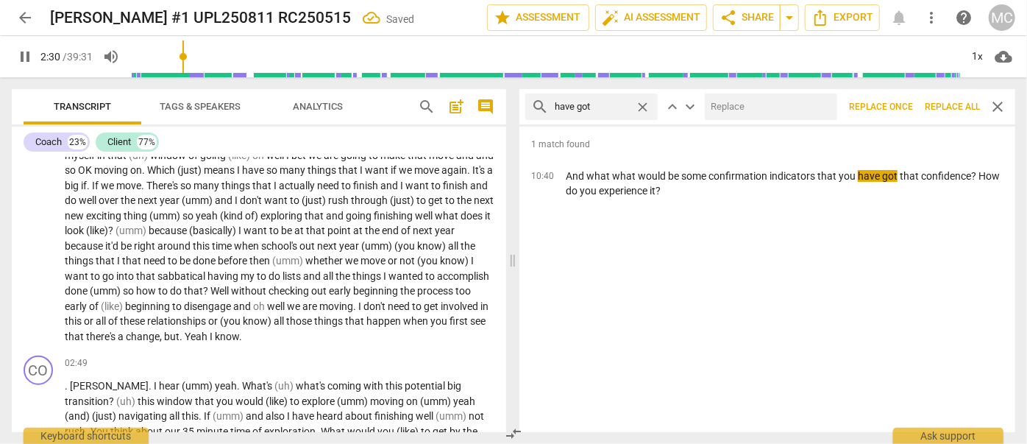
click at [762, 111] on input "text" at bounding box center [768, 107] width 127 height 24
click at [955, 98] on button "Replace all" at bounding box center [952, 106] width 67 height 26
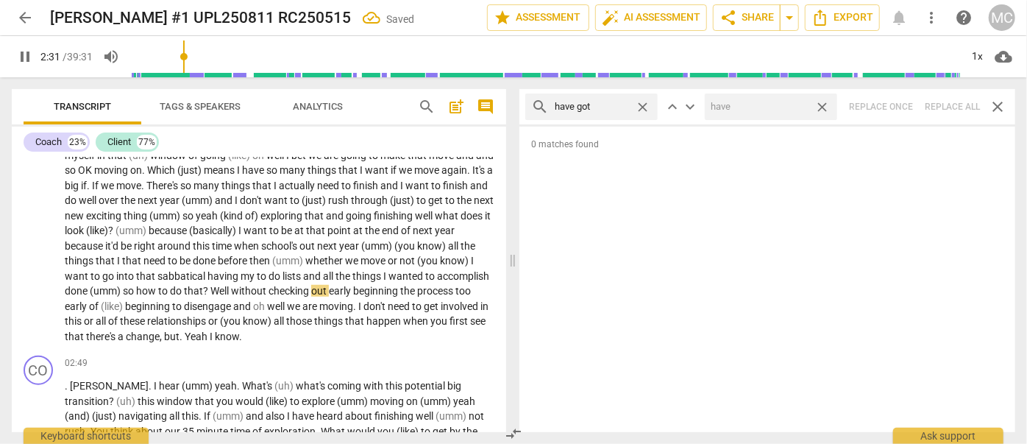
drag, startPoint x: 820, startPoint y: 107, endPoint x: 757, endPoint y: 114, distance: 63.7
click at [820, 107] on span "close" at bounding box center [821, 106] width 15 height 15
click at [644, 104] on span "close" at bounding box center [642, 106] width 15 height 15
drag, startPoint x: 619, startPoint y: 105, endPoint x: 628, endPoint y: 97, distance: 12.0
click at [619, 105] on input "text" at bounding box center [603, 107] width 97 height 24
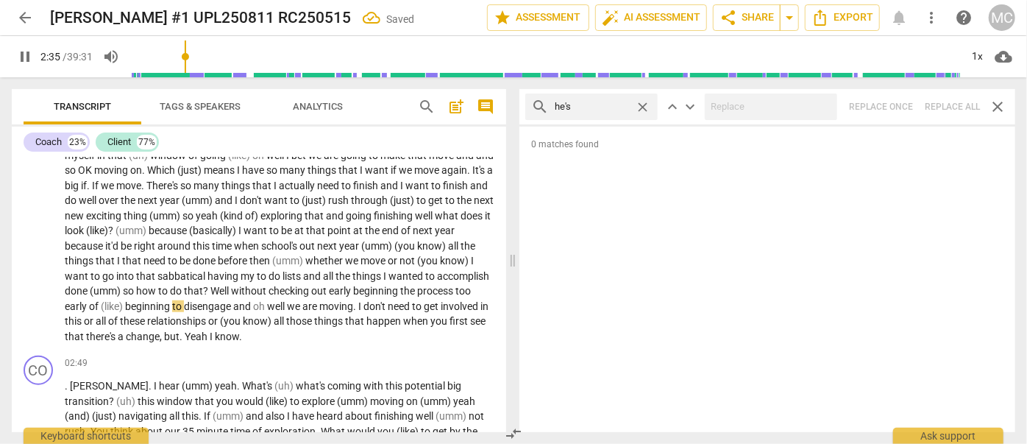
click at [937, 104] on div "search he's close keyboard_arrow_up keyboard_arrow_down Replace once Replace al…" at bounding box center [767, 106] width 496 height 35
click at [645, 102] on span "close" at bounding box center [642, 106] width 15 height 15
click at [622, 104] on input "text" at bounding box center [592, 107] width 74 height 24
click at [947, 100] on div "search she's close keyboard_arrow_up keyboard_arrow_down Replace once Replace a…" at bounding box center [767, 106] width 496 height 35
click at [641, 105] on span "close" at bounding box center [642, 106] width 15 height 15
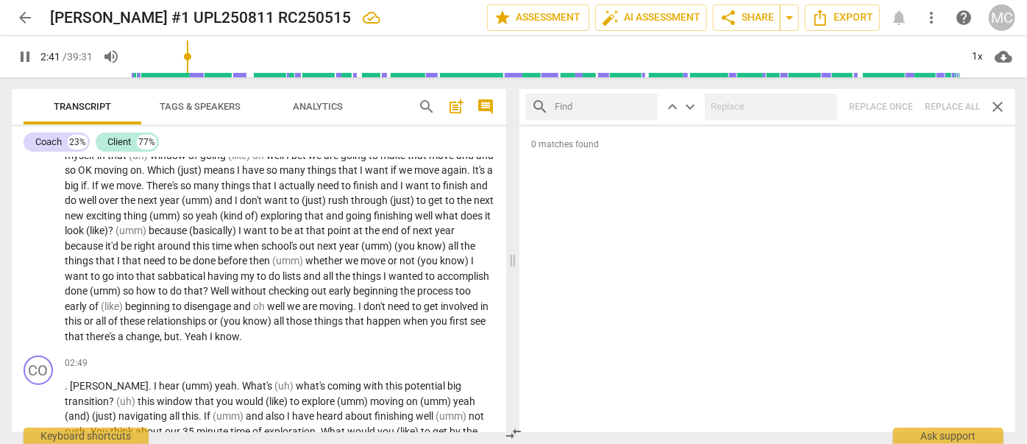
click at [618, 104] on input "text" at bounding box center [603, 107] width 97 height 24
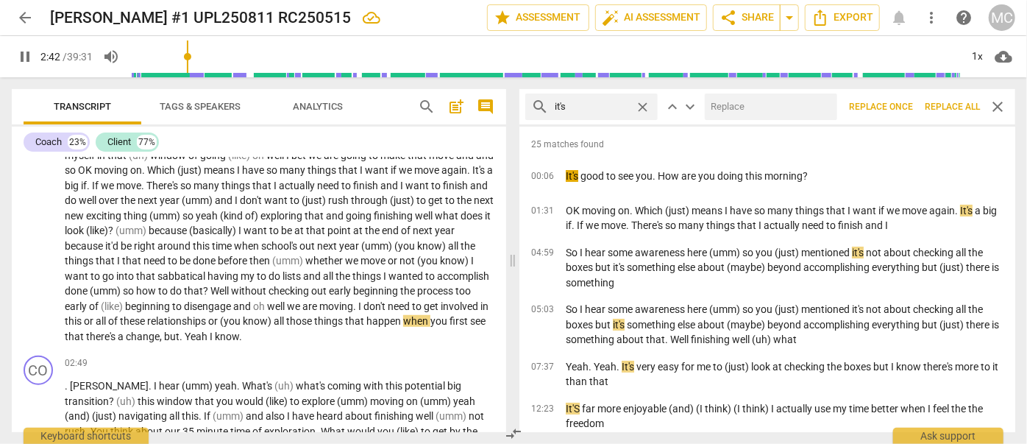
click at [732, 97] on input "text" at bounding box center [768, 107] width 127 height 24
click at [939, 107] on span "Replace all" at bounding box center [952, 107] width 55 height 13
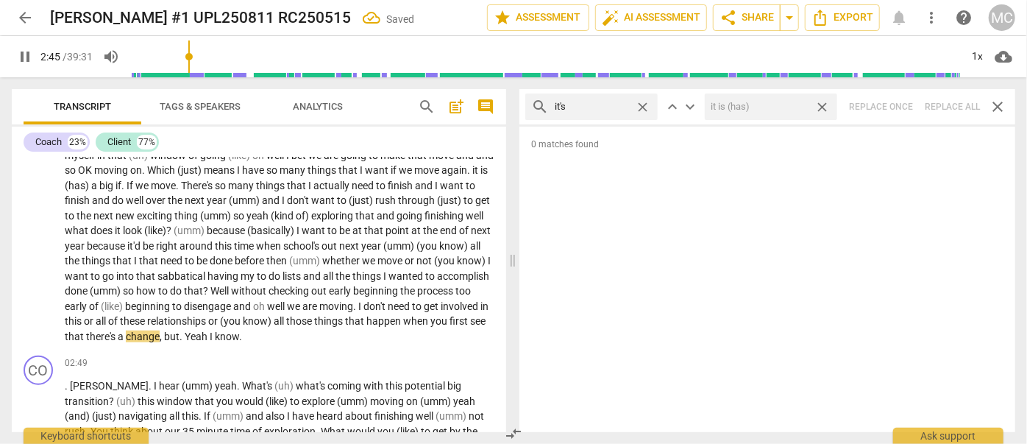
click at [825, 105] on span "close" at bounding box center [821, 106] width 15 height 15
click at [642, 102] on span "close" at bounding box center [642, 106] width 15 height 15
click at [606, 105] on input "text" at bounding box center [603, 107] width 97 height 24
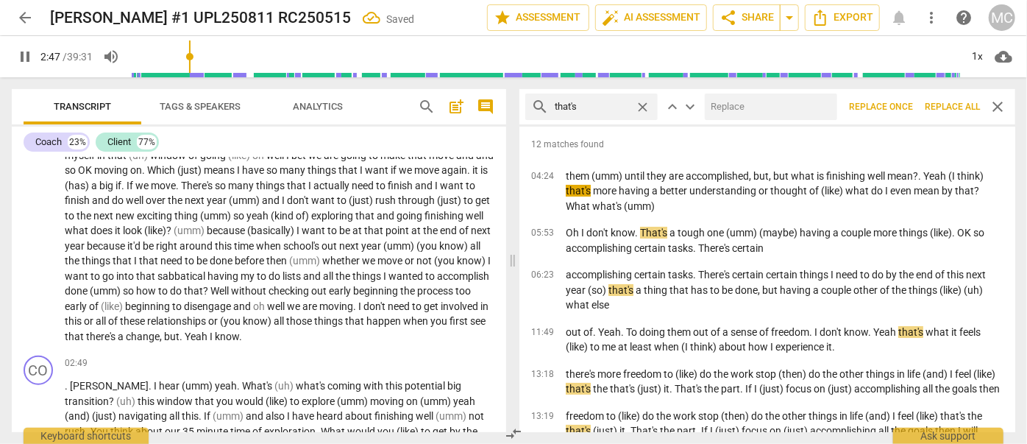
click at [745, 105] on input "text" at bounding box center [768, 107] width 127 height 24
click at [961, 104] on span "Replace all" at bounding box center [952, 107] width 55 height 13
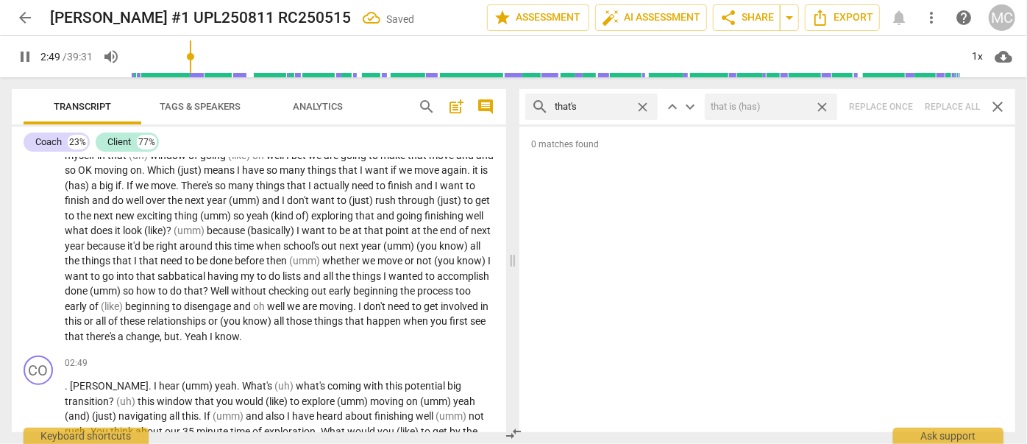
click at [824, 102] on span "close" at bounding box center [821, 106] width 15 height 15
click at [640, 103] on span "close" at bounding box center [642, 106] width 15 height 15
click at [610, 105] on input "text" at bounding box center [603, 107] width 97 height 24
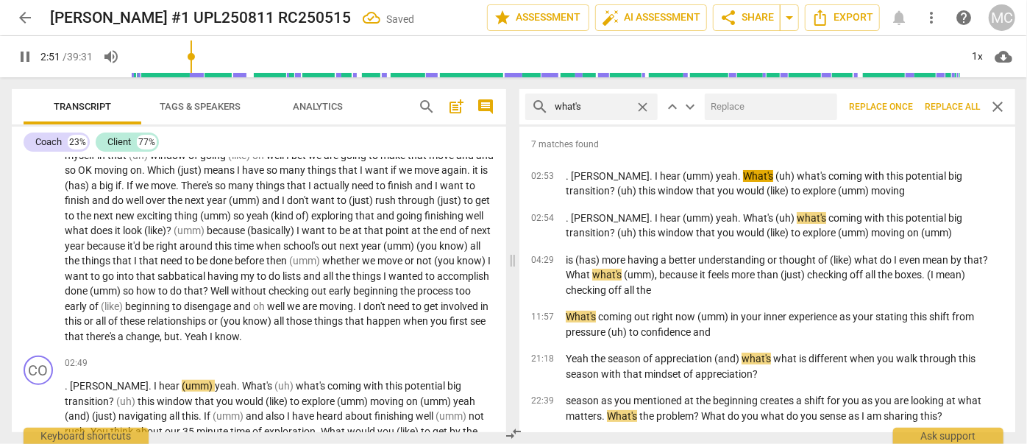
click at [753, 111] on input "text" at bounding box center [768, 107] width 127 height 24
click at [964, 103] on span "Replace all" at bounding box center [952, 107] width 55 height 13
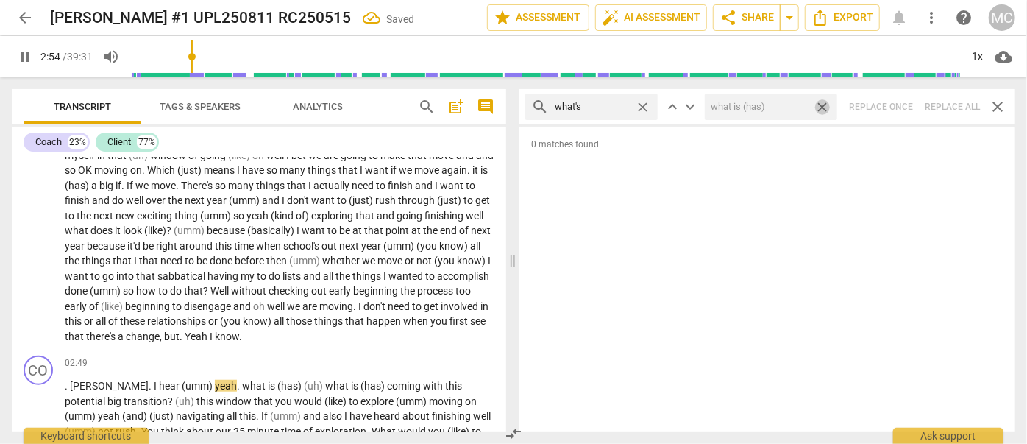
click at [821, 103] on span "close" at bounding box center [821, 106] width 15 height 15
click at [641, 105] on span "close" at bounding box center [642, 106] width 15 height 15
click at [619, 104] on input "text" at bounding box center [603, 107] width 97 height 24
click at [945, 104] on div "search where's close keyboard_arrow_up keyboard_arrow_down Replace once Replace…" at bounding box center [767, 106] width 496 height 35
click at [643, 104] on span "close" at bounding box center [642, 106] width 15 height 15
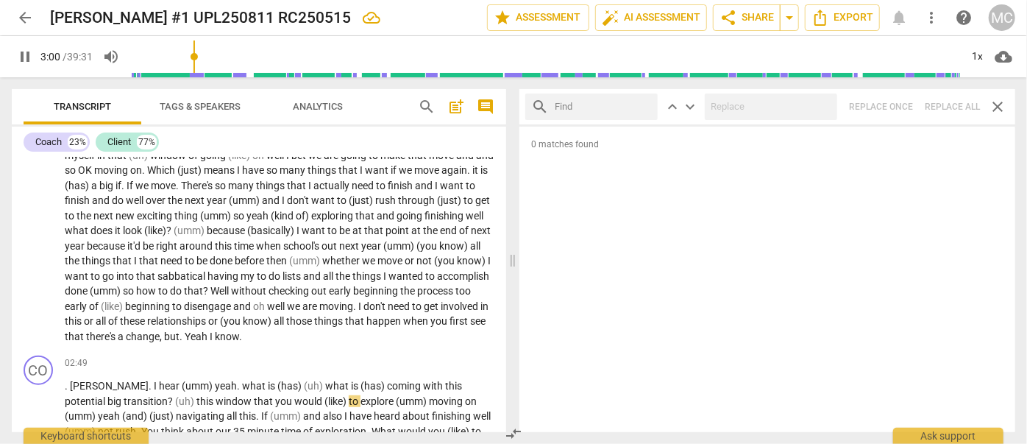
click at [607, 107] on input "text" at bounding box center [603, 107] width 97 height 24
click at [953, 105] on div "search who's close keyboard_arrow_up keyboard_arrow_down Replace once Replace a…" at bounding box center [767, 106] width 496 height 35
click at [644, 102] on span "close" at bounding box center [642, 106] width 15 height 15
click at [610, 104] on input "text" at bounding box center [603, 107] width 97 height 24
click at [943, 111] on div "search when's close keyboard_arrow_up keyboard_arrow_down Replace once Replace …" at bounding box center [767, 106] width 496 height 35
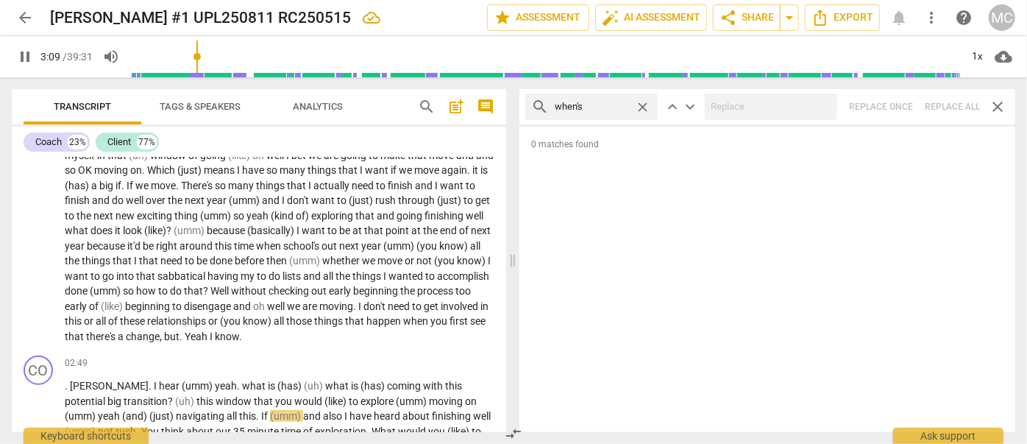
click at [643, 102] on span "close" at bounding box center [642, 106] width 15 height 15
click at [607, 104] on input "text" at bounding box center [603, 107] width 97 height 24
drag, startPoint x: 946, startPoint y: 102, endPoint x: 830, endPoint y: 114, distance: 116.9
click at [946, 102] on div "search how's close keyboard_arrow_up keyboard_arrow_down Replace once Replace a…" at bounding box center [767, 106] width 496 height 35
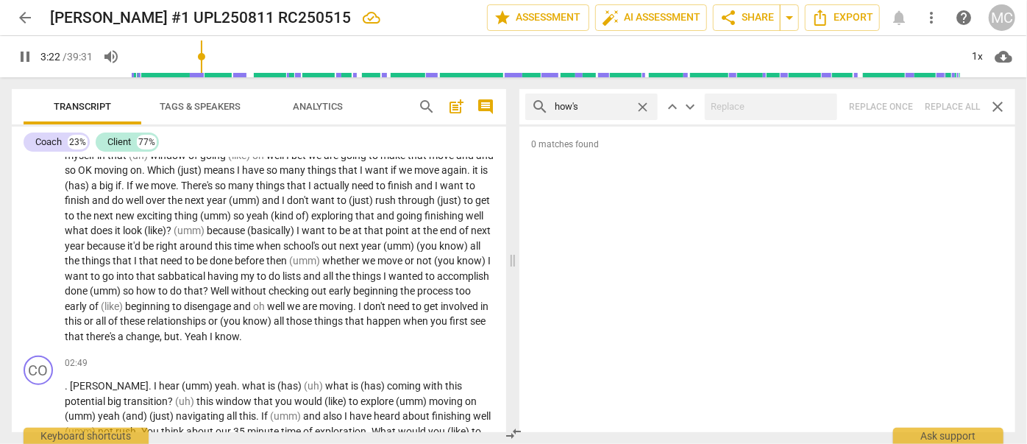
click at [646, 106] on span "close" at bounding box center [642, 106] width 15 height 15
click at [617, 105] on input "text" at bounding box center [603, 107] width 97 height 24
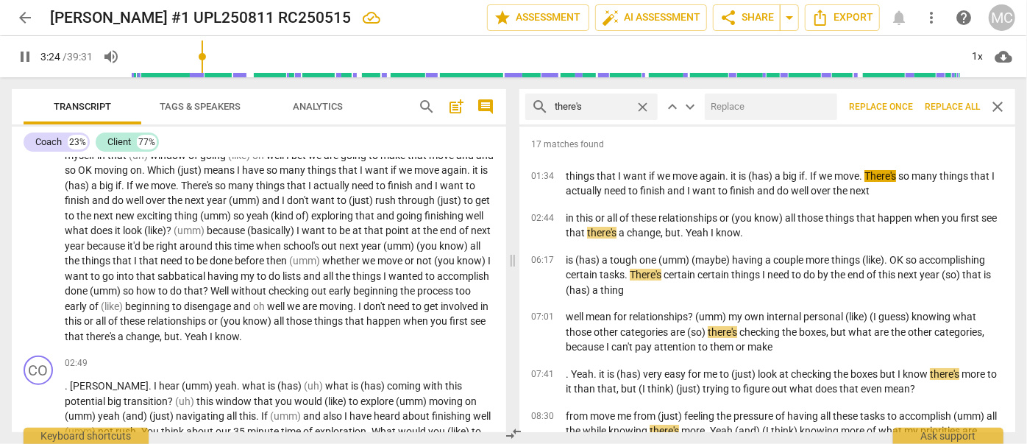
click at [771, 105] on input "text" at bounding box center [768, 107] width 127 height 24
click at [944, 102] on span "Replace all" at bounding box center [952, 107] width 55 height 13
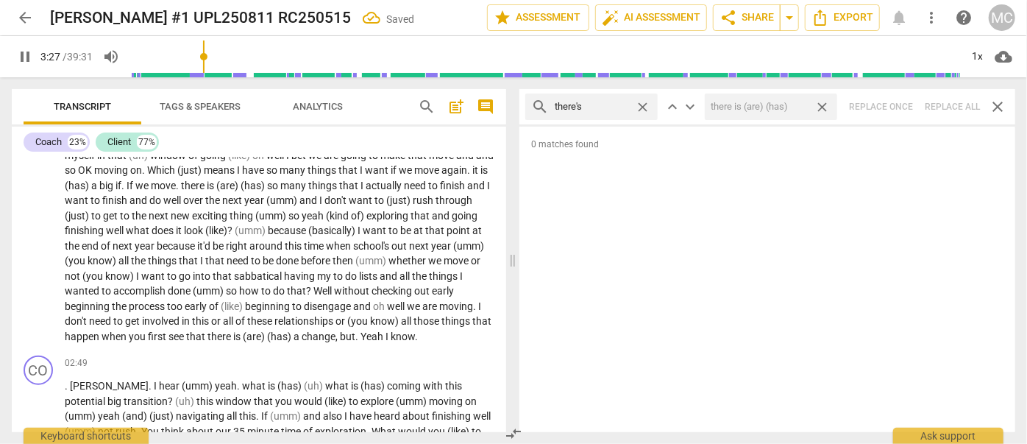
click at [827, 107] on span "close" at bounding box center [821, 106] width 15 height 15
click at [646, 106] on span "close" at bounding box center [642, 106] width 15 height 15
click at [610, 107] on input "text" at bounding box center [603, 107] width 97 height 24
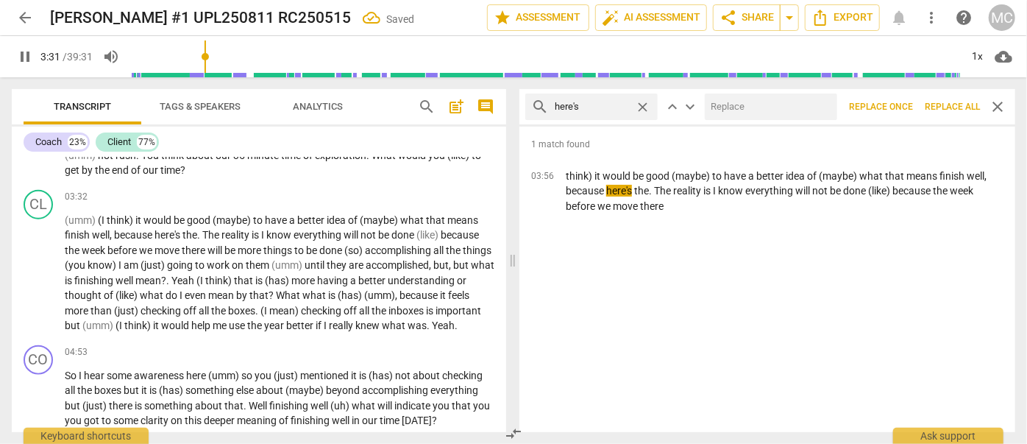
drag, startPoint x: 772, startPoint y: 114, endPoint x: 759, endPoint y: 108, distance: 14.5
click at [769, 112] on input "text" at bounding box center [768, 107] width 127 height 24
click at [945, 107] on span "Replace all" at bounding box center [952, 107] width 55 height 13
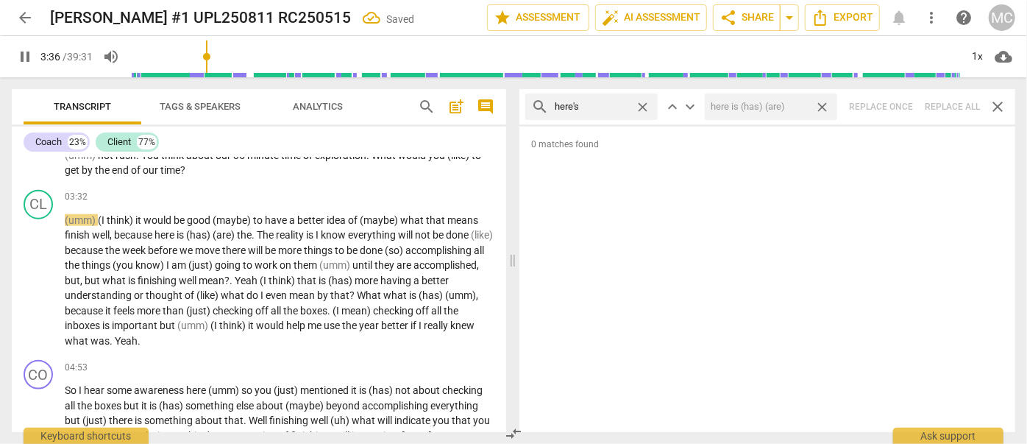
click at [822, 103] on span "close" at bounding box center [821, 106] width 15 height 15
drag, startPoint x: 639, startPoint y: 103, endPoint x: 612, endPoint y: 105, distance: 27.3
click at [639, 104] on span "close" at bounding box center [642, 106] width 15 height 15
click at [591, 106] on input "text" at bounding box center [603, 107] width 97 height 24
click at [945, 104] on div "search I'd close keyboard_arrow_up keyboard_arrow_down Replace once Replace all…" at bounding box center [767, 106] width 496 height 35
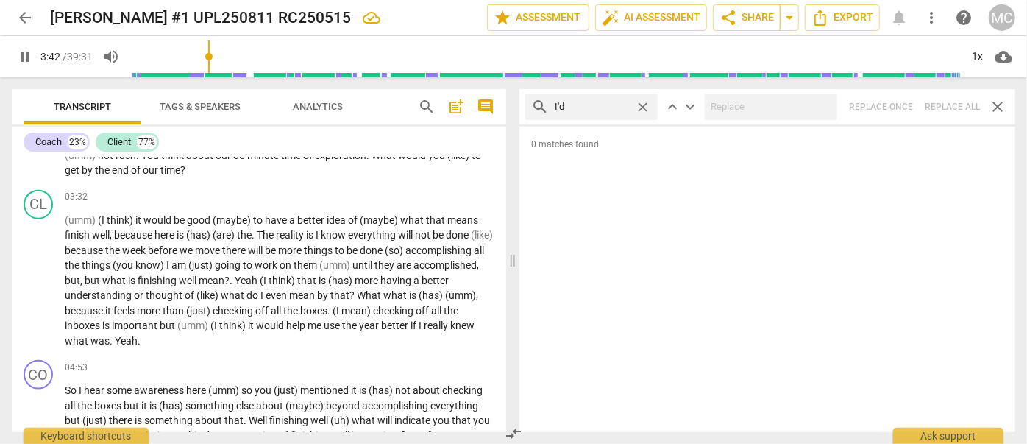
click at [644, 105] on span "close" at bounding box center [642, 106] width 15 height 15
click at [607, 107] on input "text" at bounding box center [603, 107] width 97 height 24
click at [946, 102] on div "search you'd close keyboard_arrow_up keyboard_arrow_down Replace once Replace a…" at bounding box center [767, 106] width 496 height 35
click at [643, 107] on span "close" at bounding box center [642, 106] width 15 height 15
click at [590, 105] on input "text" at bounding box center [603, 107] width 97 height 24
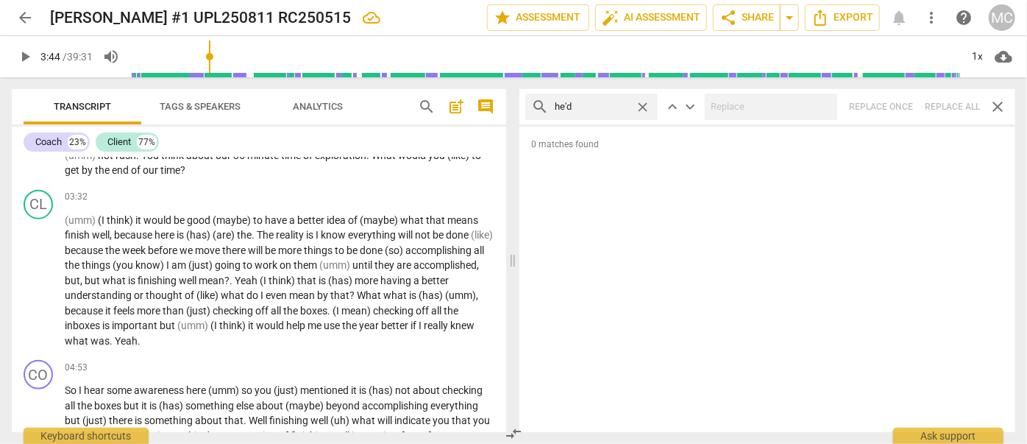
click at [945, 106] on div "search he'd close keyboard_arrow_up keyboard_arrow_down Replace once Replace al…" at bounding box center [767, 106] width 496 height 35
click at [641, 102] on span "close" at bounding box center [642, 106] width 15 height 15
click at [598, 105] on input "text" at bounding box center [603, 107] width 97 height 24
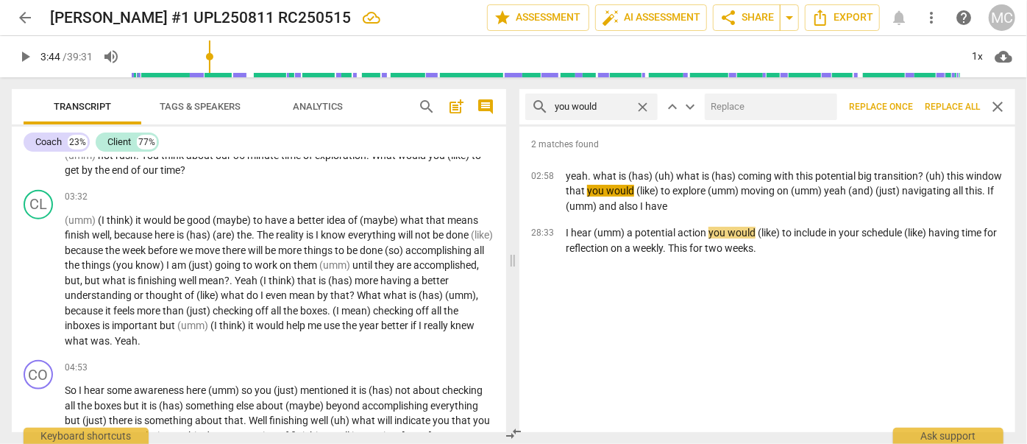
click at [731, 110] on input "text" at bounding box center [768, 107] width 127 height 24
click at [948, 103] on span "Replace all" at bounding box center [952, 107] width 55 height 13
click at [820, 102] on span "close" at bounding box center [821, 106] width 15 height 15
click at [639, 104] on span "close" at bounding box center [642, 106] width 15 height 15
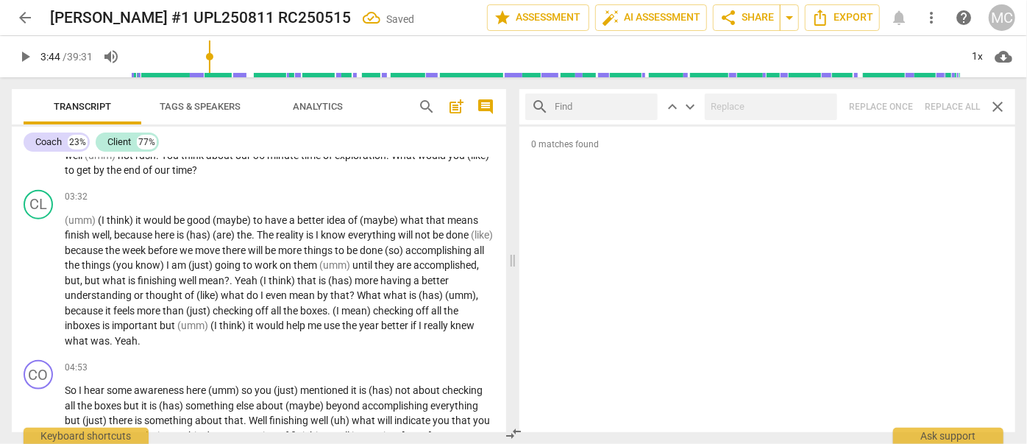
click at [605, 104] on input "text" at bounding box center [603, 107] width 97 height 24
click at [945, 97] on div "search she'd close keyboard_arrow_up keyboard_arrow_down Replace once Replace a…" at bounding box center [767, 106] width 496 height 35
click at [644, 106] on span "close" at bounding box center [642, 106] width 15 height 15
click at [614, 108] on input "text" at bounding box center [603, 107] width 97 height 24
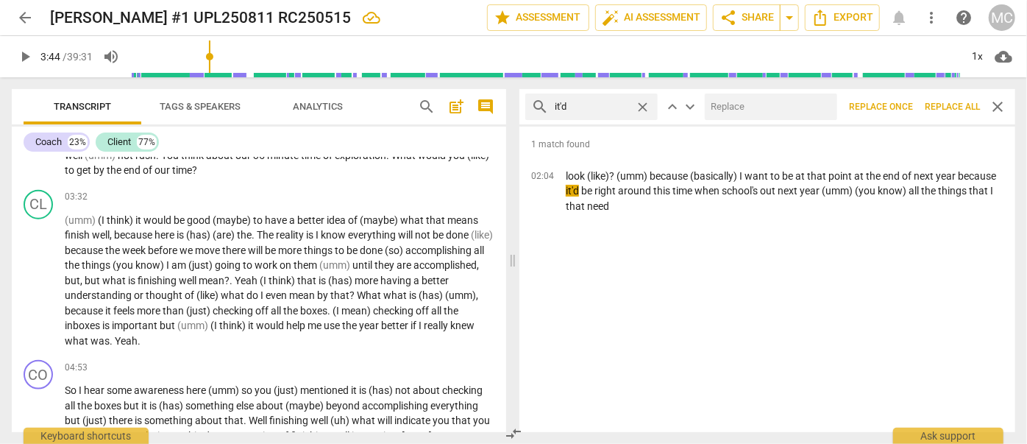
click at [763, 104] on input "text" at bounding box center [768, 107] width 127 height 24
click at [953, 112] on span "Replace all" at bounding box center [952, 107] width 55 height 13
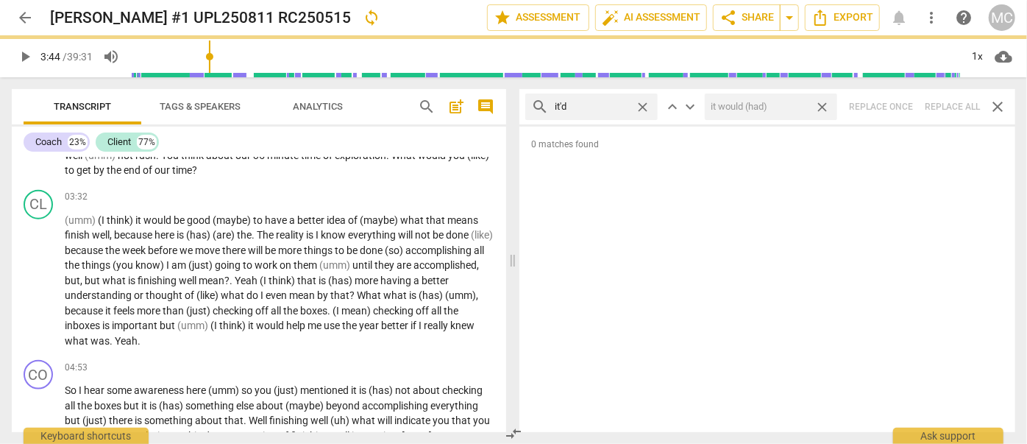
scroll to position [858, 0]
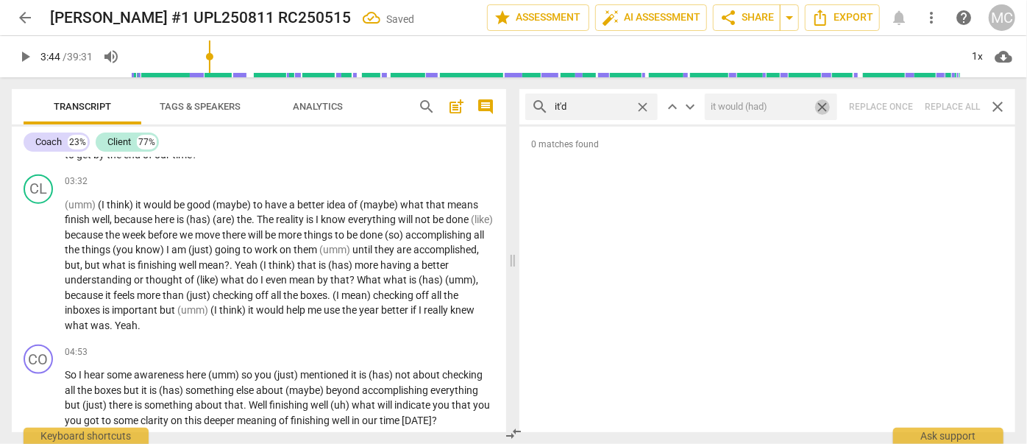
click at [822, 108] on span "close" at bounding box center [821, 106] width 15 height 15
click at [641, 104] on span "close" at bounding box center [642, 106] width 15 height 15
click at [596, 104] on input "text" at bounding box center [603, 107] width 97 height 24
click at [947, 109] on div "search we'd close keyboard_arrow_up keyboard_arrow_down Replace once Replace al…" at bounding box center [767, 106] width 496 height 35
click at [641, 104] on span "close" at bounding box center [642, 106] width 15 height 15
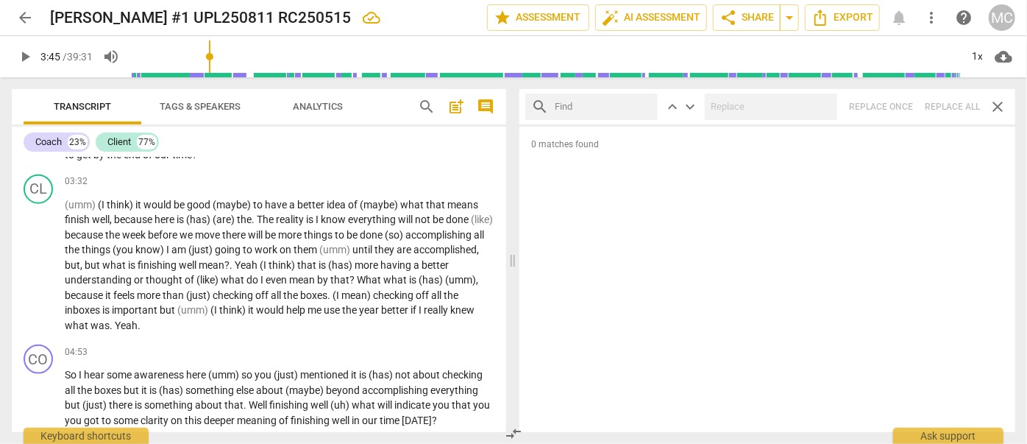
click at [600, 107] on input "text" at bounding box center [603, 107] width 97 height 24
click at [947, 107] on div "search they'd close keyboard_arrow_up keyboard_arrow_down Replace once Replace …" at bounding box center [767, 106] width 496 height 35
click at [643, 106] on span "close" at bounding box center [642, 106] width 15 height 15
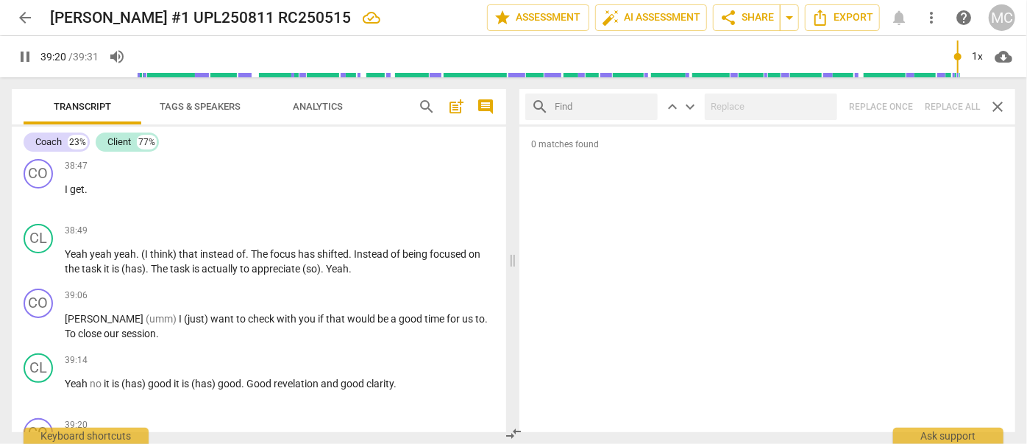
scroll to position [6019, 0]
